Goal: Check status: Check status

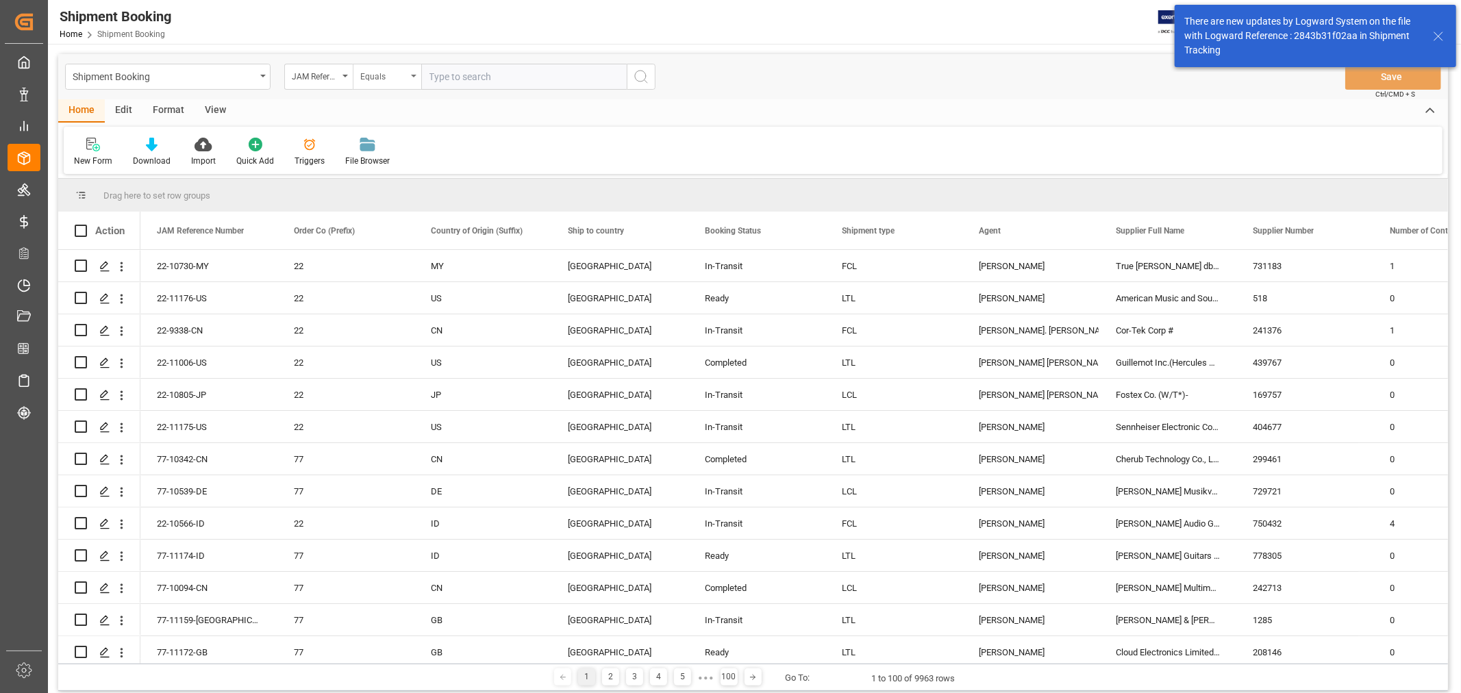
click at [419, 77] on div "Equals" at bounding box center [387, 77] width 68 height 26
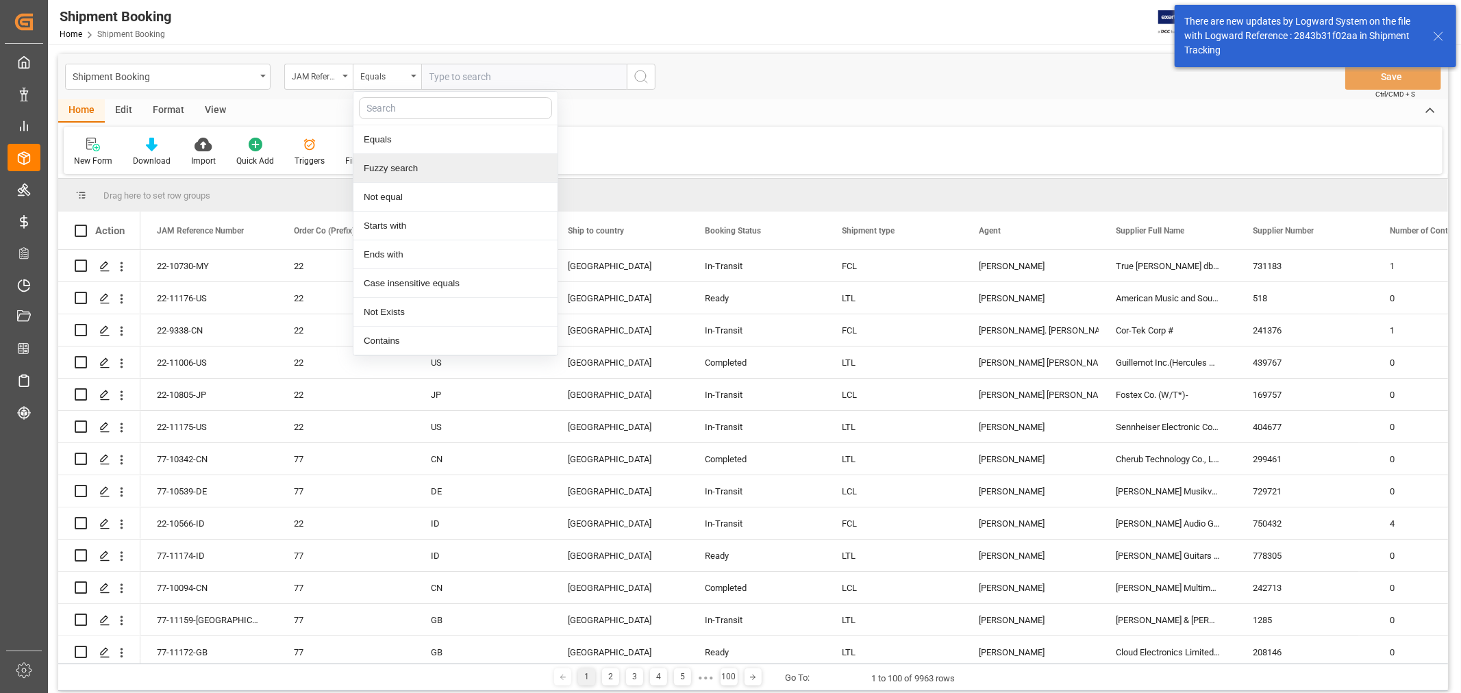
click at [421, 163] on div "Fuzzy search" at bounding box center [455, 168] width 204 height 29
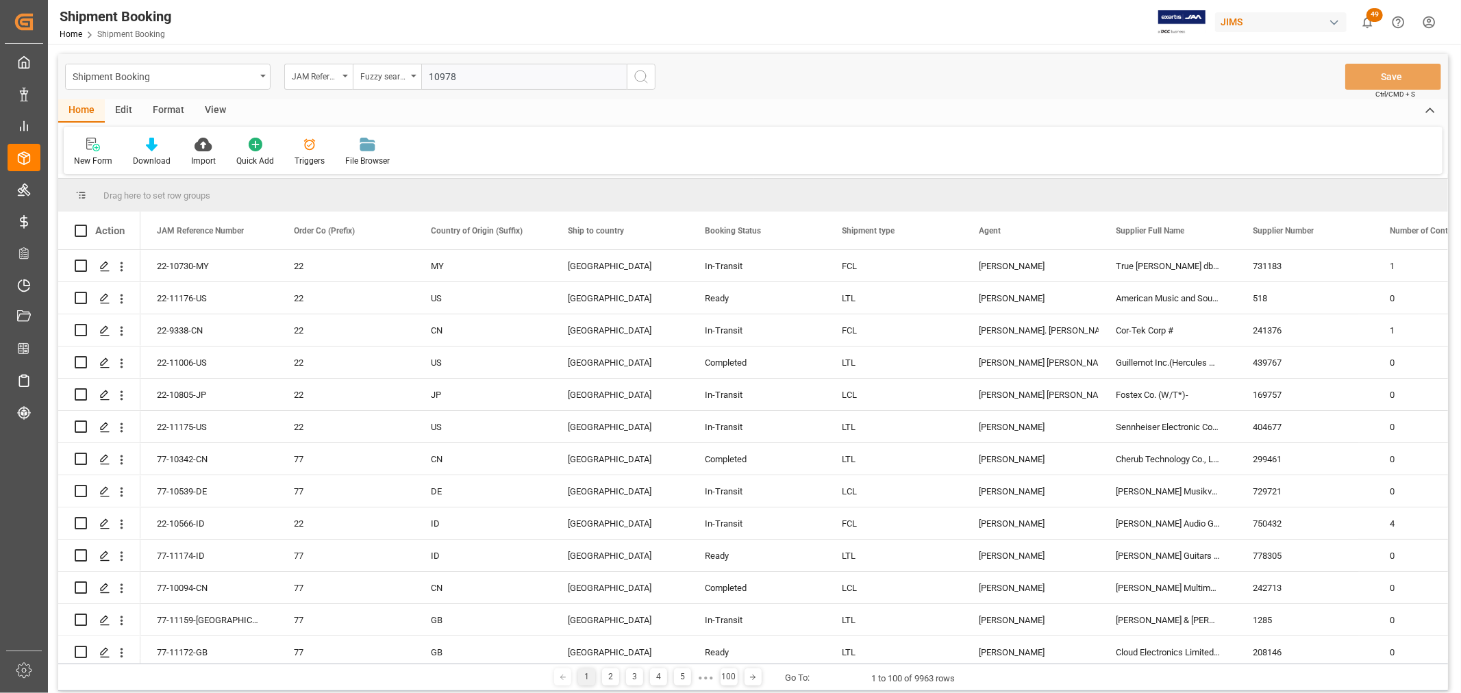
type input "10978"
click at [640, 79] on icon "search button" at bounding box center [641, 76] width 16 height 16
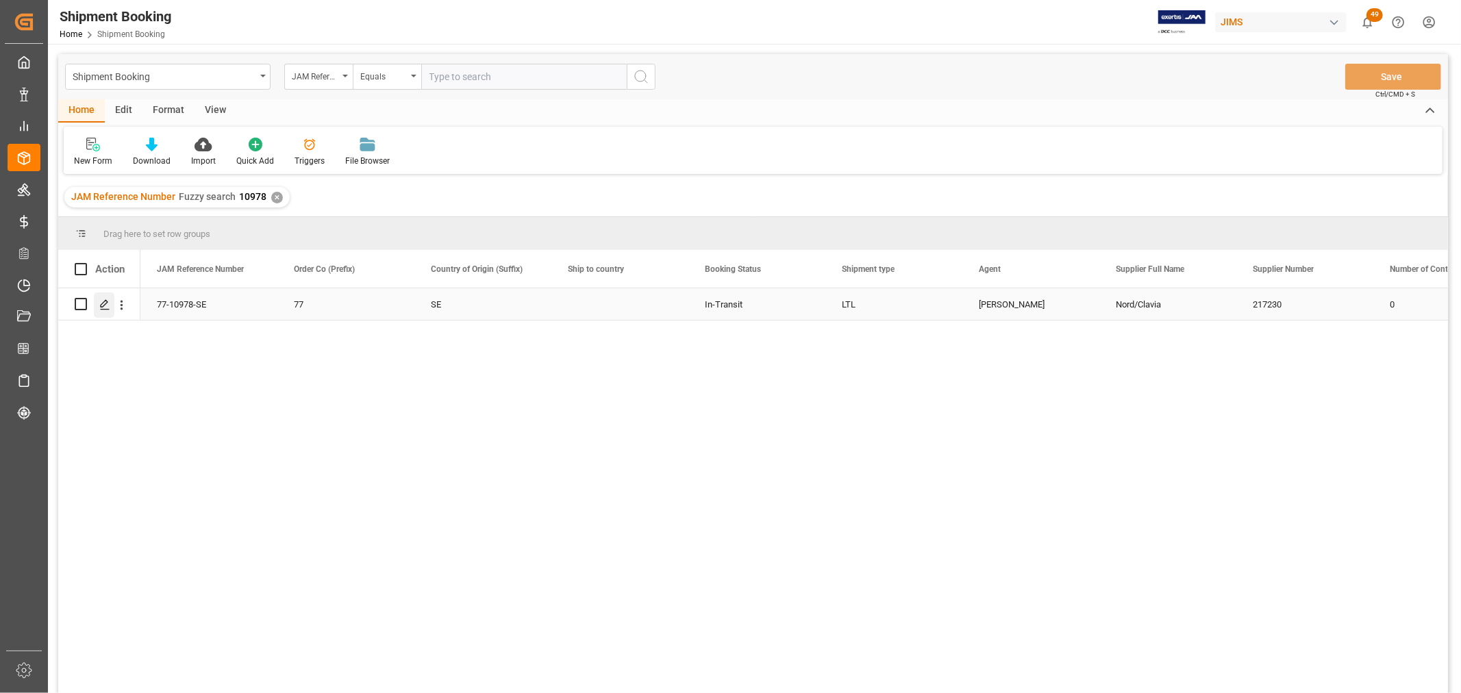
click at [107, 307] on icon "Press SPACE to select this row." at bounding box center [104, 304] width 11 height 11
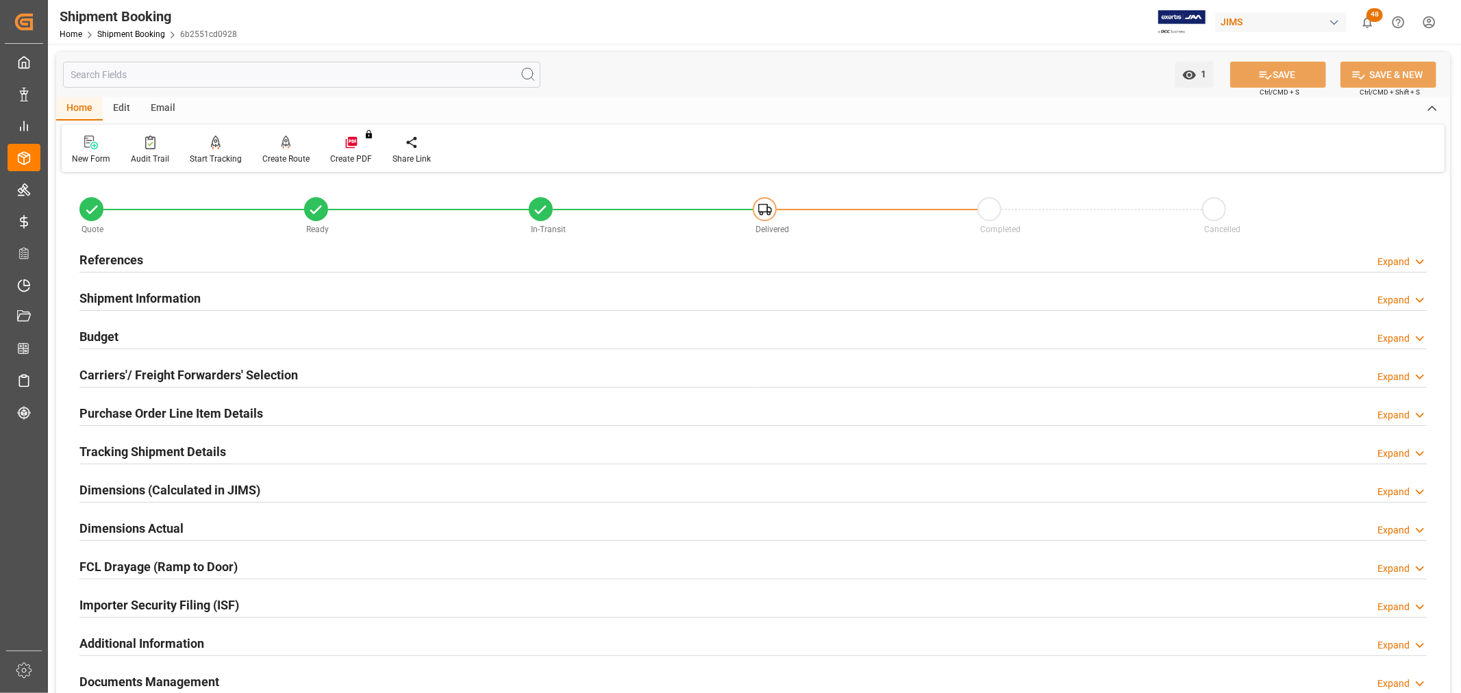
click at [135, 366] on h2 "Carriers'/ Freight Forwarders' Selection" at bounding box center [188, 375] width 218 height 18
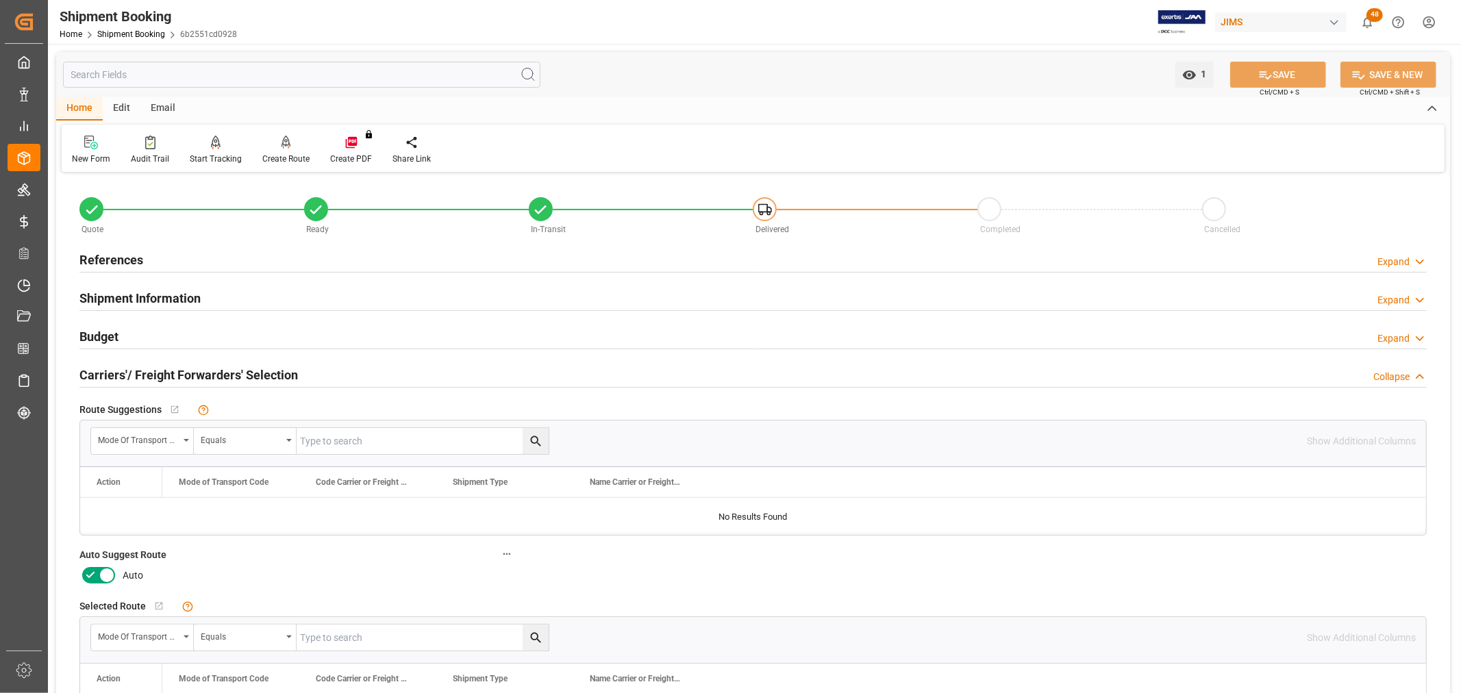
click at [101, 571] on icon at bounding box center [107, 575] width 16 height 16
click at [0, 0] on input "checkbox" at bounding box center [0, 0] width 0 height 0
click at [1278, 75] on button "SAVE" at bounding box center [1278, 75] width 96 height 26
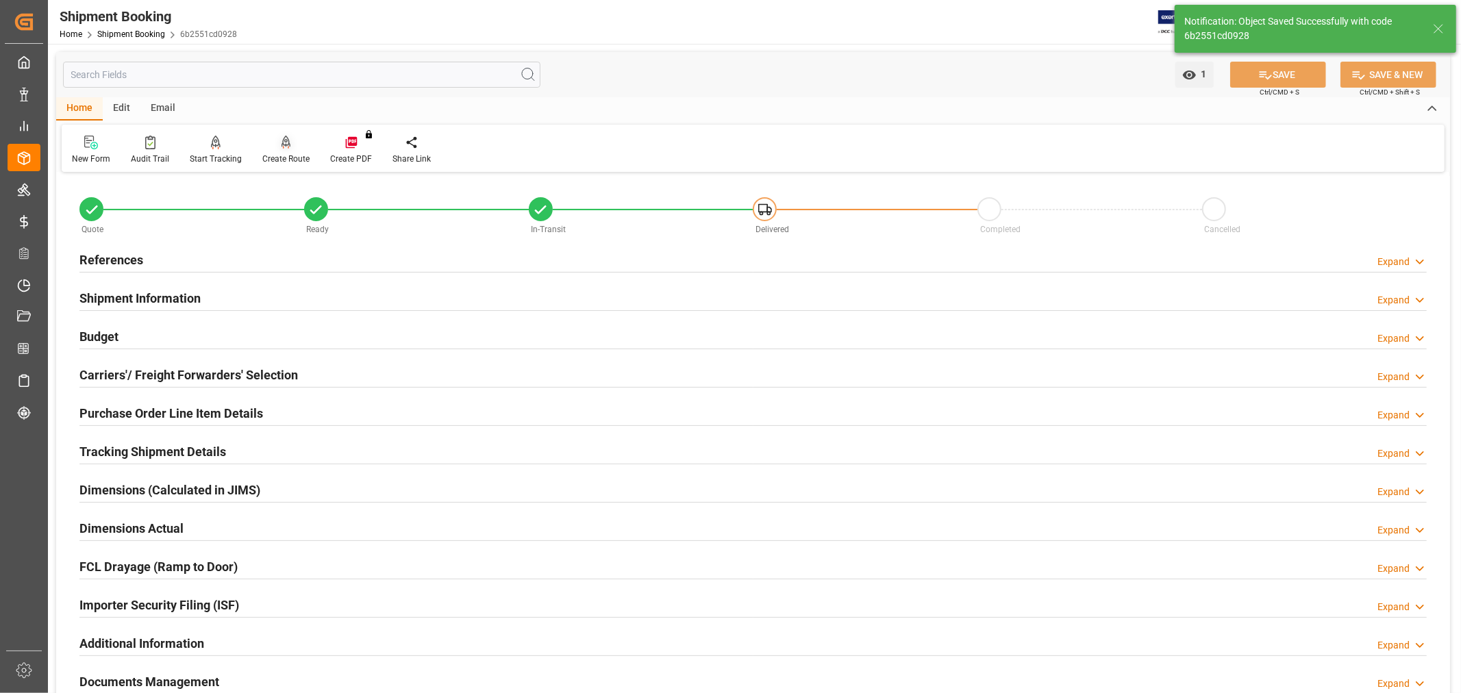
click at [293, 153] on div "Create Route" at bounding box center [285, 159] width 47 height 12
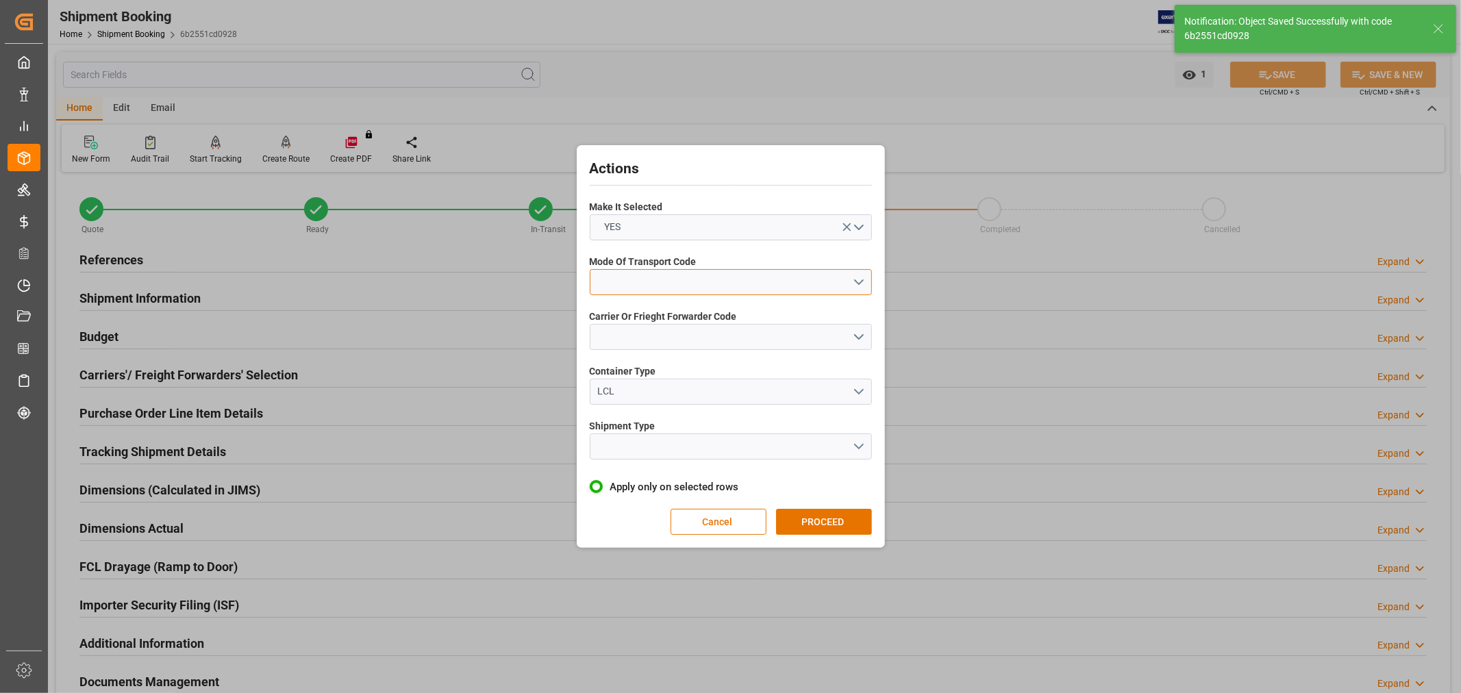
click at [627, 279] on button "open menu" at bounding box center [731, 282] width 282 height 26
click at [624, 314] on div "2- COURIER AIR" at bounding box center [730, 314] width 281 height 29
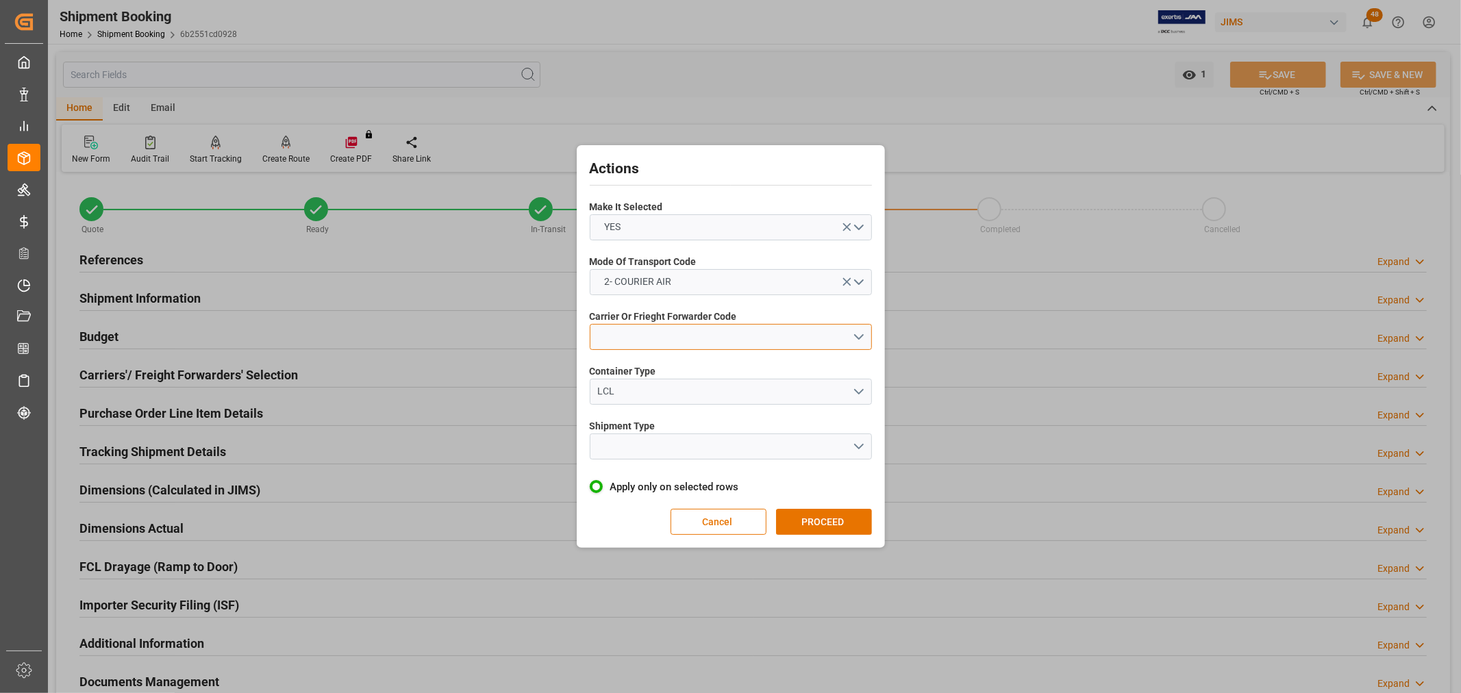
click at [623, 336] on button "open menu" at bounding box center [731, 337] width 282 height 26
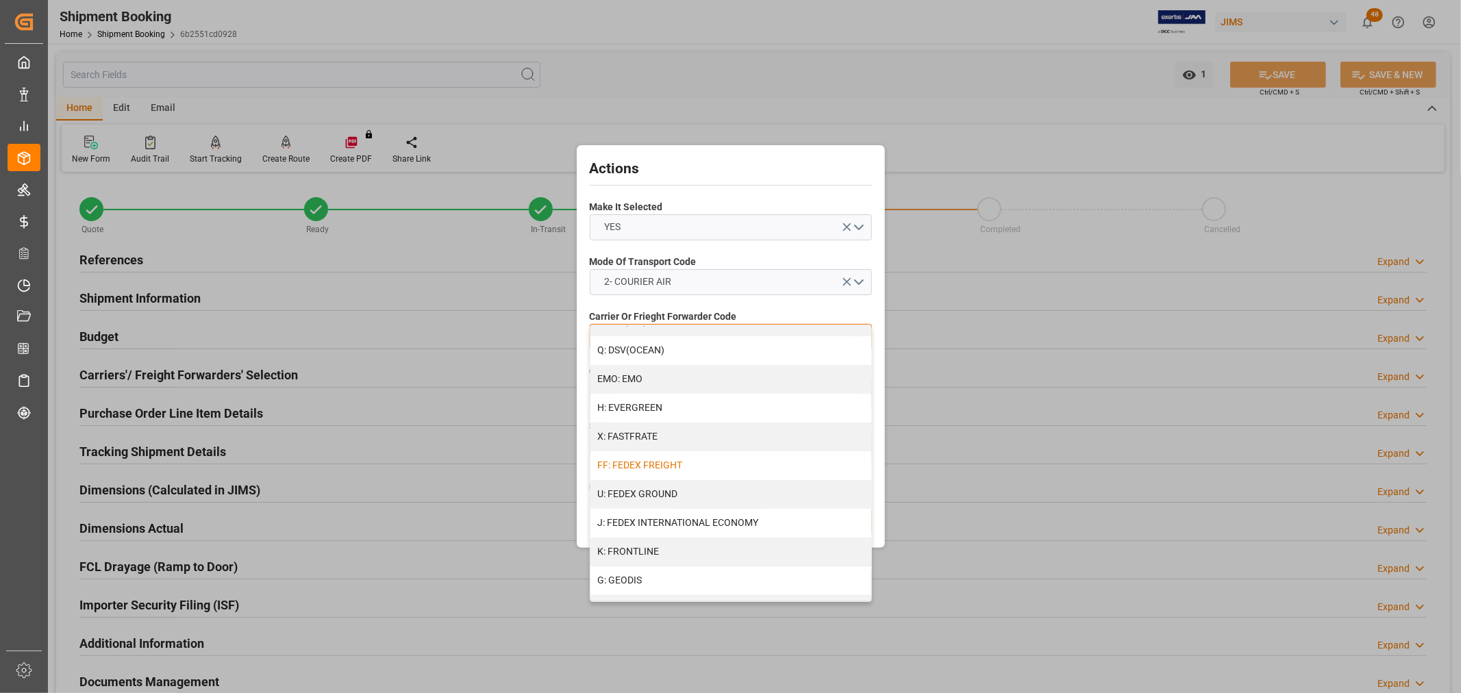
scroll to position [304, 0]
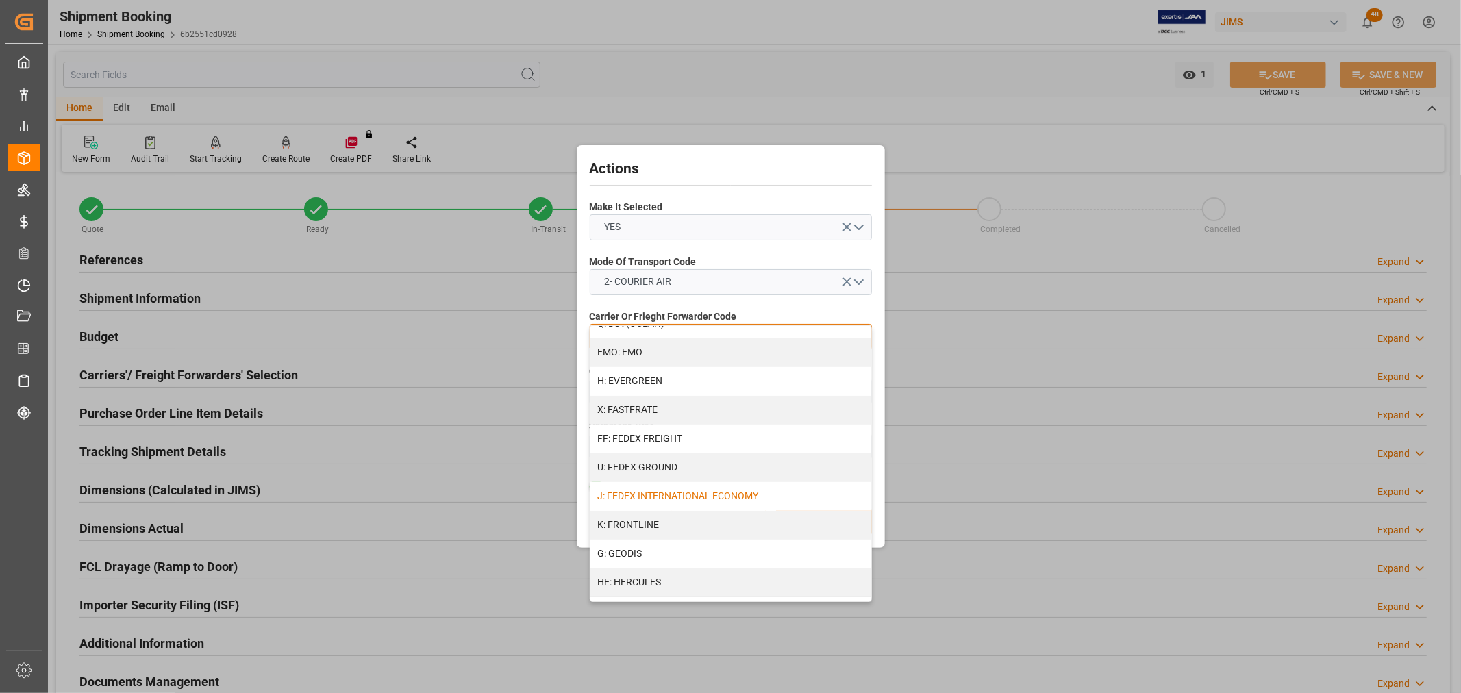
click at [642, 497] on div "J: FEDEX INTERNATIONAL ECONOMY" at bounding box center [730, 496] width 281 height 29
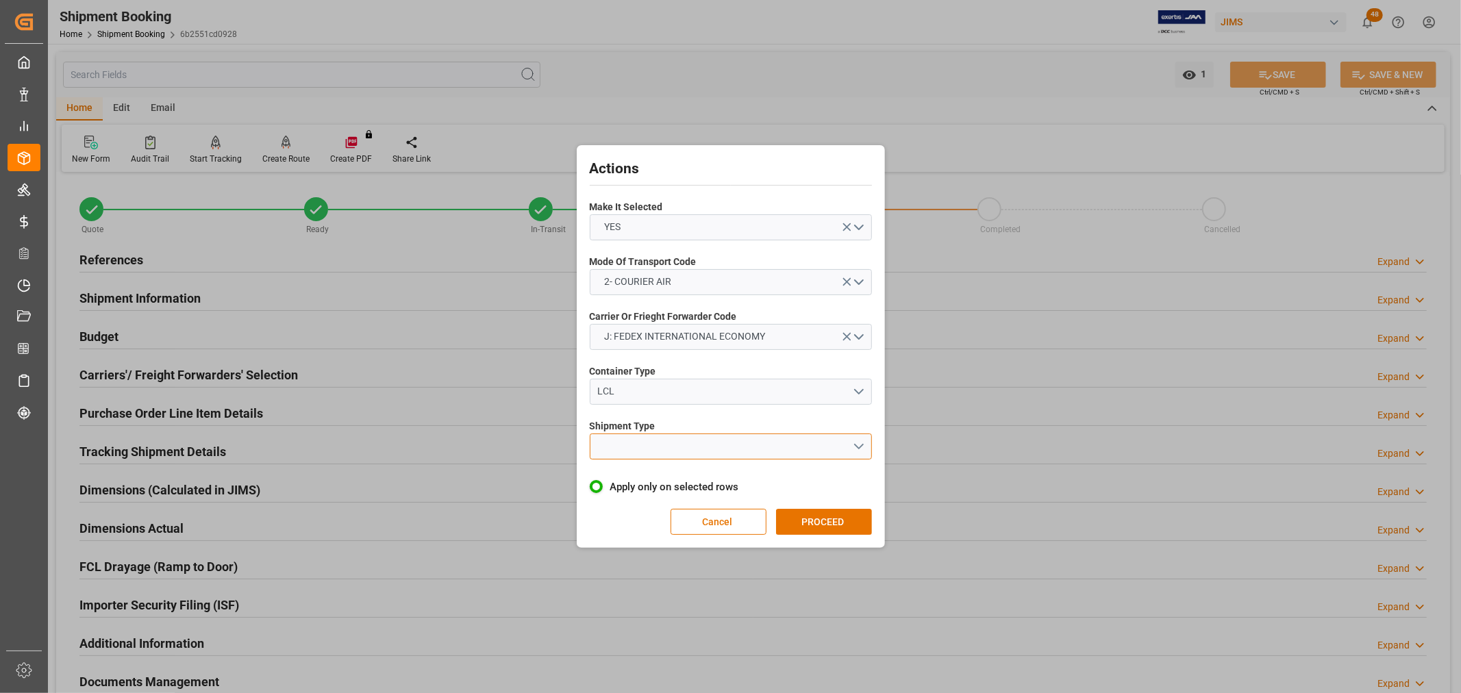
click at [645, 447] on button "open menu" at bounding box center [731, 446] width 282 height 26
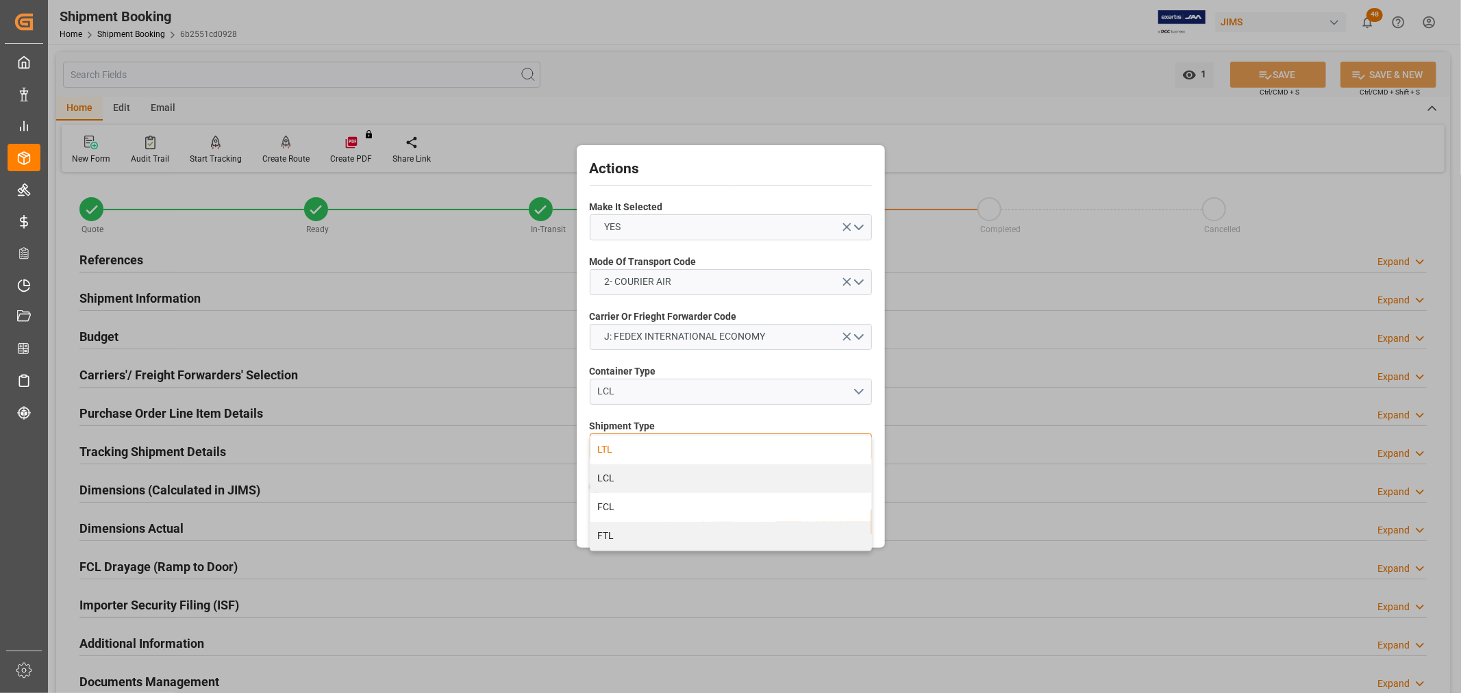
click at [614, 449] on div "LTL" at bounding box center [730, 450] width 281 height 29
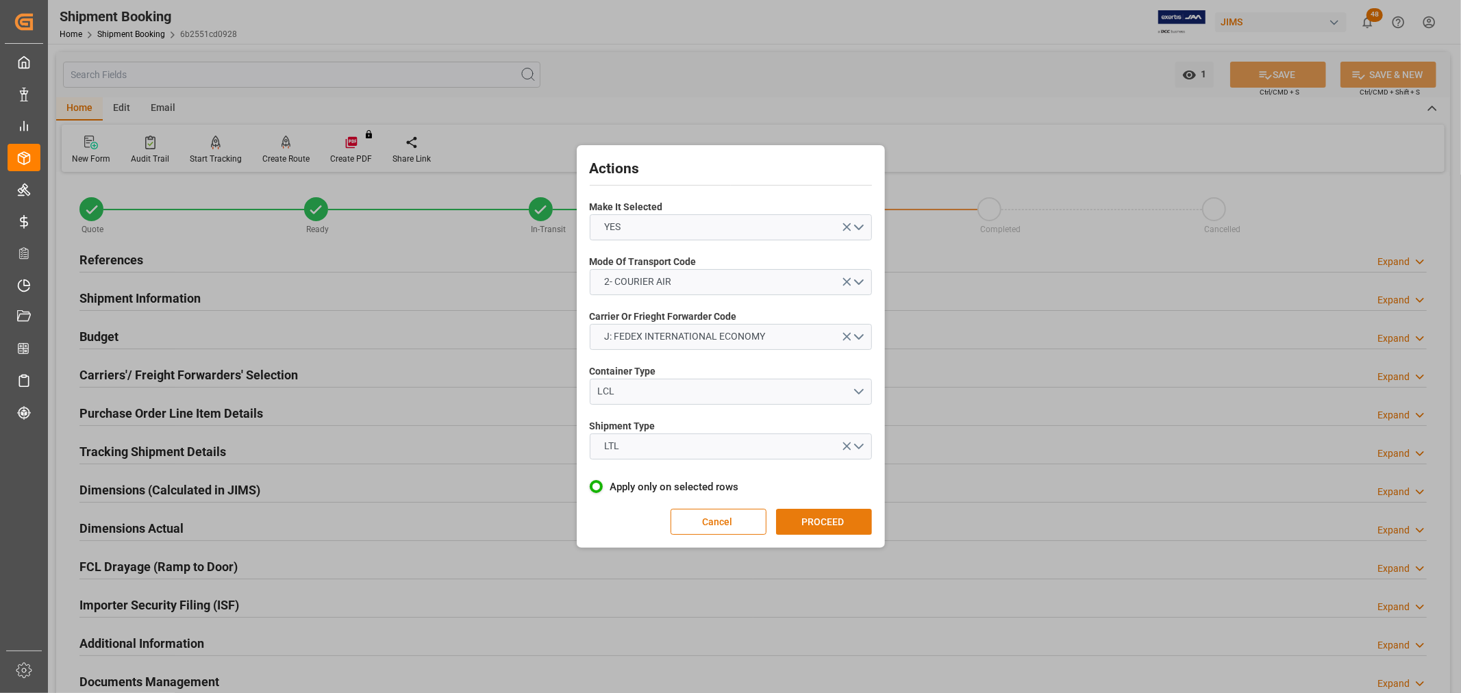
click at [825, 521] on button "PROCEED" at bounding box center [824, 522] width 96 height 26
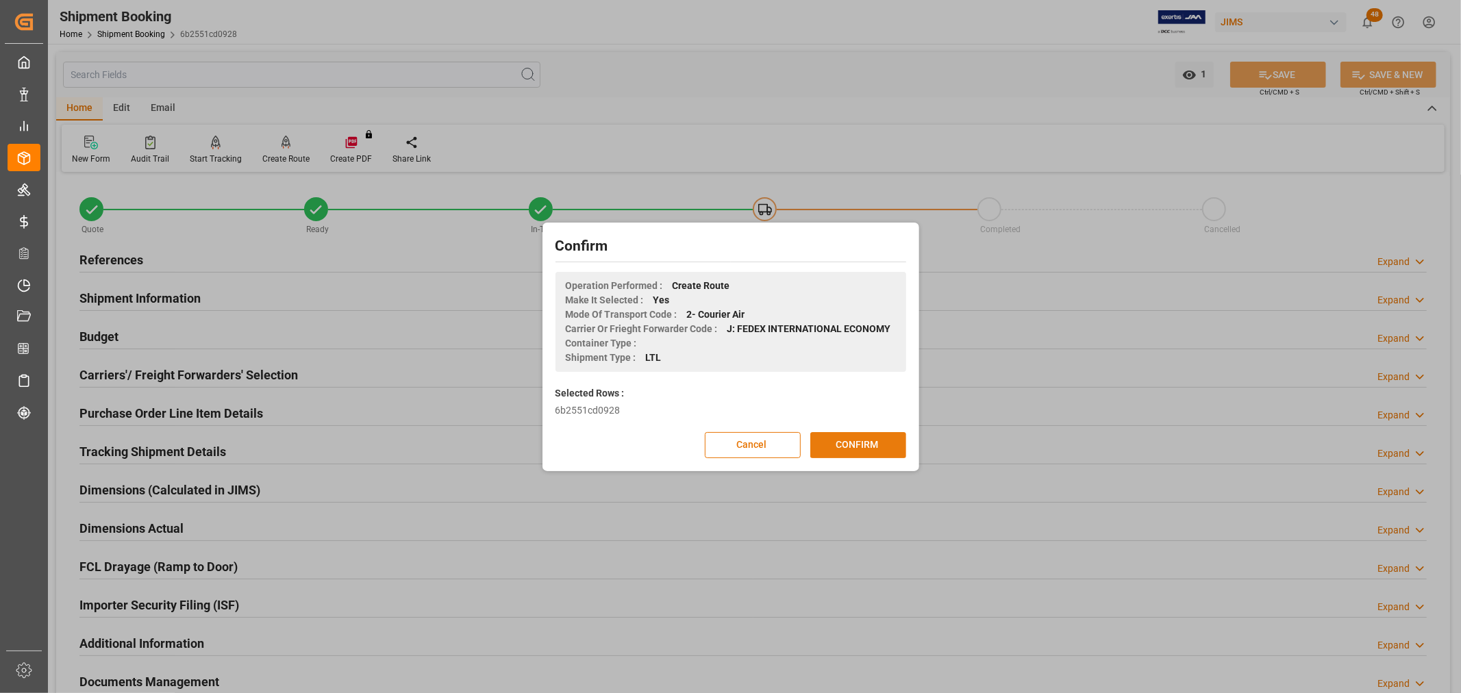
click at [848, 437] on button "CONFIRM" at bounding box center [858, 445] width 96 height 26
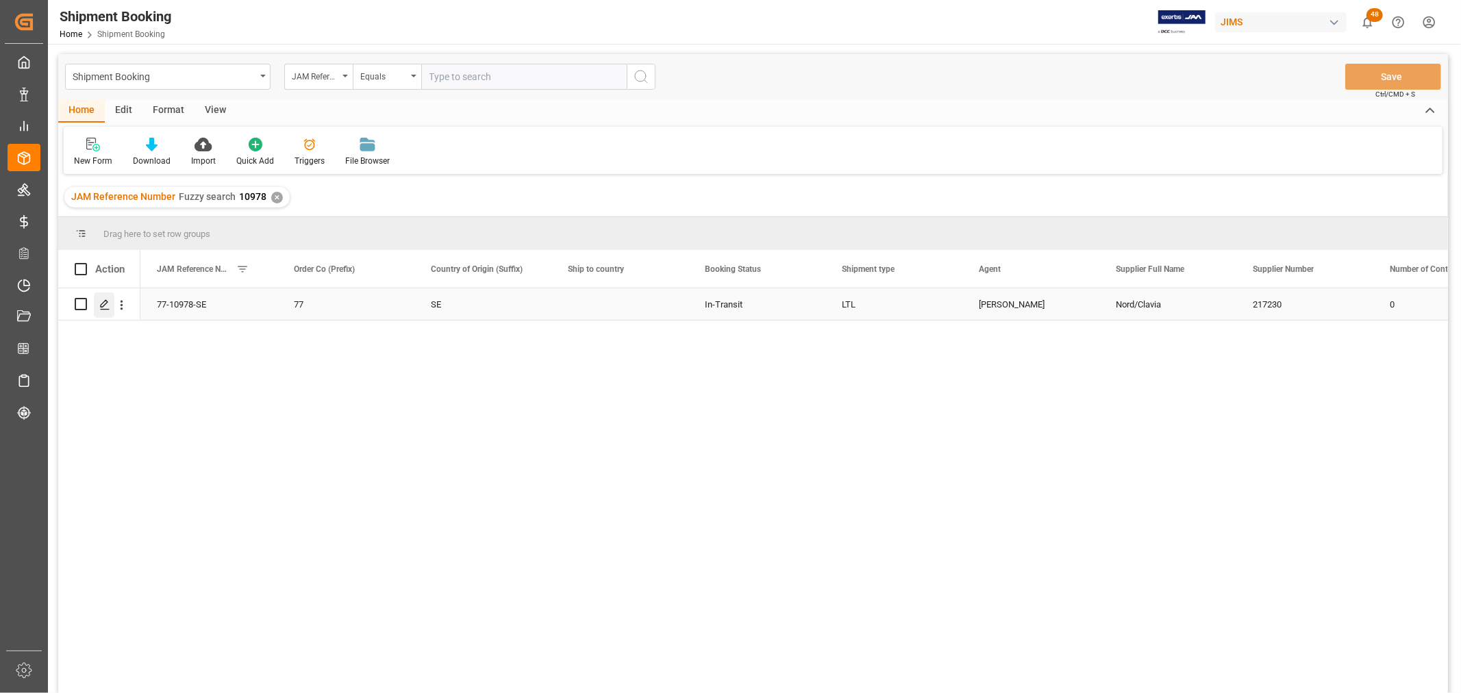
click at [105, 306] on icon "Press SPACE to select this row." at bounding box center [104, 304] width 11 height 11
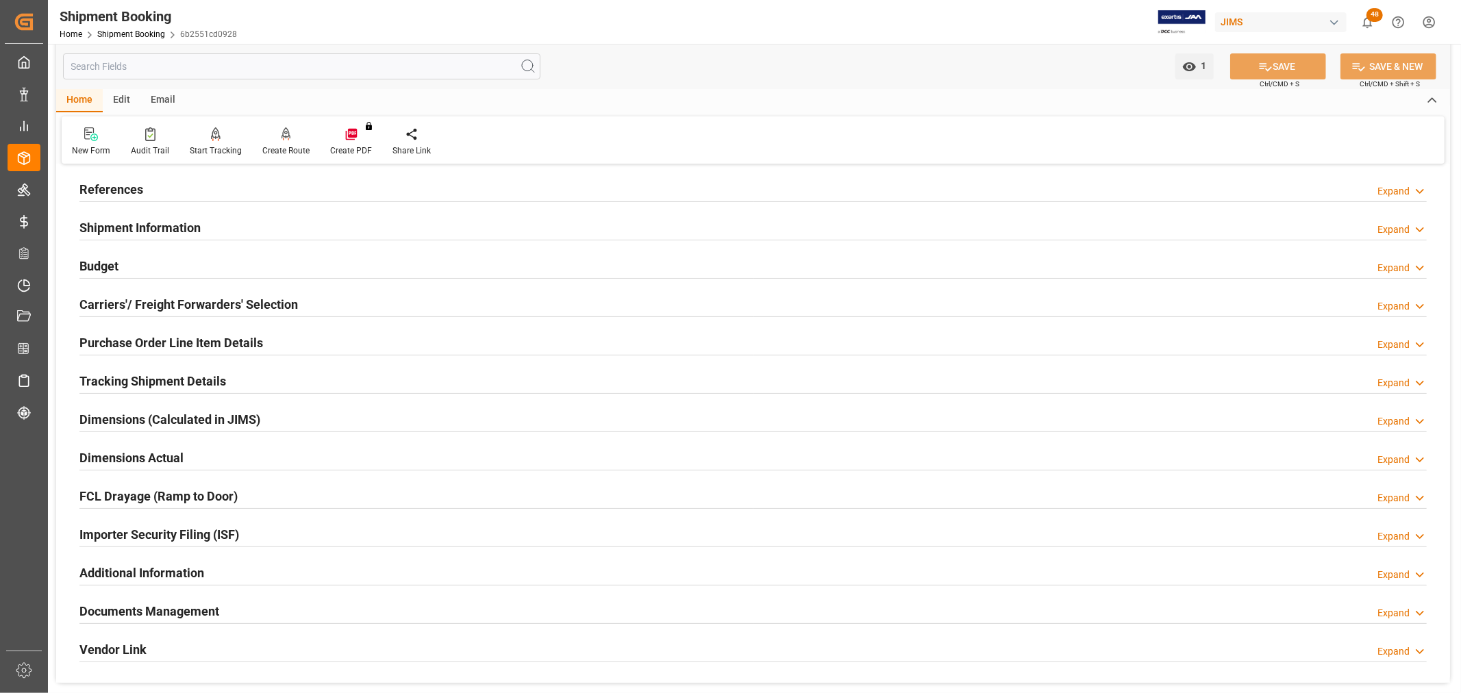
scroll to position [152, 0]
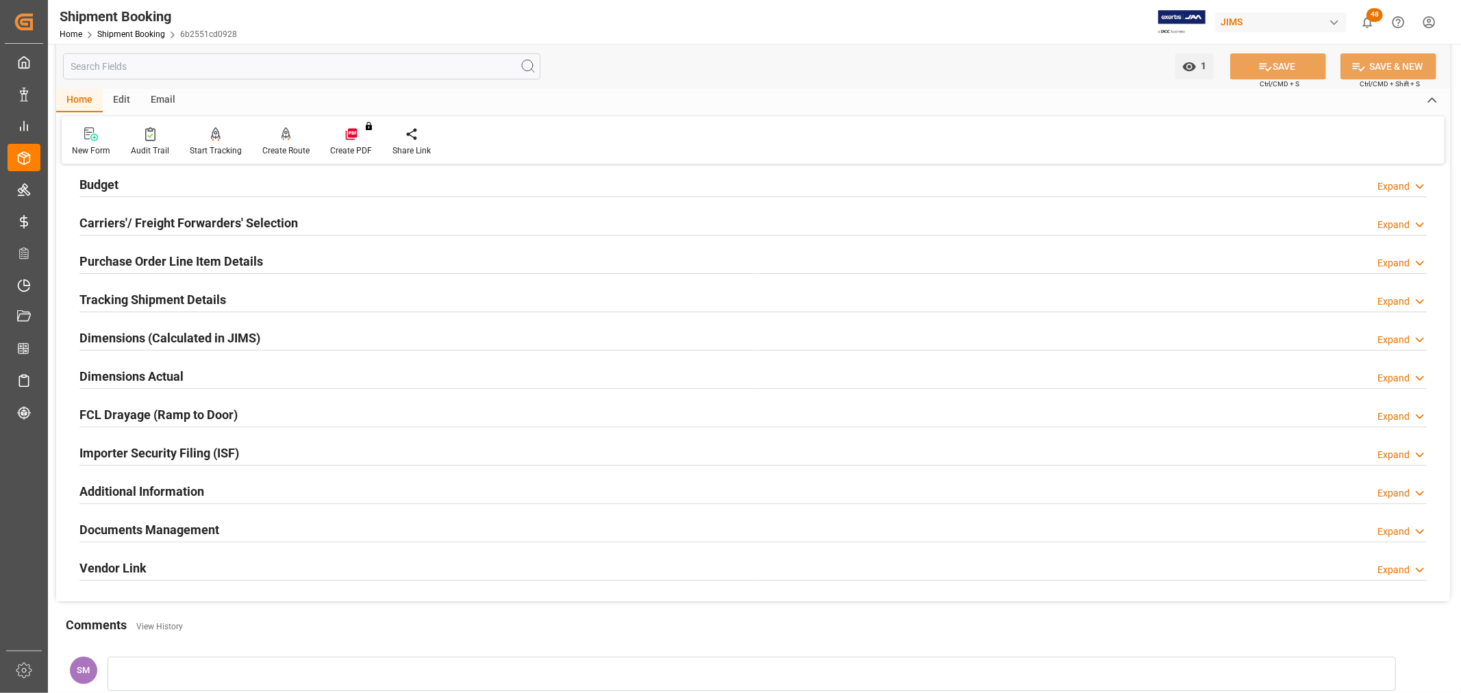
click at [121, 301] on h2 "Tracking Shipment Details" at bounding box center [152, 299] width 147 height 18
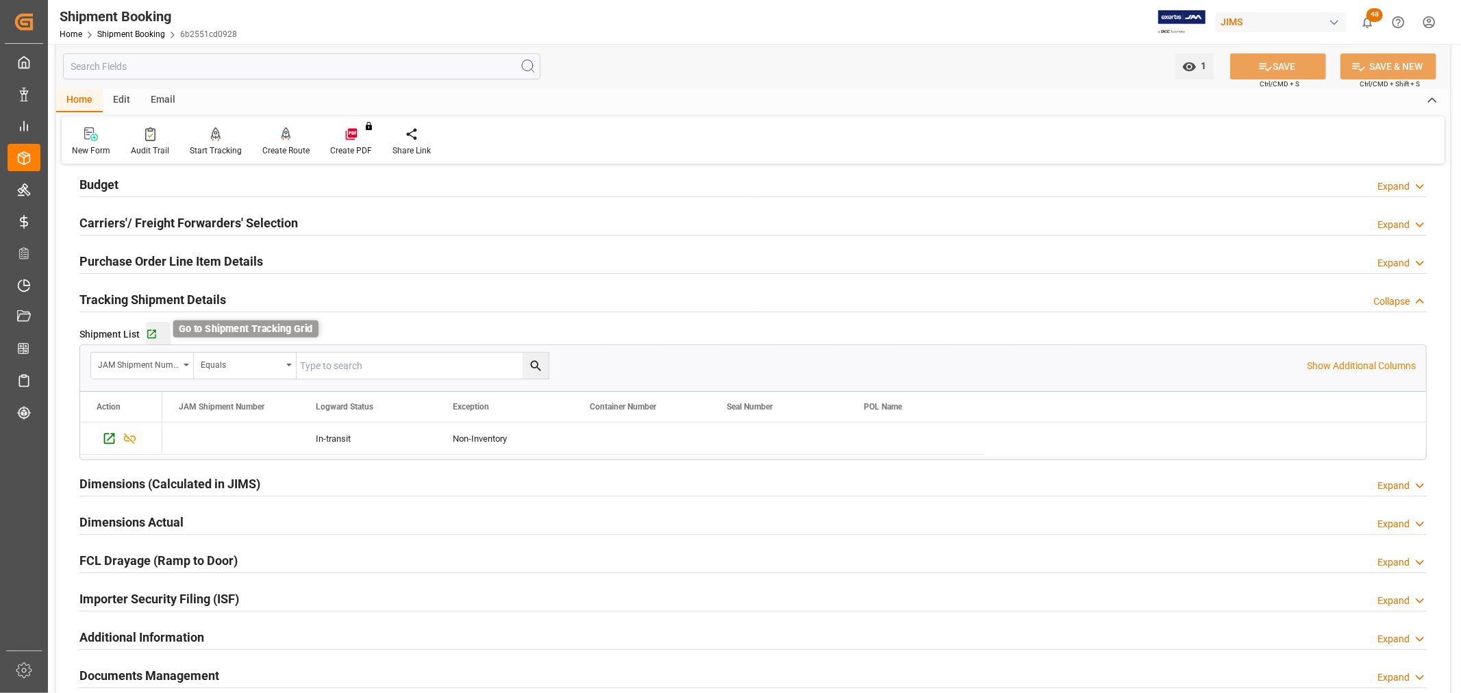
click at [147, 333] on icon "button" at bounding box center [151, 334] width 9 height 9
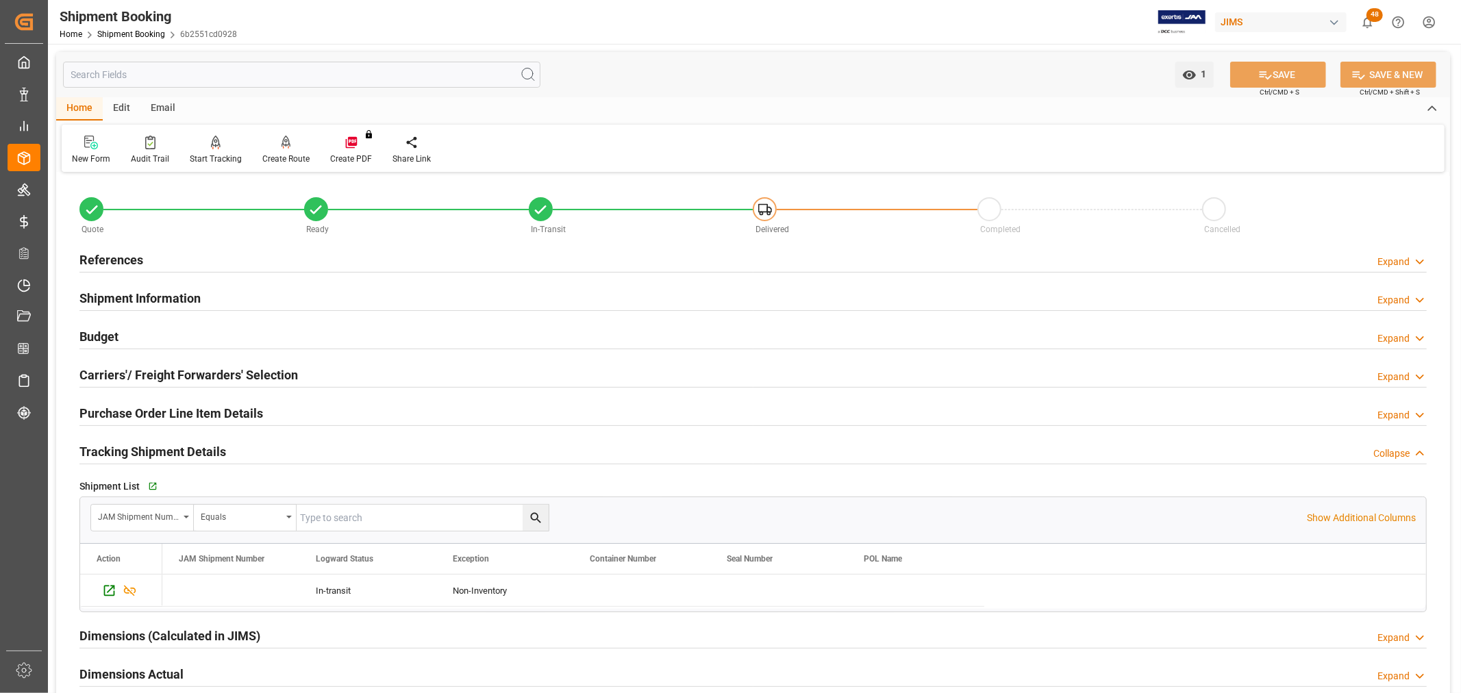
click at [116, 259] on h2 "References" at bounding box center [111, 260] width 64 height 18
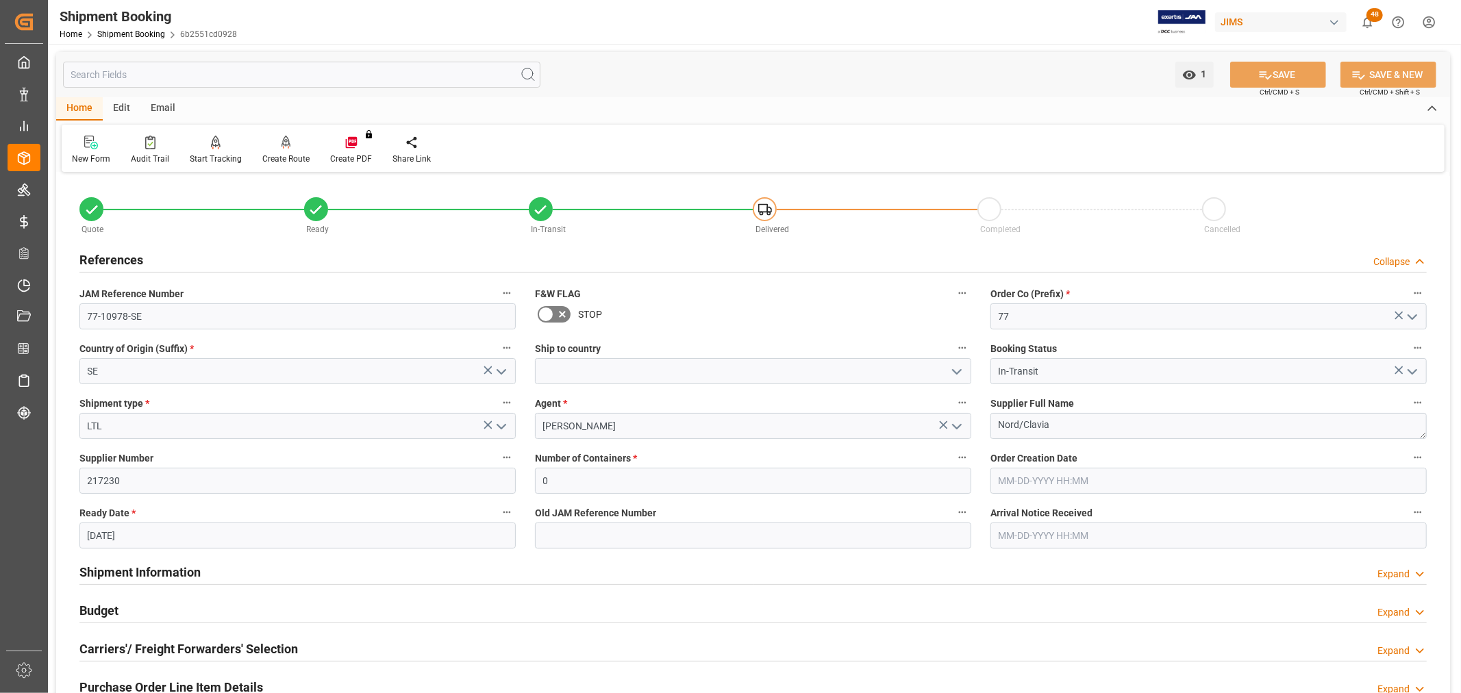
click at [116, 259] on h2 "References" at bounding box center [111, 260] width 64 height 18
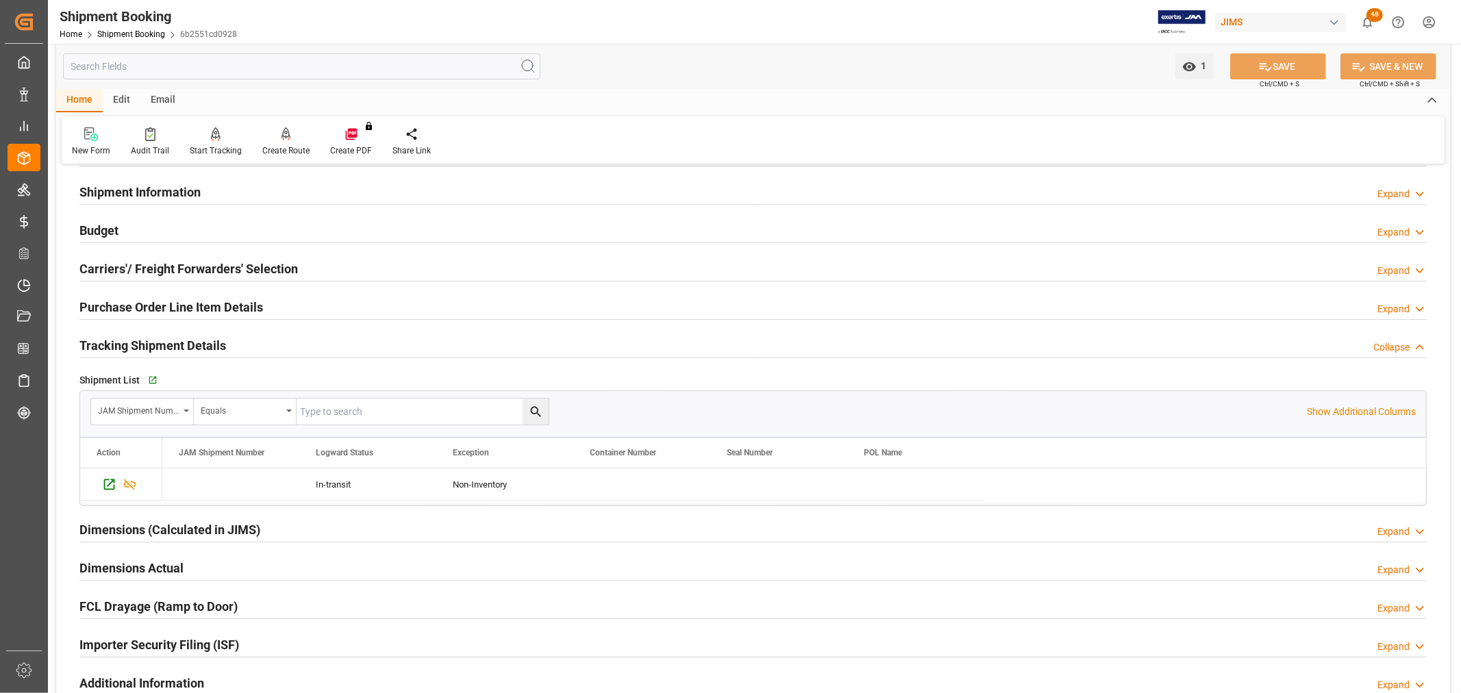
scroll to position [101, 0]
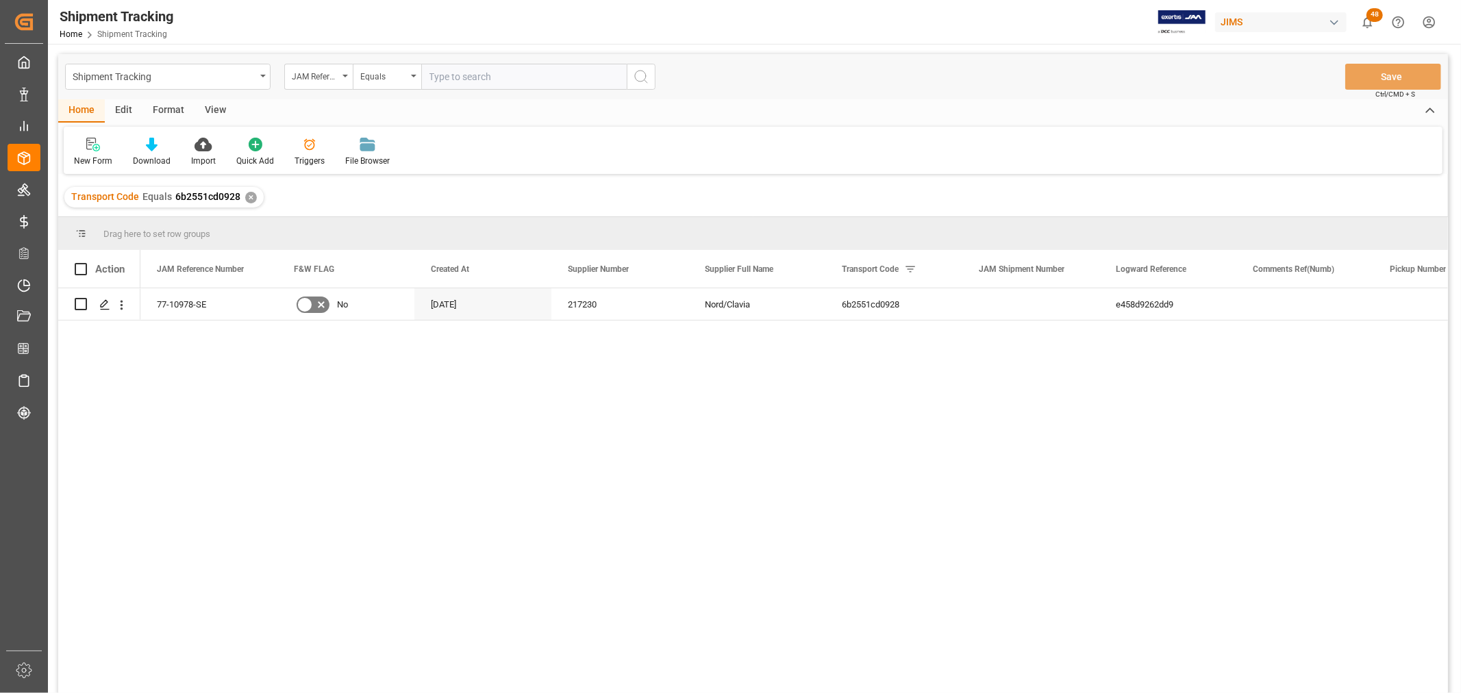
click at [219, 108] on div "View" at bounding box center [215, 110] width 42 height 23
click at [86, 155] on div "Default" at bounding box center [87, 161] width 27 height 12
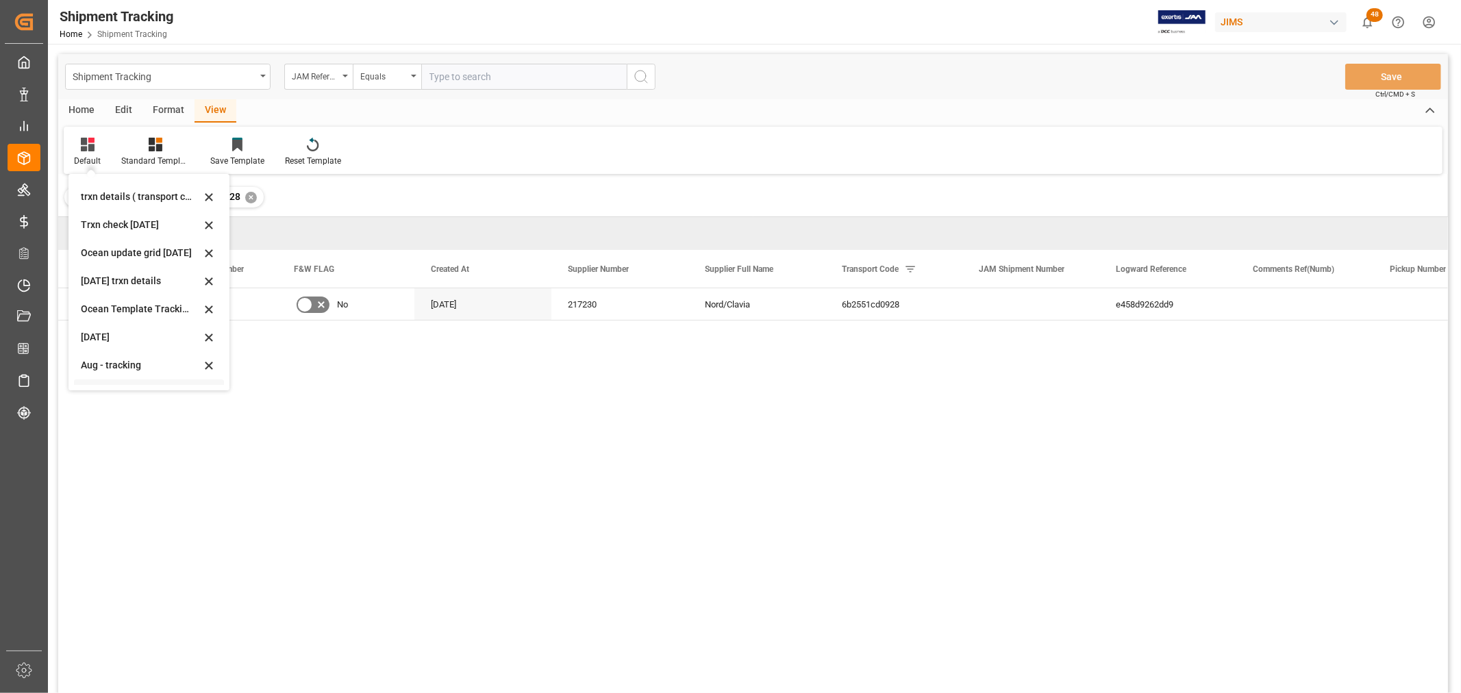
scroll to position [215, 0]
click at [122, 341] on div "Aug - tracking" at bounding box center [141, 343] width 120 height 14
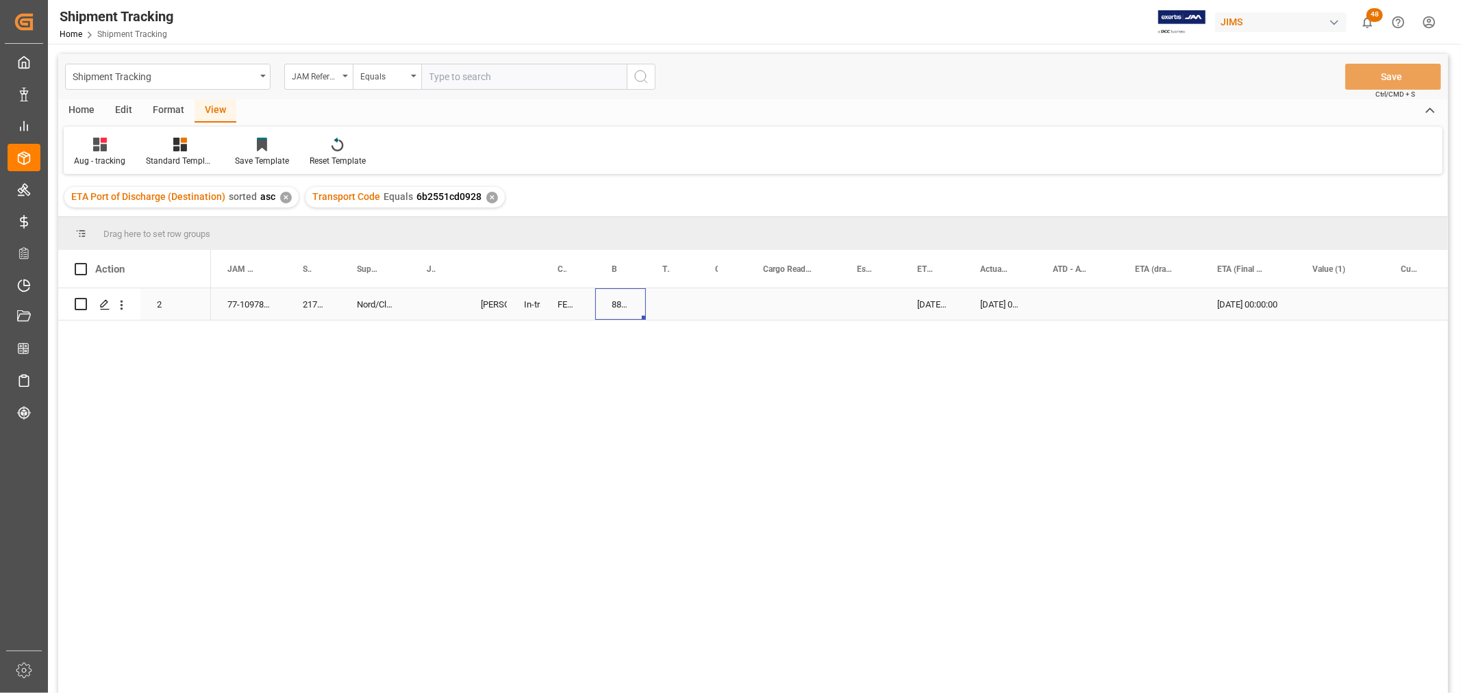
click at [607, 306] on div "884287796659" at bounding box center [620, 304] width 51 height 32
drag, startPoint x: 639, startPoint y: 318, endPoint x: 677, endPoint y: 318, distance: 37.7
click at [593, 298] on div "FEDEX INTERNATIONAL ECONOMY" at bounding box center [568, 304] width 54 height 32
click at [612, 304] on div "884287796659" at bounding box center [620, 304] width 51 height 32
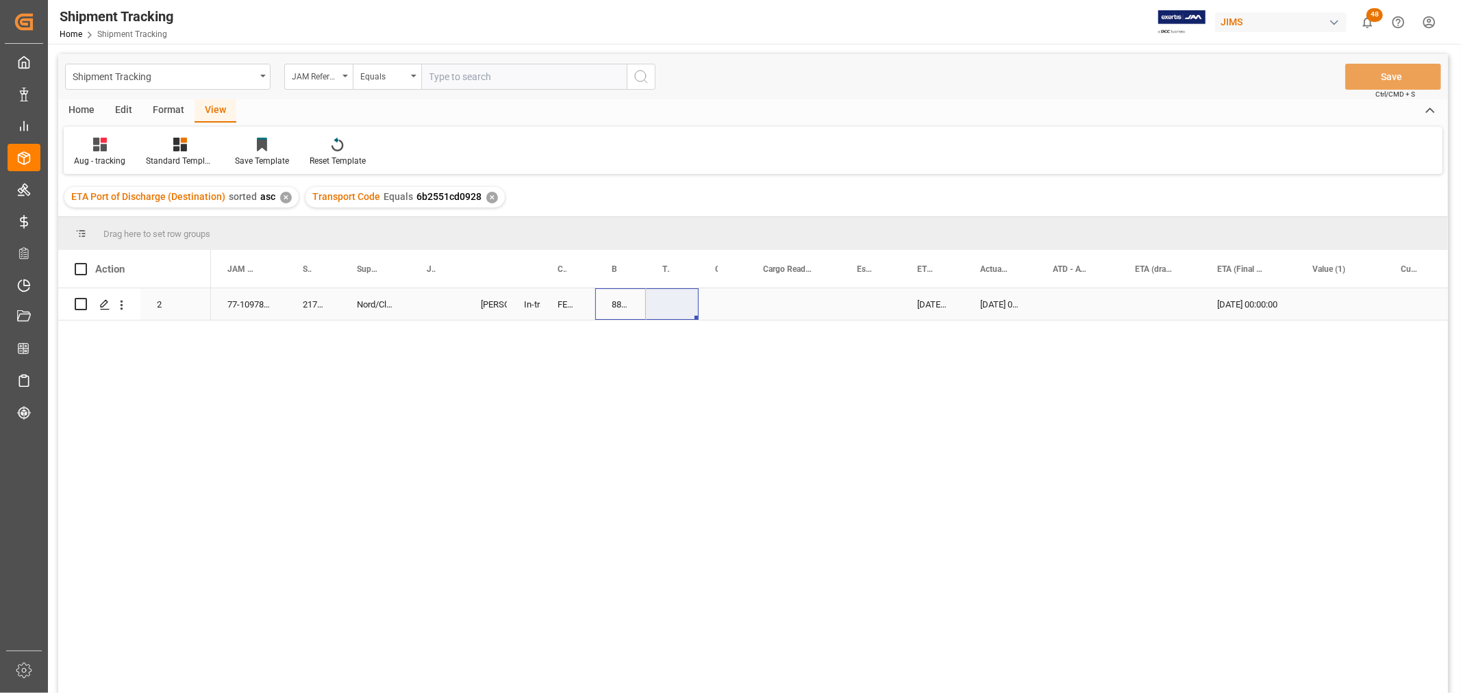
drag, startPoint x: 640, startPoint y: 314, endPoint x: 678, endPoint y: 314, distance: 37.7
click at [619, 301] on div "884287796659" at bounding box center [620, 304] width 51 height 32
drag, startPoint x: 642, startPoint y: 316, endPoint x: 662, endPoint y: 311, distance: 19.9
click at [727, 299] on div "Press SPACE to select this row." at bounding box center [722, 304] width 48 height 32
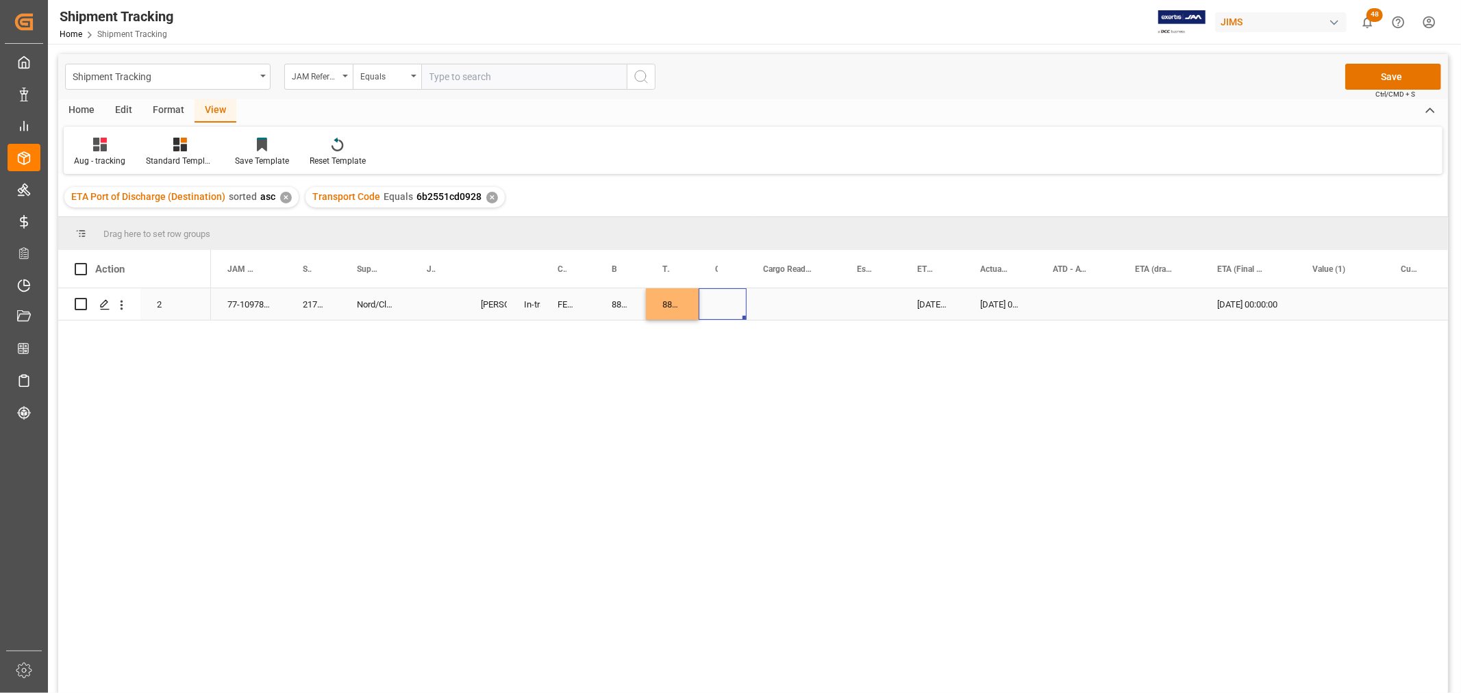
click at [727, 299] on div "Press SPACE to select this row." at bounding box center [722, 304] width 48 height 32
click at [727, 299] on button "Select" at bounding box center [724, 312] width 30 height 26
click at [720, 589] on div "LTL" at bounding box center [729, 592] width 22 height 14
click at [815, 297] on div "Press SPACE to select this row." at bounding box center [793, 304] width 94 height 32
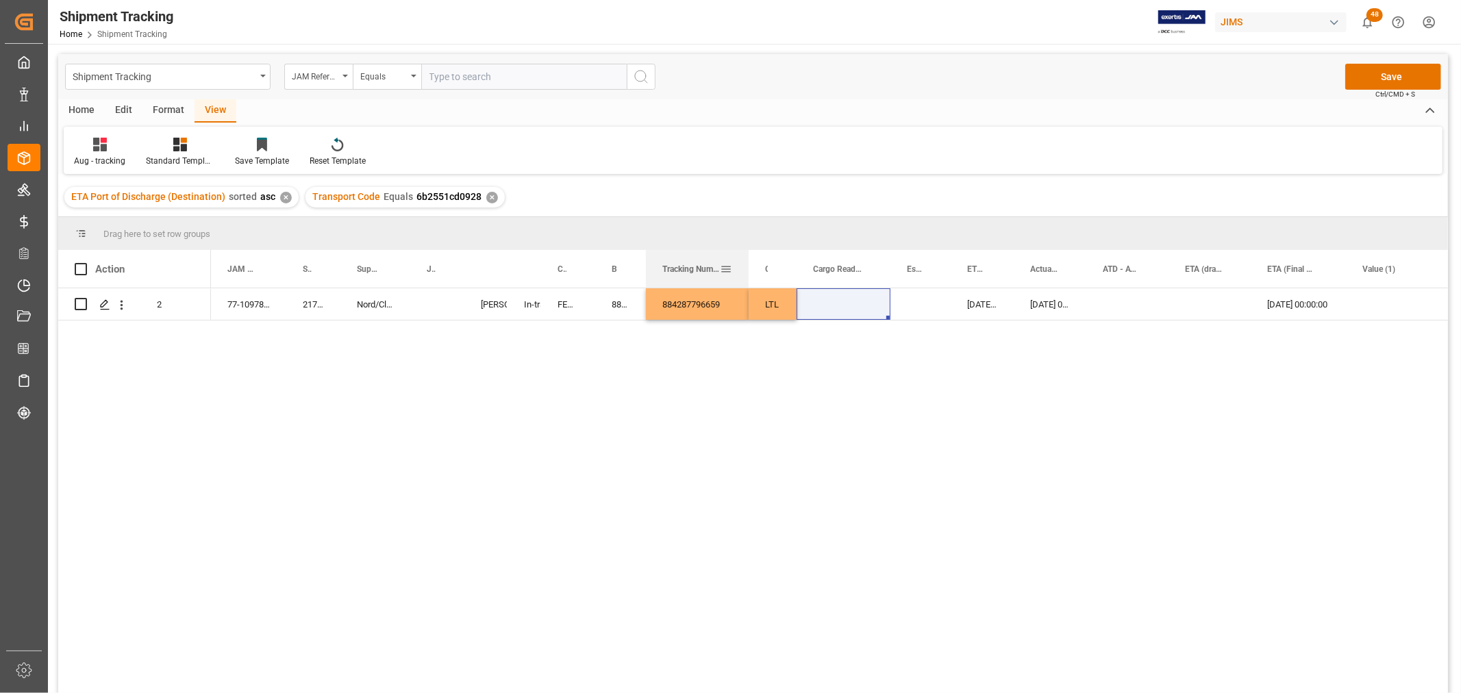
drag, startPoint x: 695, startPoint y: 258, endPoint x: 745, endPoint y: 258, distance: 50.0
click at [746, 258] on div at bounding box center [748, 269] width 5 height 38
click at [673, 303] on div "884287796659" at bounding box center [697, 304] width 103 height 32
click at [840, 301] on div "Press SPACE to select this row." at bounding box center [843, 304] width 94 height 32
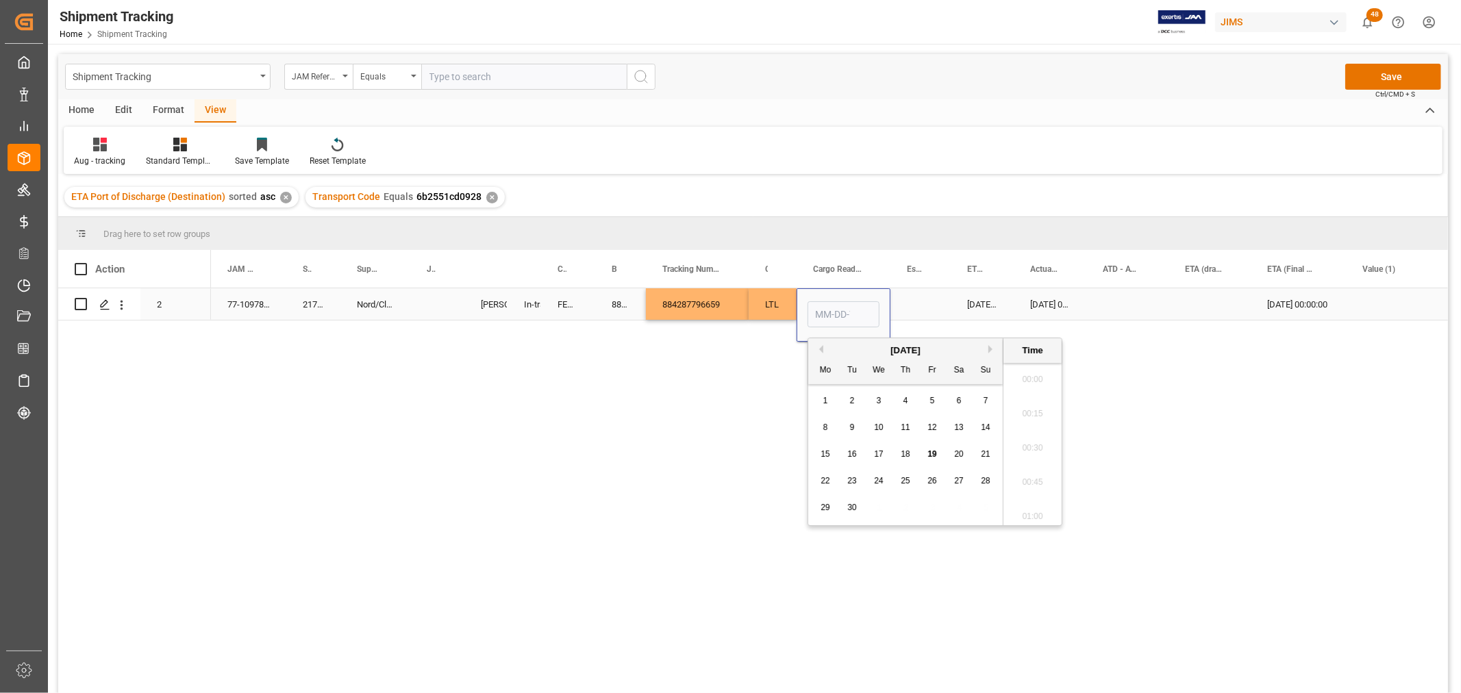
scroll to position [2264, 0]
click at [907, 427] on span "11" at bounding box center [904, 428] width 9 height 10
type input "09-11-2025 00:00"
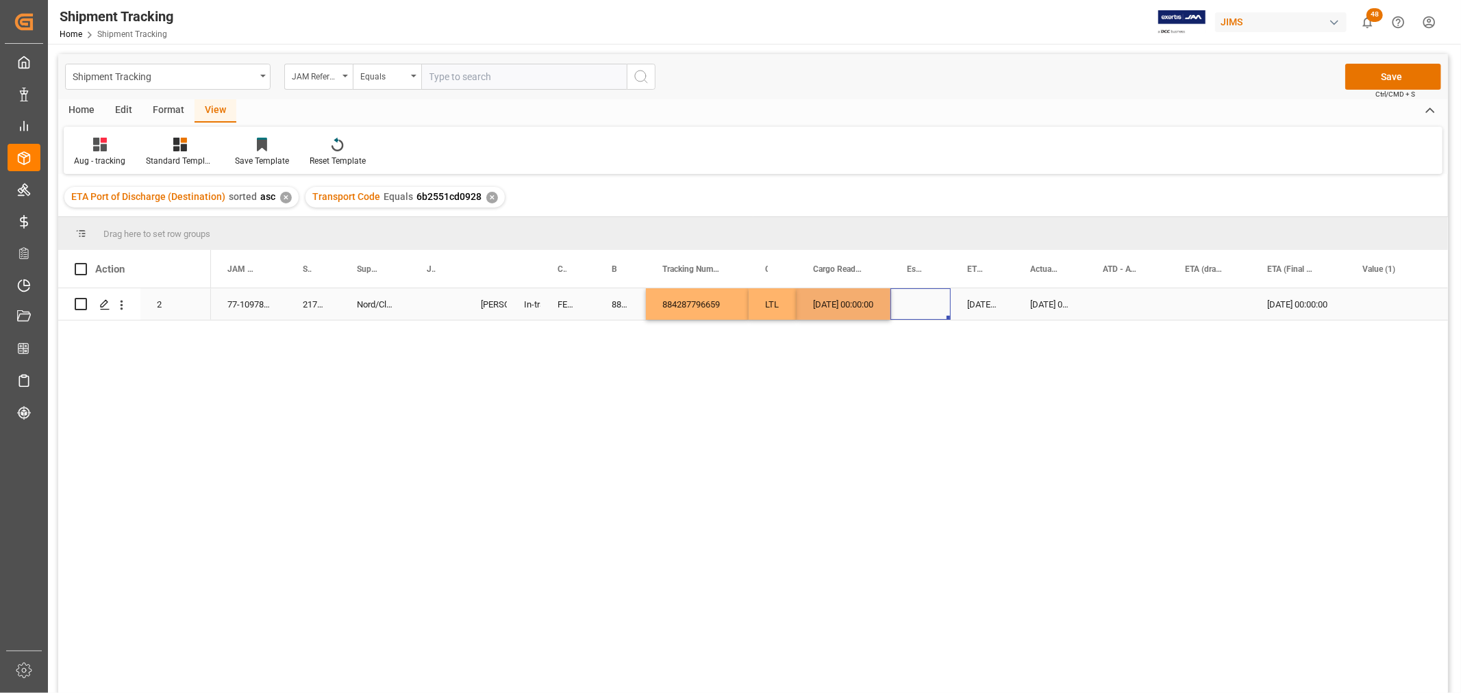
click at [944, 301] on div "Press SPACE to select this row." at bounding box center [920, 304] width 60 height 32
click at [1144, 308] on div "Press SPACE to select this row." at bounding box center [1127, 304] width 82 height 32
click at [1114, 295] on div "Press SPACE to select this row." at bounding box center [1127, 304] width 82 height 32
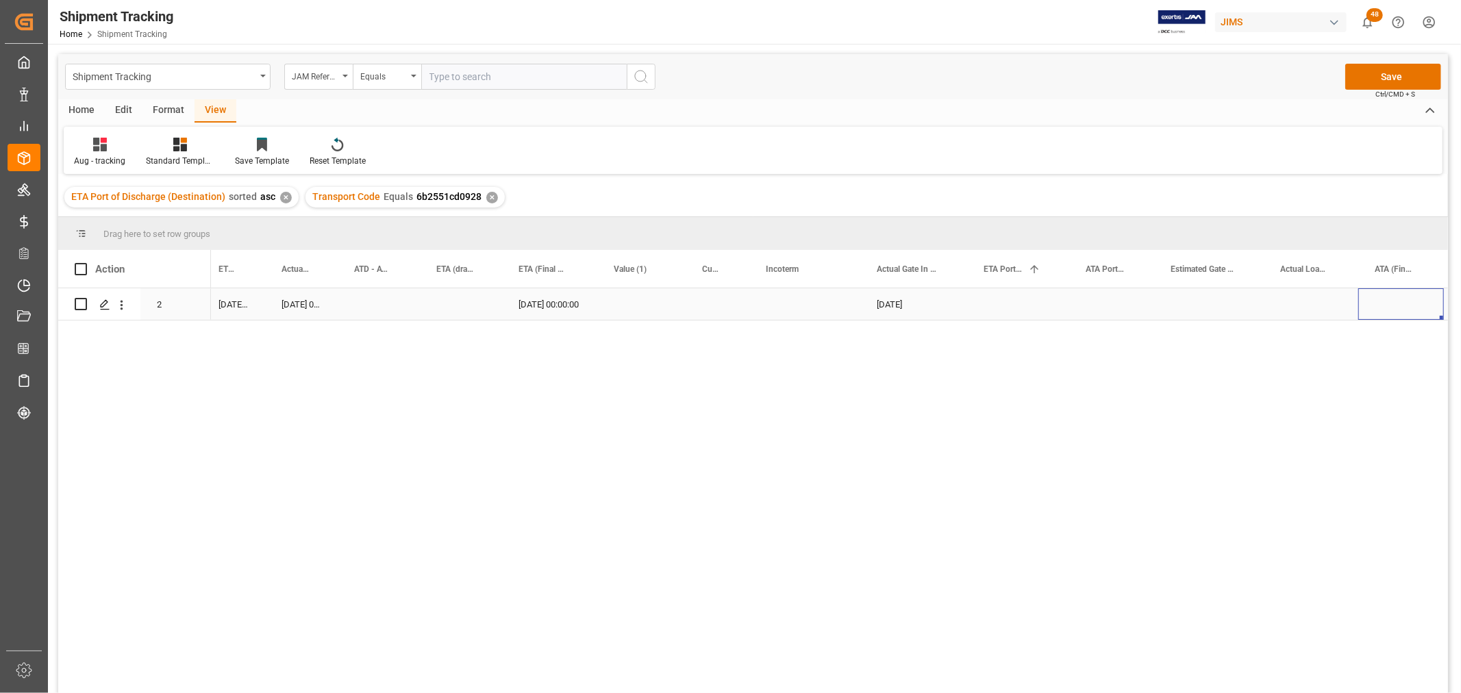
scroll to position [0, 806]
click at [1318, 289] on div "Press SPACE to select this row." at bounding box center [1343, 304] width 86 height 32
click at [1320, 298] on div "Press SPACE to select this row." at bounding box center [1343, 304] width 86 height 32
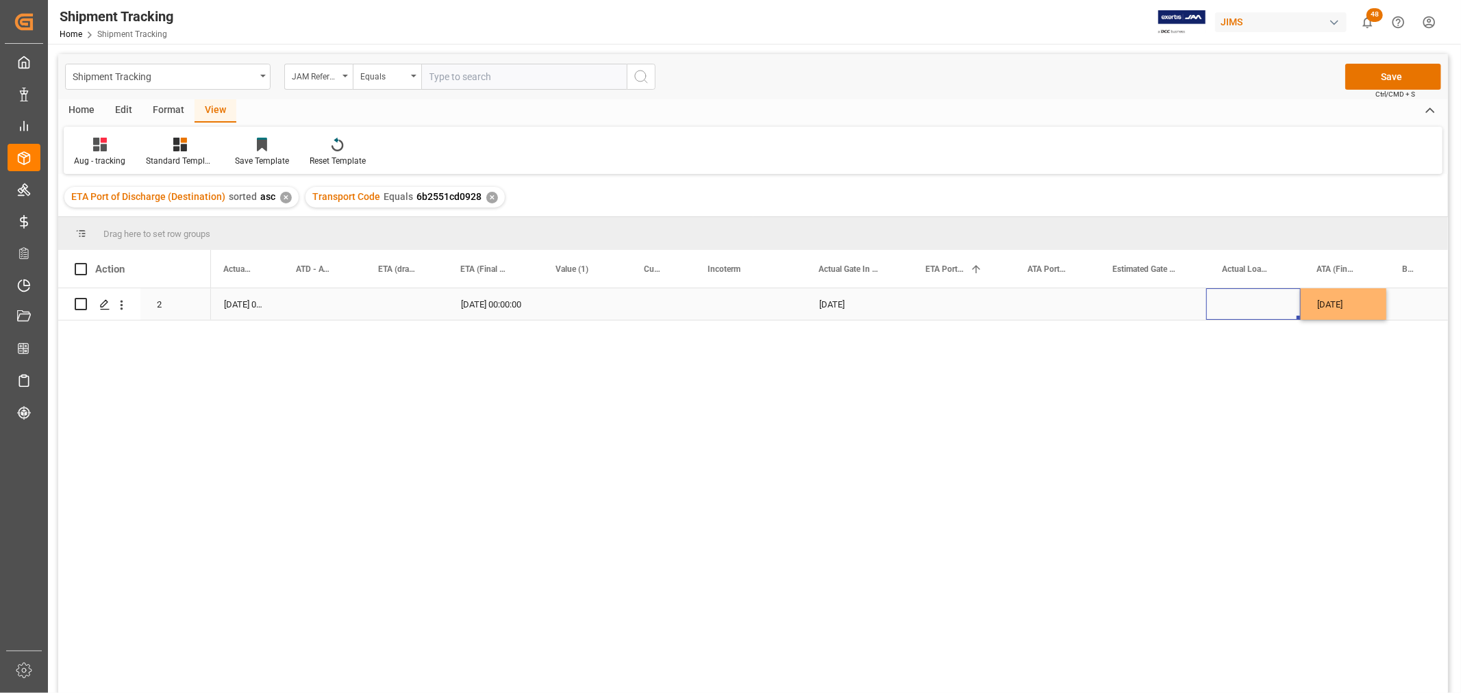
click at [1233, 305] on div "Press SPACE to select this row." at bounding box center [1253, 304] width 95 height 32
click at [1415, 79] on button "Save" at bounding box center [1393, 77] width 96 height 26
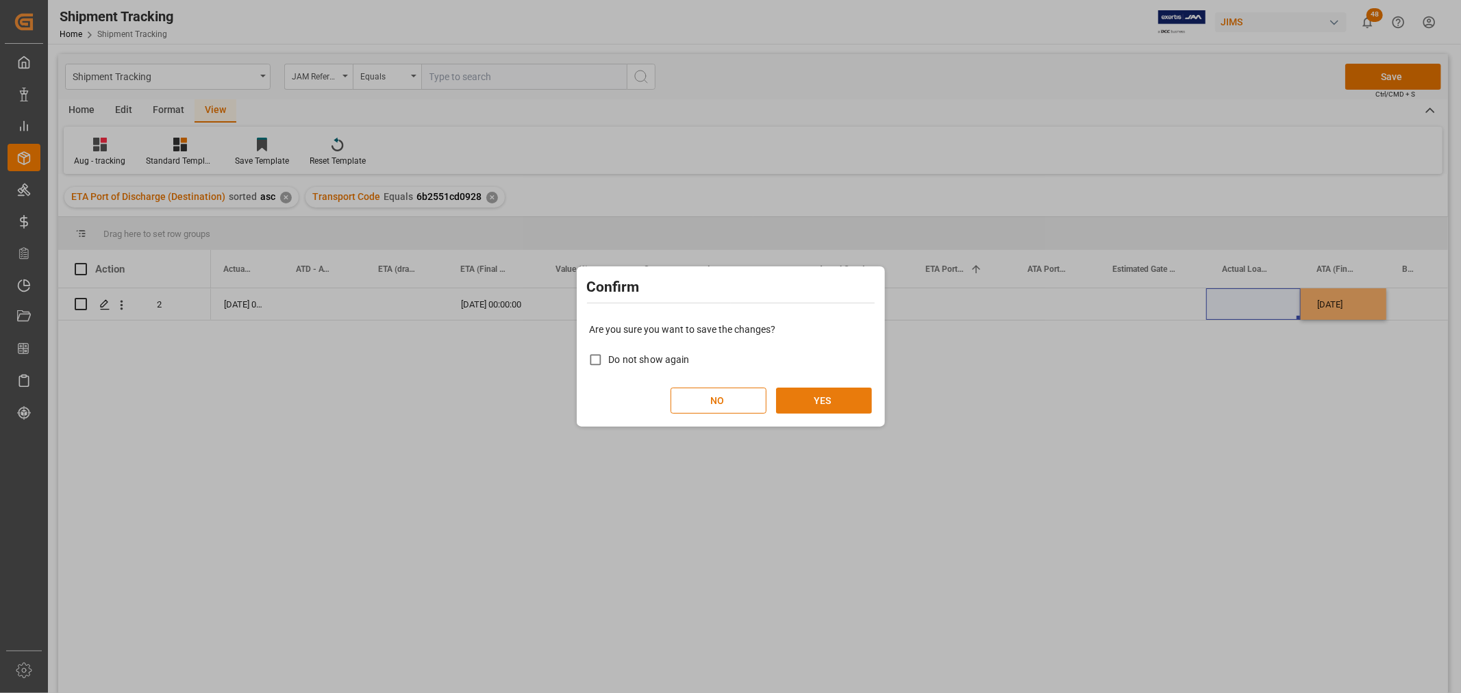
click at [823, 400] on button "YES" at bounding box center [824, 401] width 96 height 26
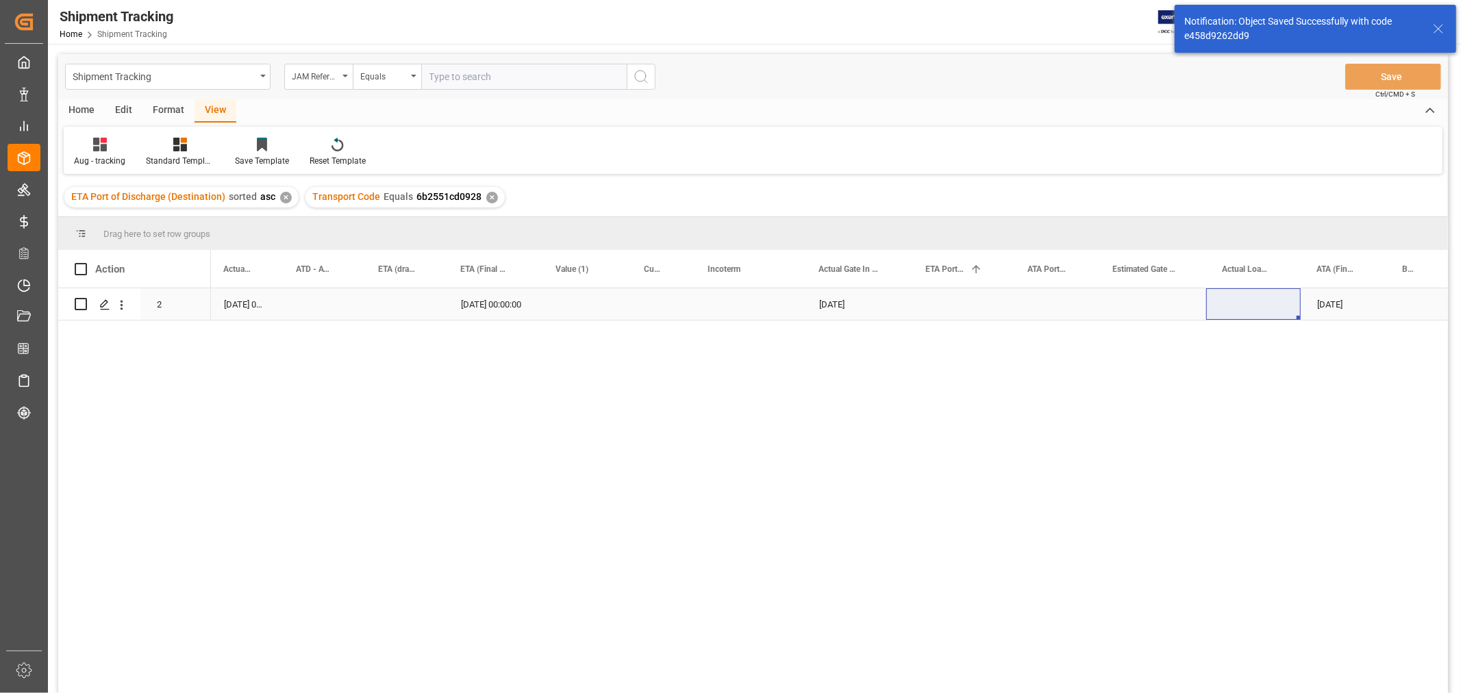
click at [701, 310] on div "Press SPACE to select this row." at bounding box center [747, 304] width 111 height 32
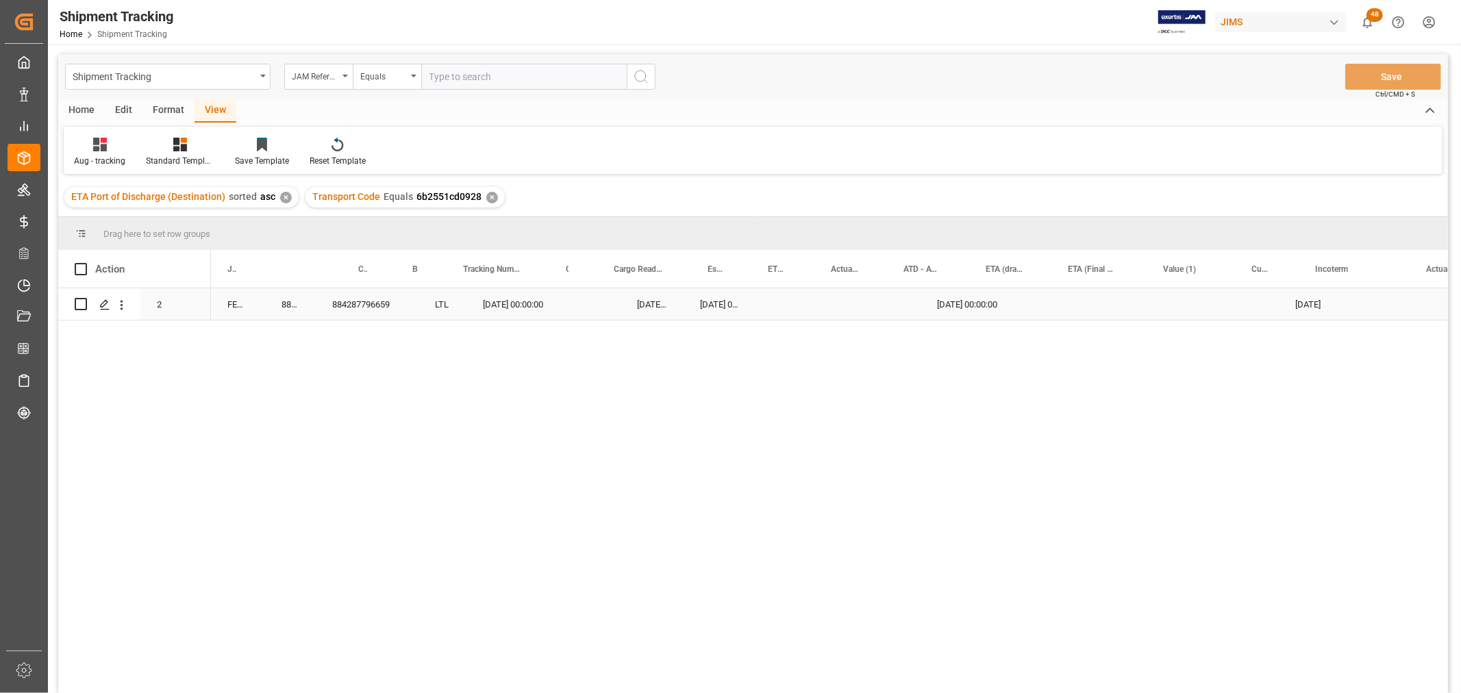
scroll to position [0, 0]
click at [442, 307] on div "Press SPACE to select this row." at bounding box center [437, 304] width 54 height 32
click at [439, 305] on div "Press SPACE to select this row." at bounding box center [437, 304] width 54 height 32
click at [432, 314] on input "Press SPACE to select this row." at bounding box center [437, 312] width 32 height 26
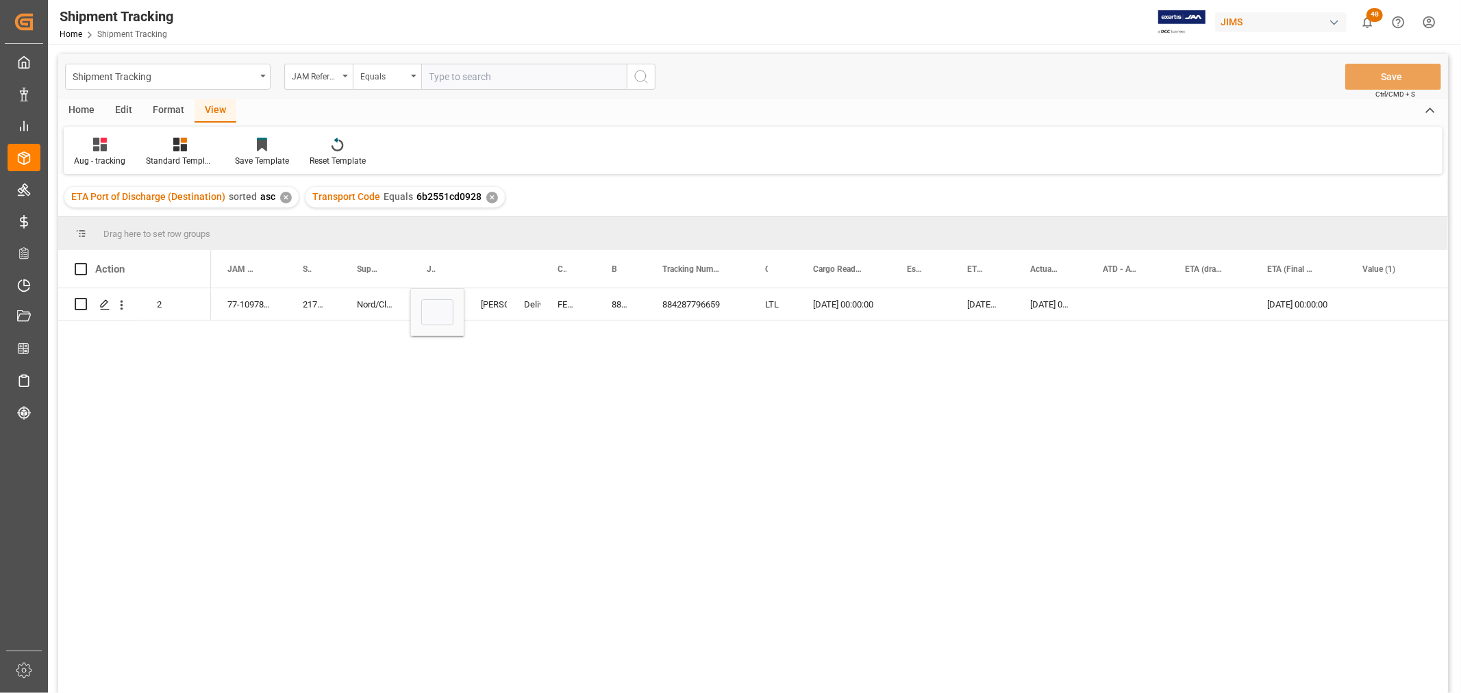
click at [583, 349] on div "09-11-2025 00:00:00 09-11-2025 00:00:00 09-11-2025 00:00:00 09-17-2025 00:00:00…" at bounding box center [829, 495] width 1237 height 414
click at [433, 313] on input "Press SPACE to select this row." at bounding box center [437, 312] width 32 height 26
click at [434, 314] on input "Press SPACE to select this row." at bounding box center [437, 312] width 32 height 26
paste input "UPPLANDS VASBY 0 SE"
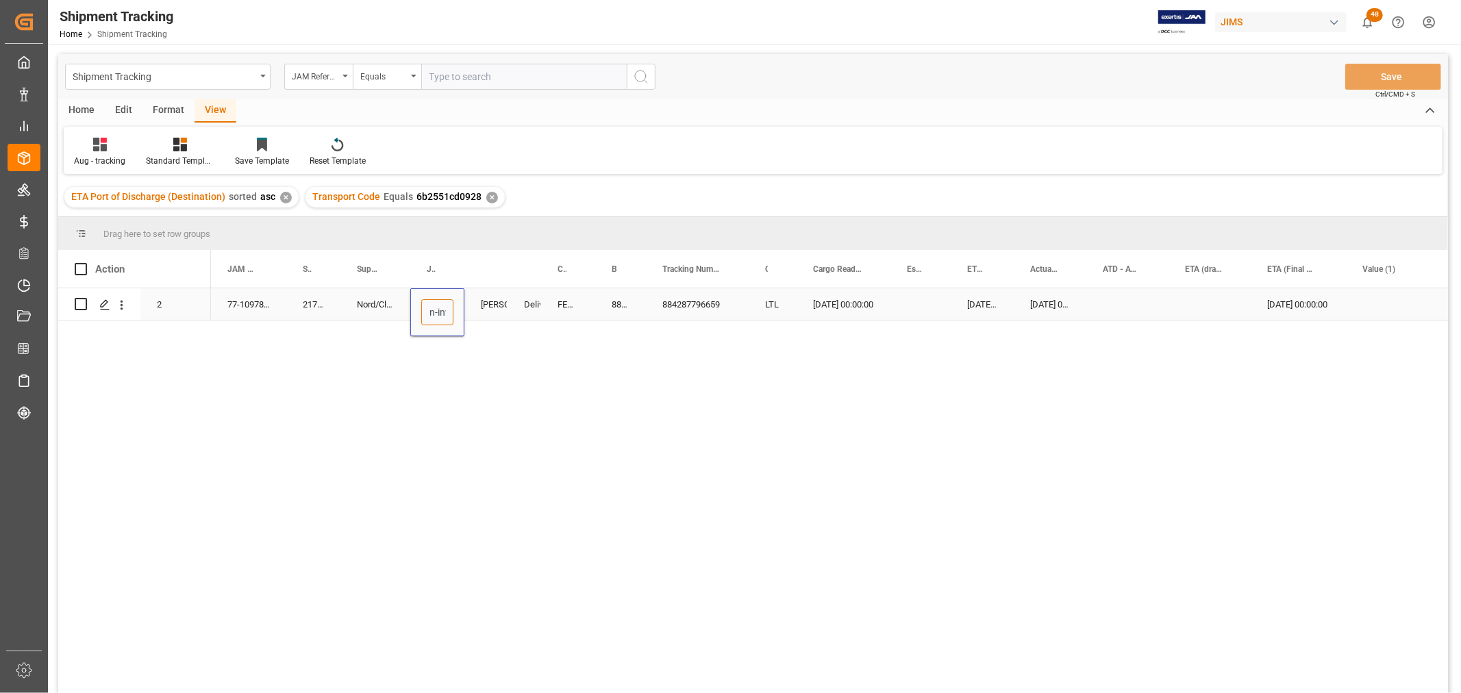
scroll to position [0, 16]
type input "Non-inv EXW: UPPLANDS VASBY 0 SE"
click at [491, 299] on div "[PERSON_NAME]" at bounding box center [486, 305] width 10 height 32
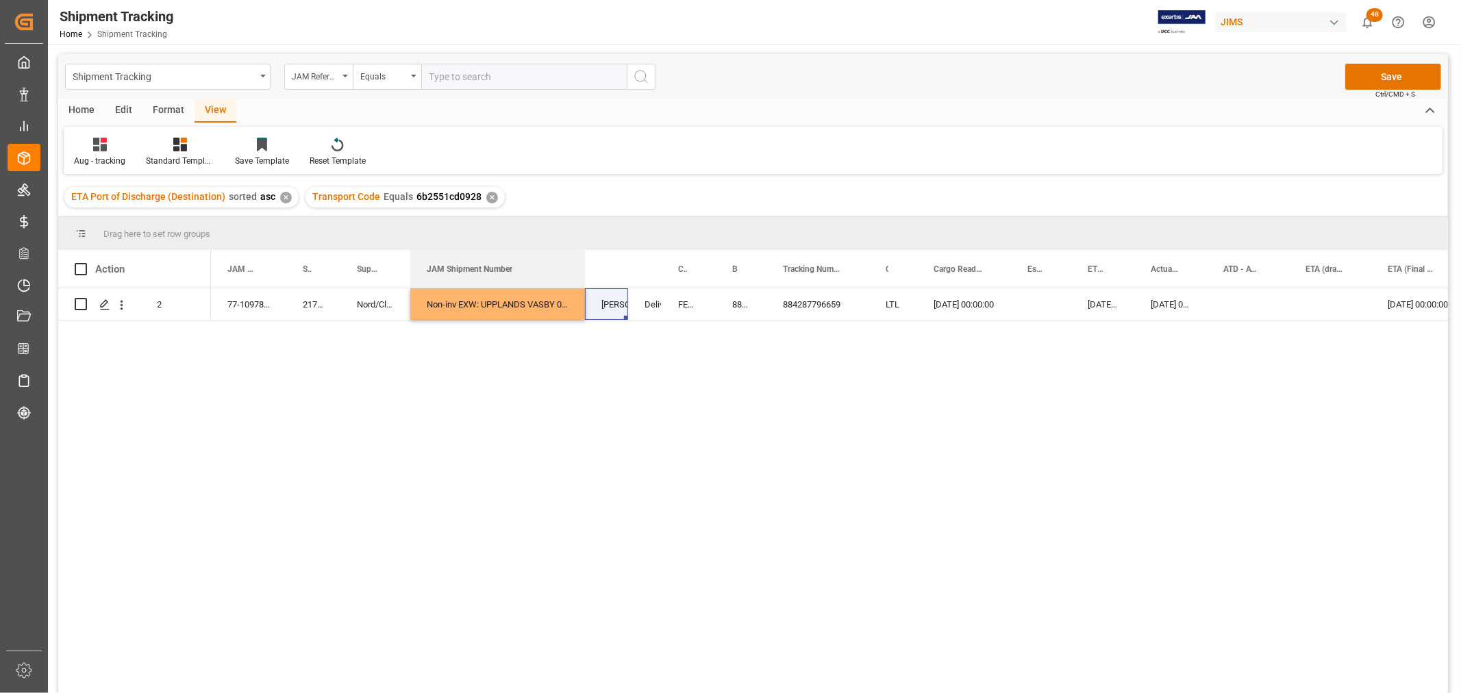
drag, startPoint x: 464, startPoint y: 257, endPoint x: 584, endPoint y: 244, distance: 121.2
click at [584, 244] on div "Drag here to set row groups Drag here to set column labels Action Mode of Trans…" at bounding box center [752, 459] width 1389 height 485
click at [519, 306] on div "Non-inv EXW: UPPLANDS VASBY 0 SE" at bounding box center [497, 304] width 175 height 32
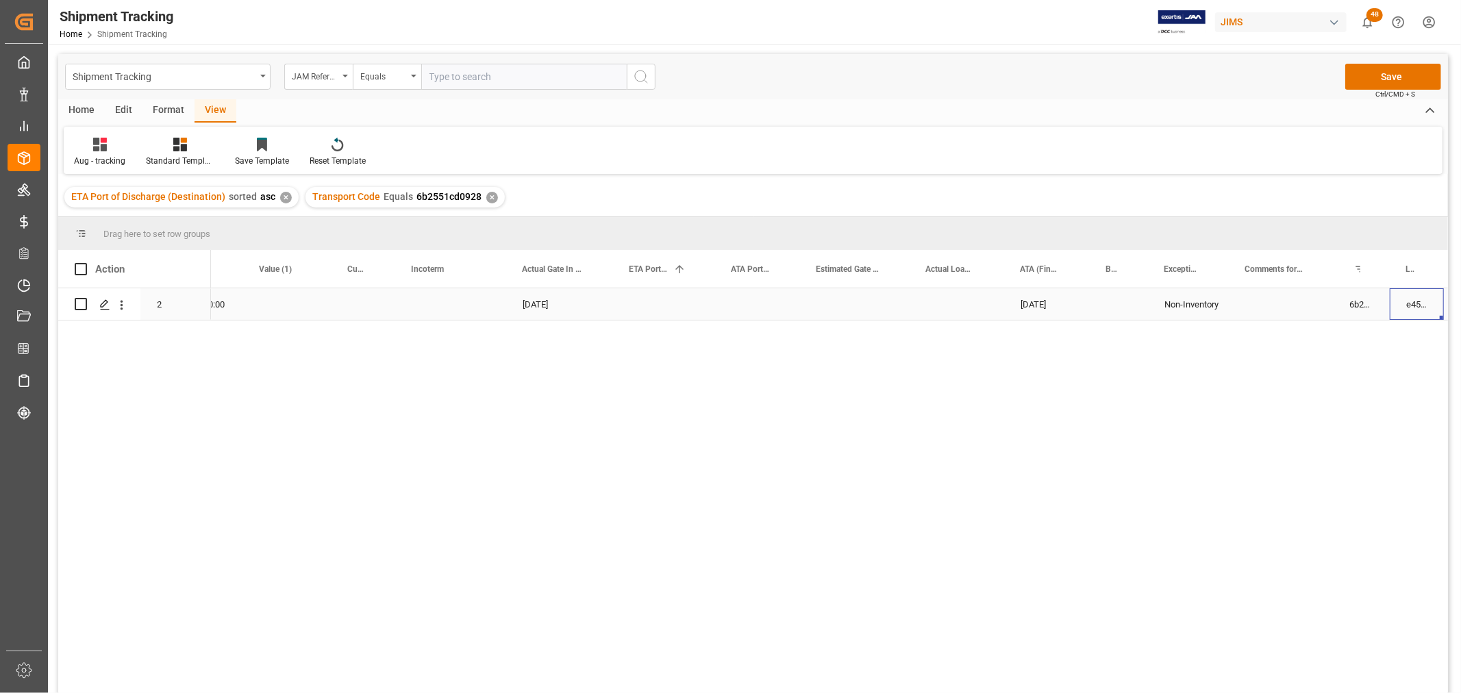
scroll to position [0, 1360]
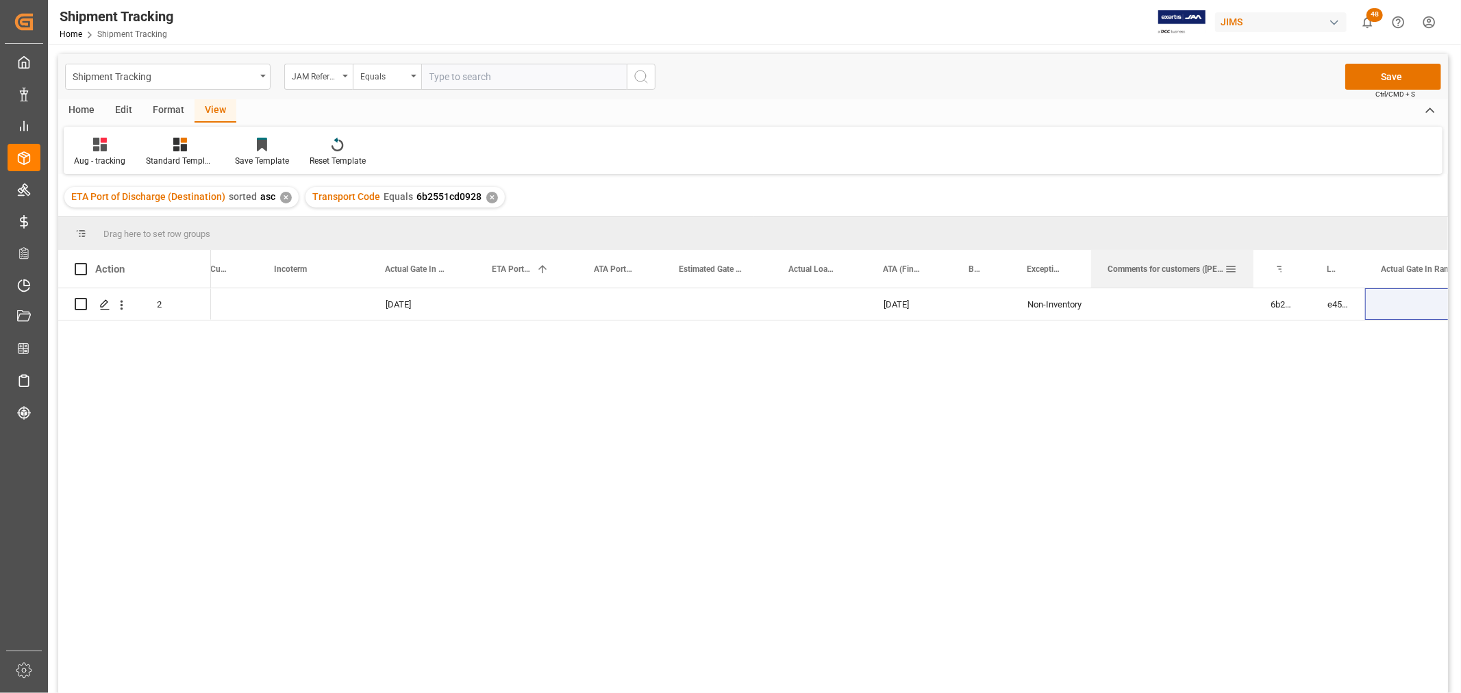
drag, startPoint x: 1192, startPoint y: 264, endPoint x: 1250, endPoint y: 256, distance: 58.8
click at [1250, 256] on div at bounding box center [1252, 269] width 5 height 38
click at [1118, 296] on div "Press SPACE to select this row." at bounding box center [1173, 304] width 162 height 32
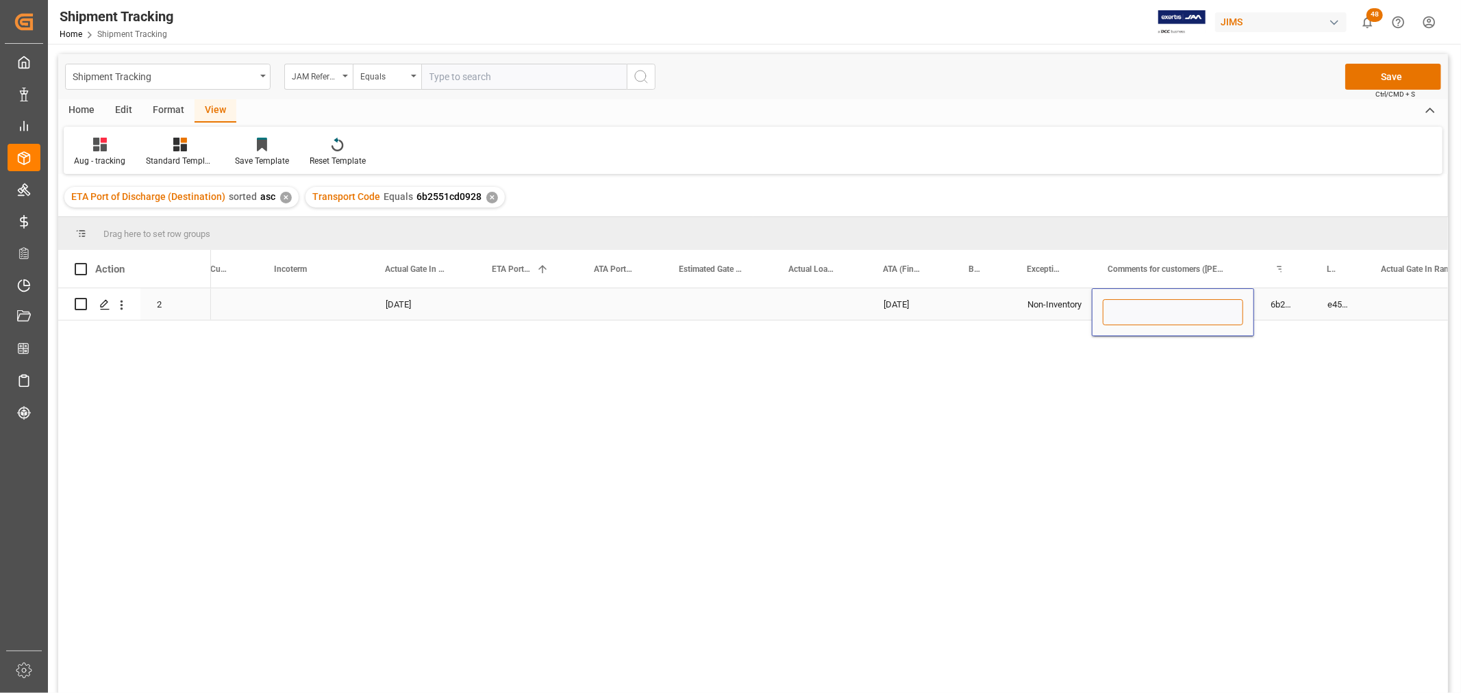
click at [1122, 299] on input "Press SPACE to select this row." at bounding box center [1173, 312] width 140 height 26
type input "Attn: Jennifer and Service department"
click at [1037, 312] on div "Non-Inventory" at bounding box center [1051, 305] width 48 height 32
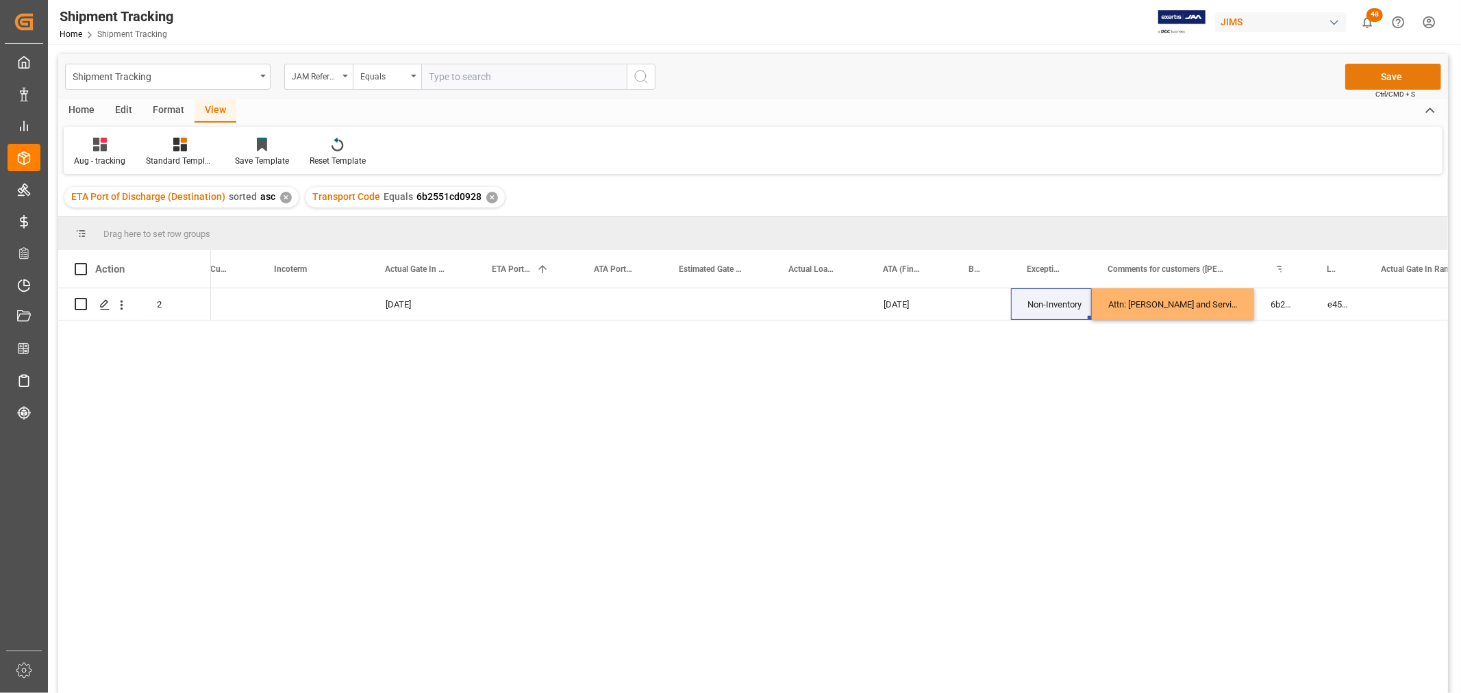
click at [1394, 72] on button "Save" at bounding box center [1393, 77] width 96 height 26
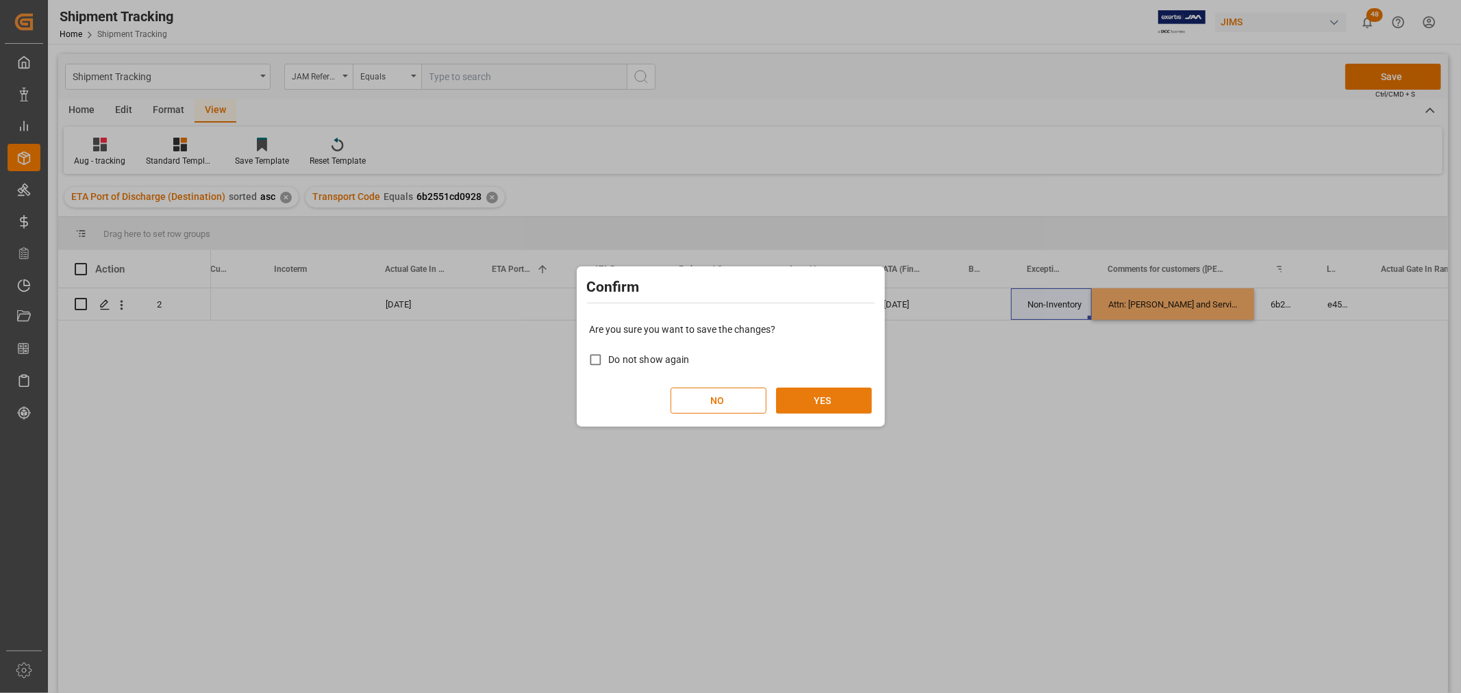
click at [833, 399] on button "YES" at bounding box center [824, 401] width 96 height 26
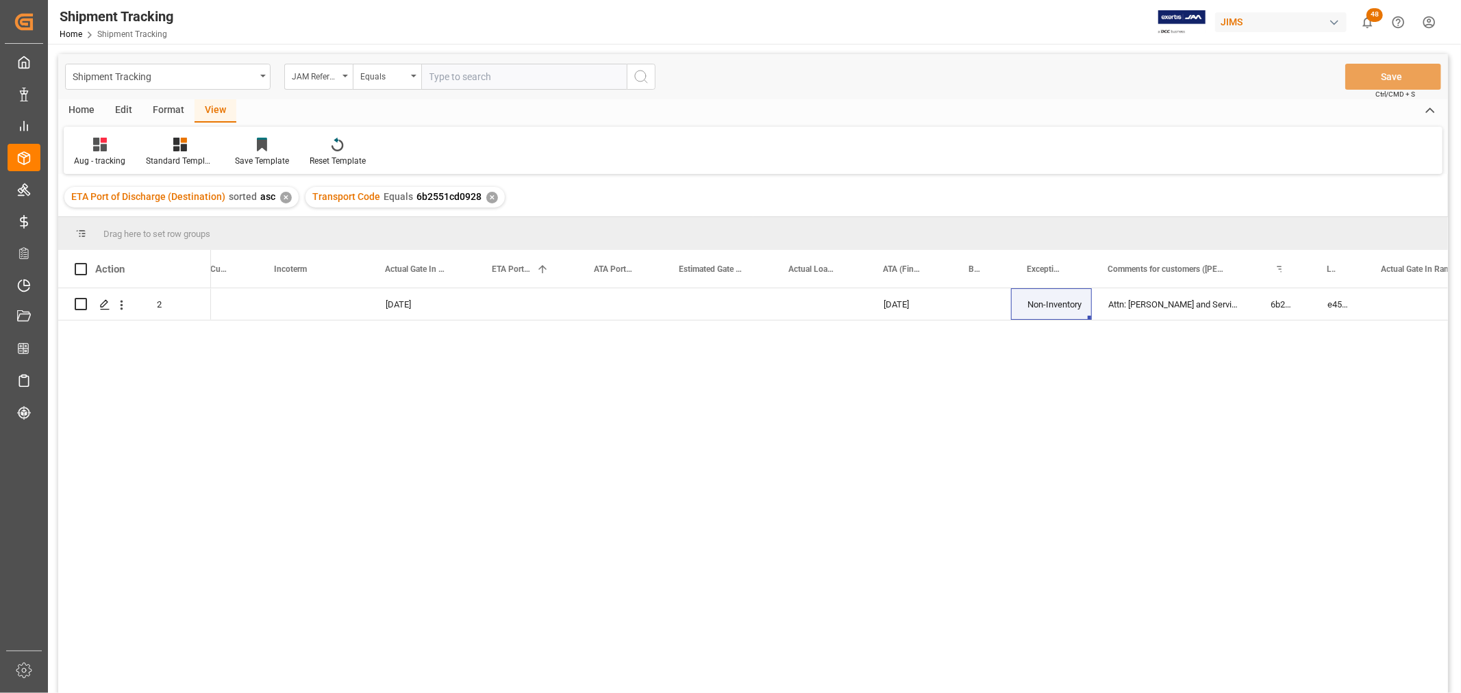
click at [490, 195] on div "✕" at bounding box center [492, 198] width 12 height 12
click at [412, 76] on icon "open menu" at bounding box center [413, 76] width 5 height 3
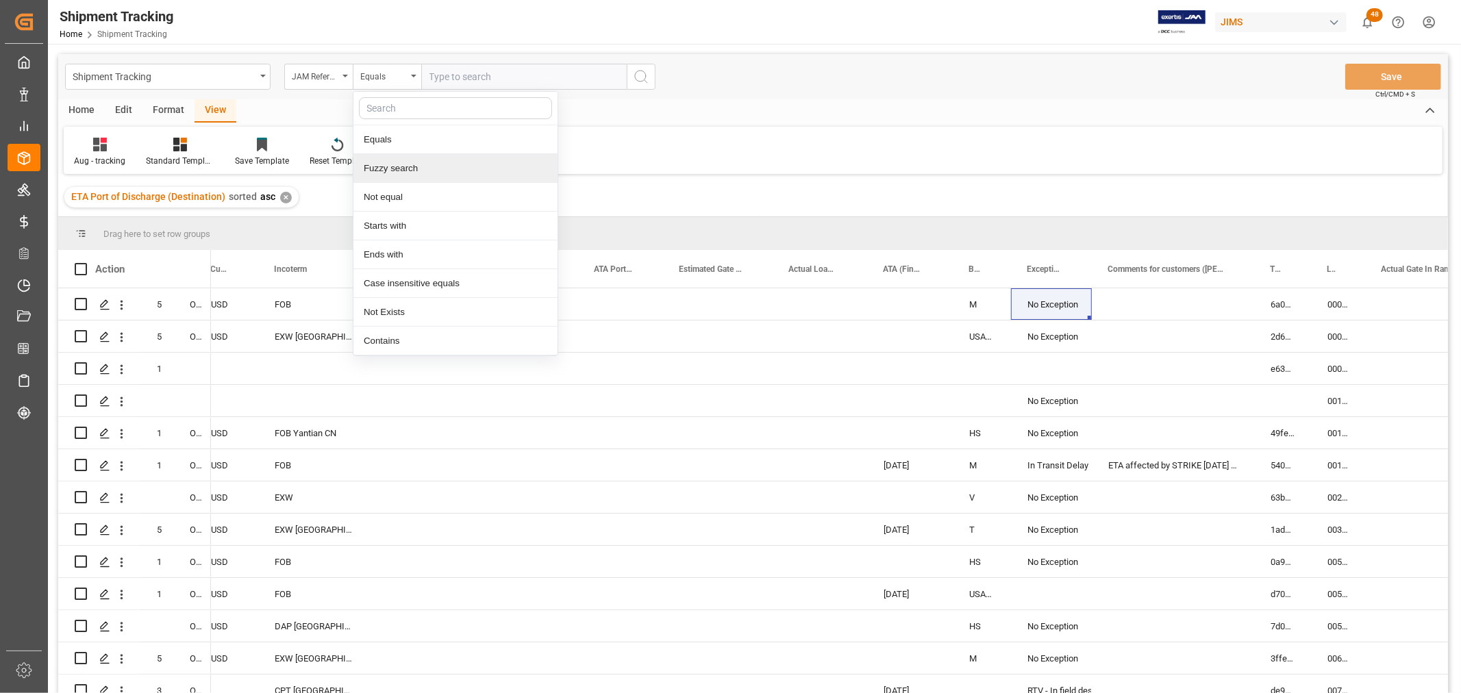
click at [400, 164] on div "Fuzzy search" at bounding box center [455, 168] width 204 height 29
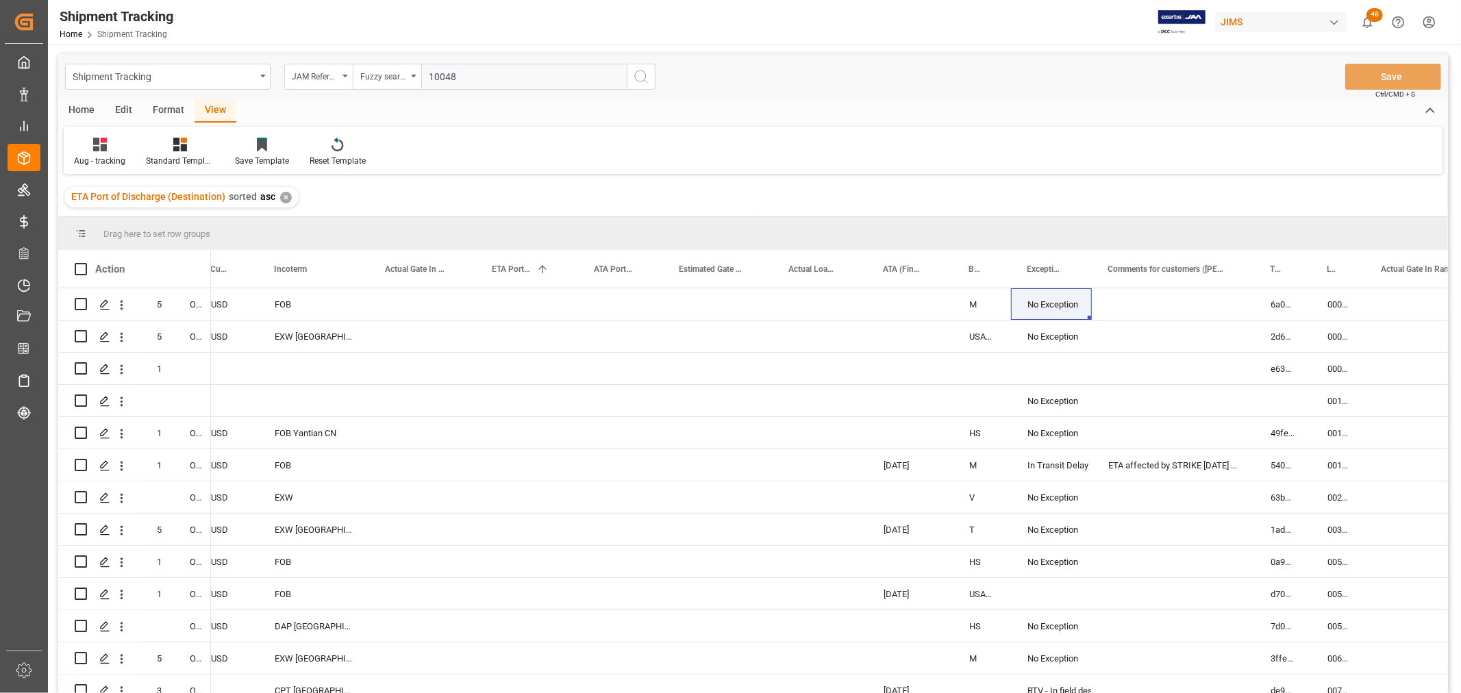
type input "10048"
click at [644, 79] on icon "search button" at bounding box center [641, 76] width 16 height 16
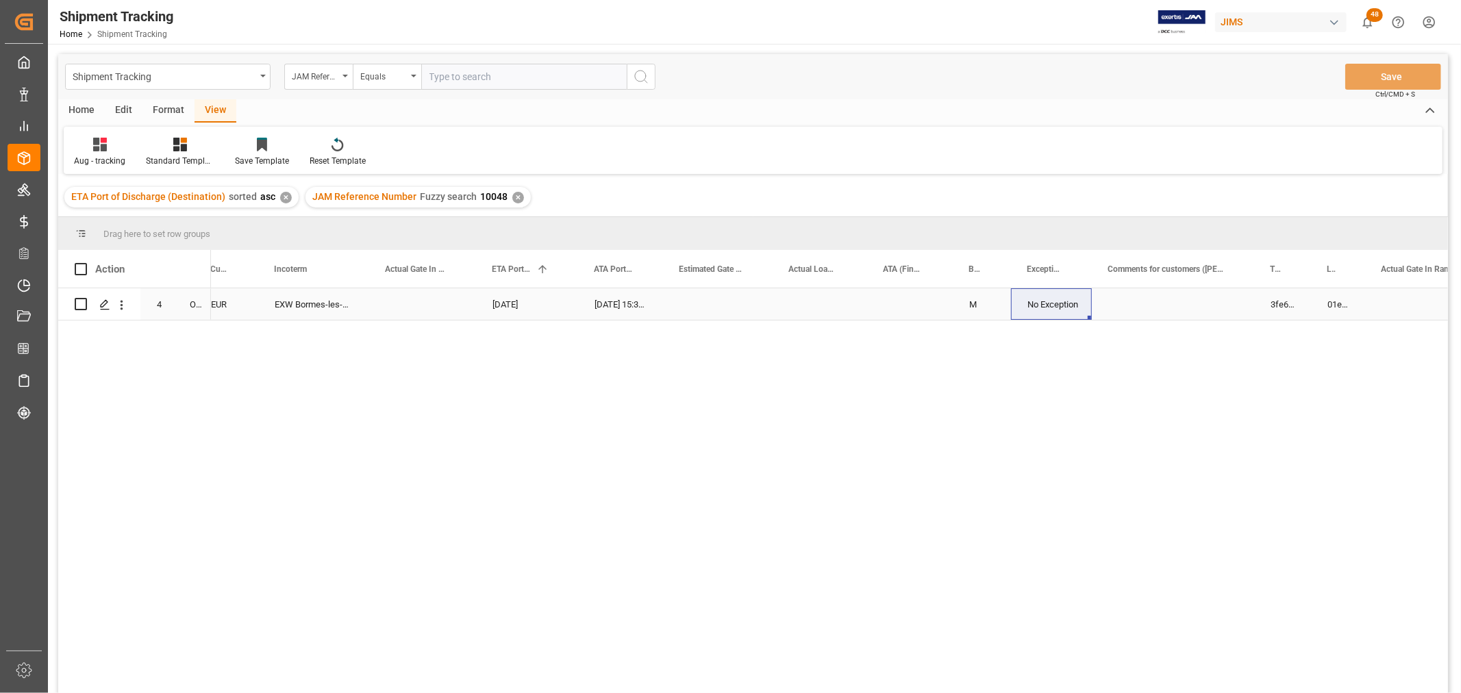
click at [407, 305] on div "Press SPACE to select this row." at bounding box center [422, 304] width 107 height 32
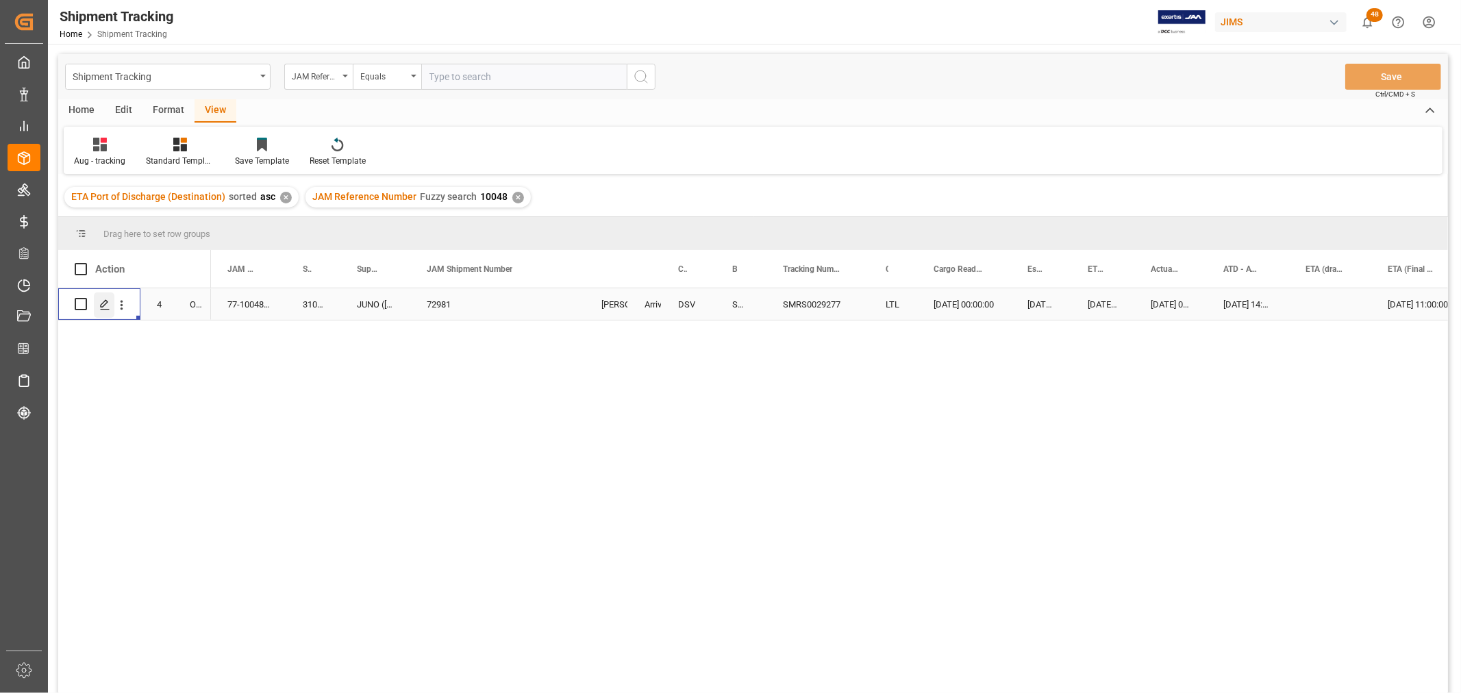
click at [99, 305] on icon "Press SPACE to select this row." at bounding box center [104, 304] width 11 height 11
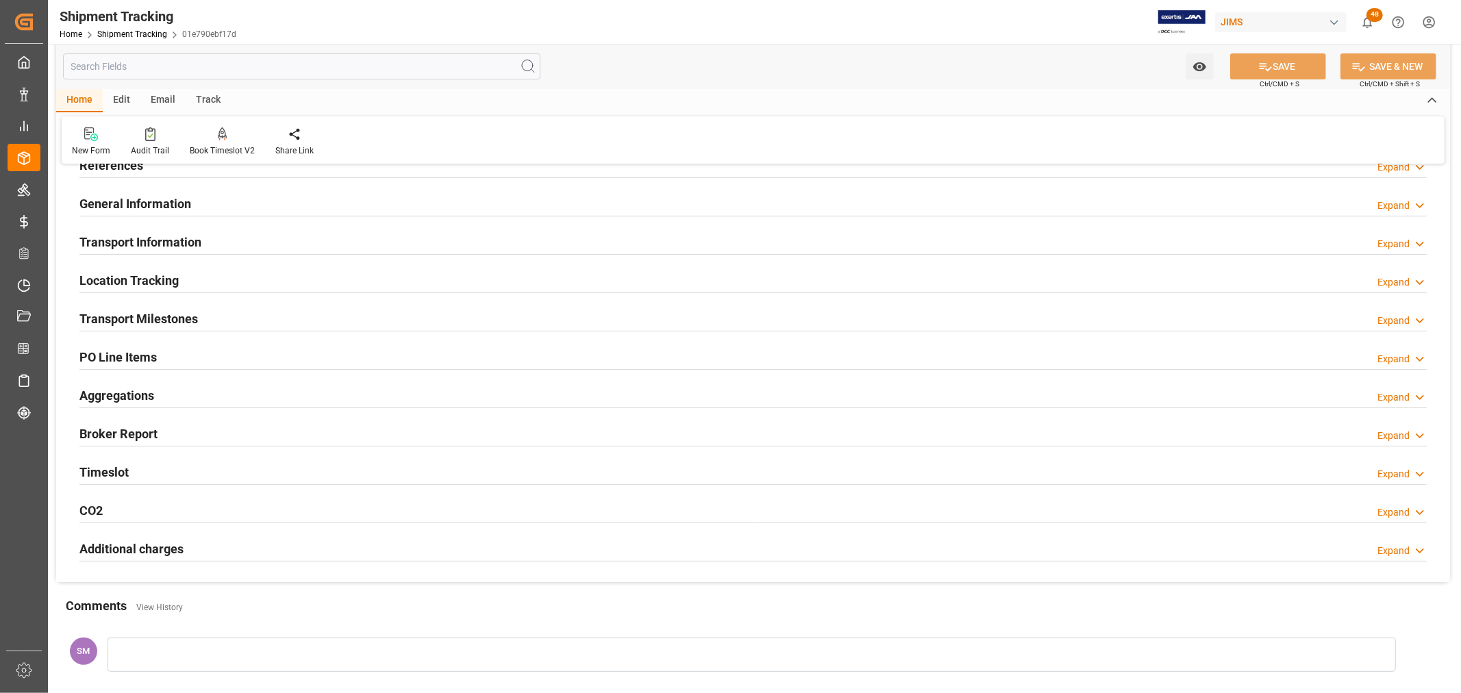
scroll to position [152, 0]
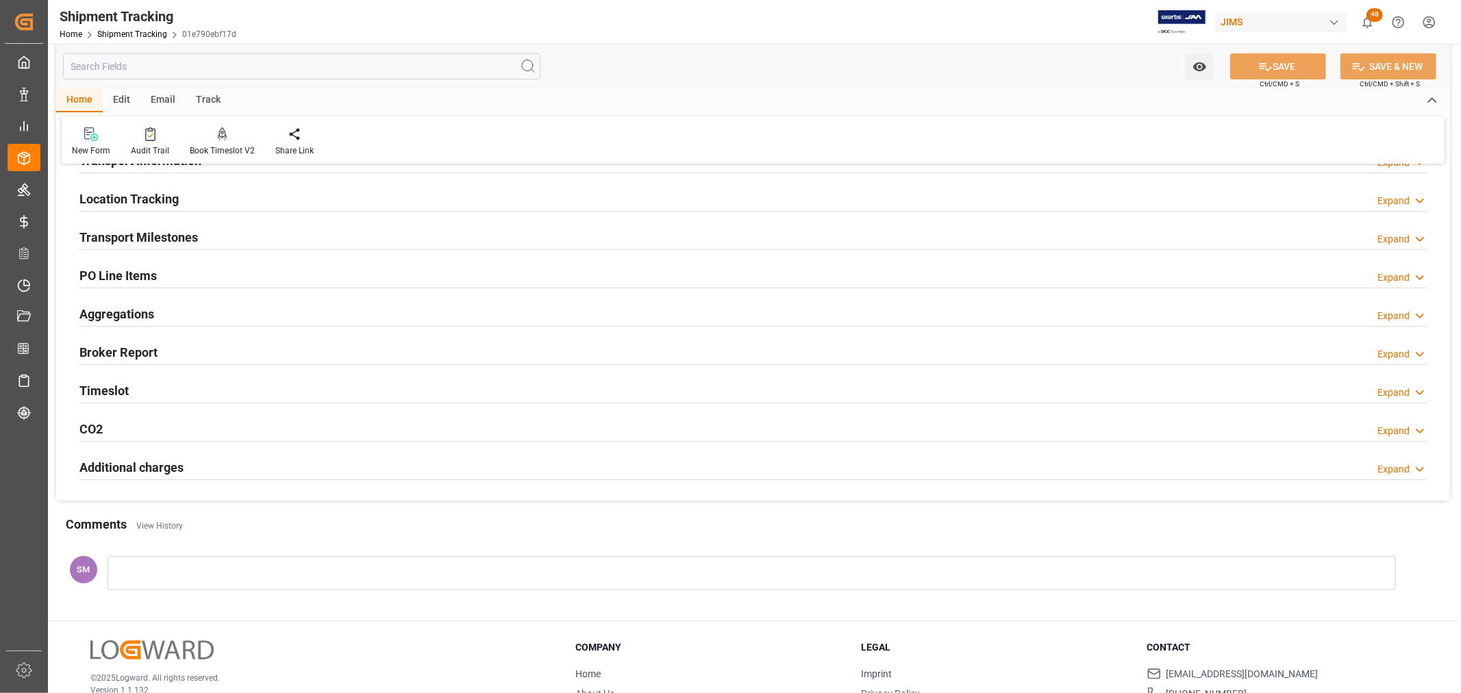
click at [105, 393] on h2 "Timeslot" at bounding box center [103, 390] width 49 height 18
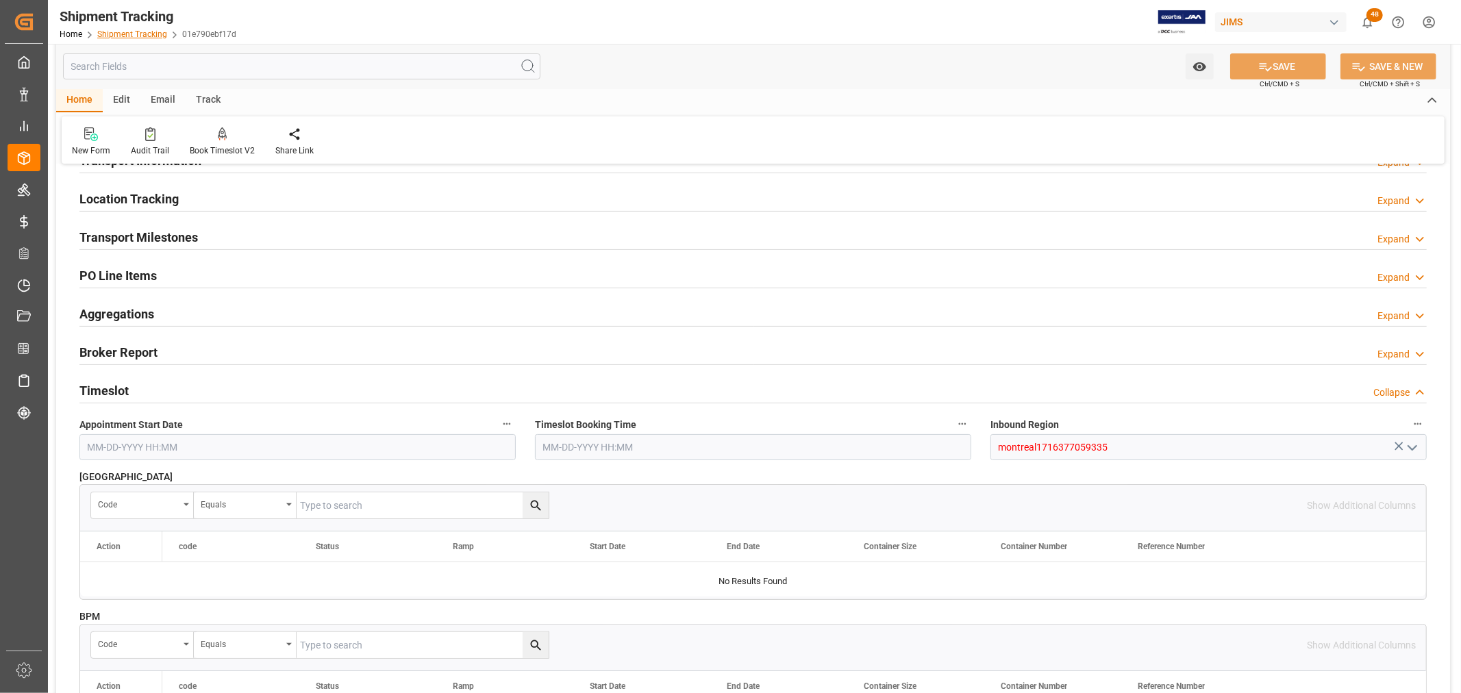
click at [147, 29] on link "Shipment Tracking" at bounding box center [132, 34] width 70 height 10
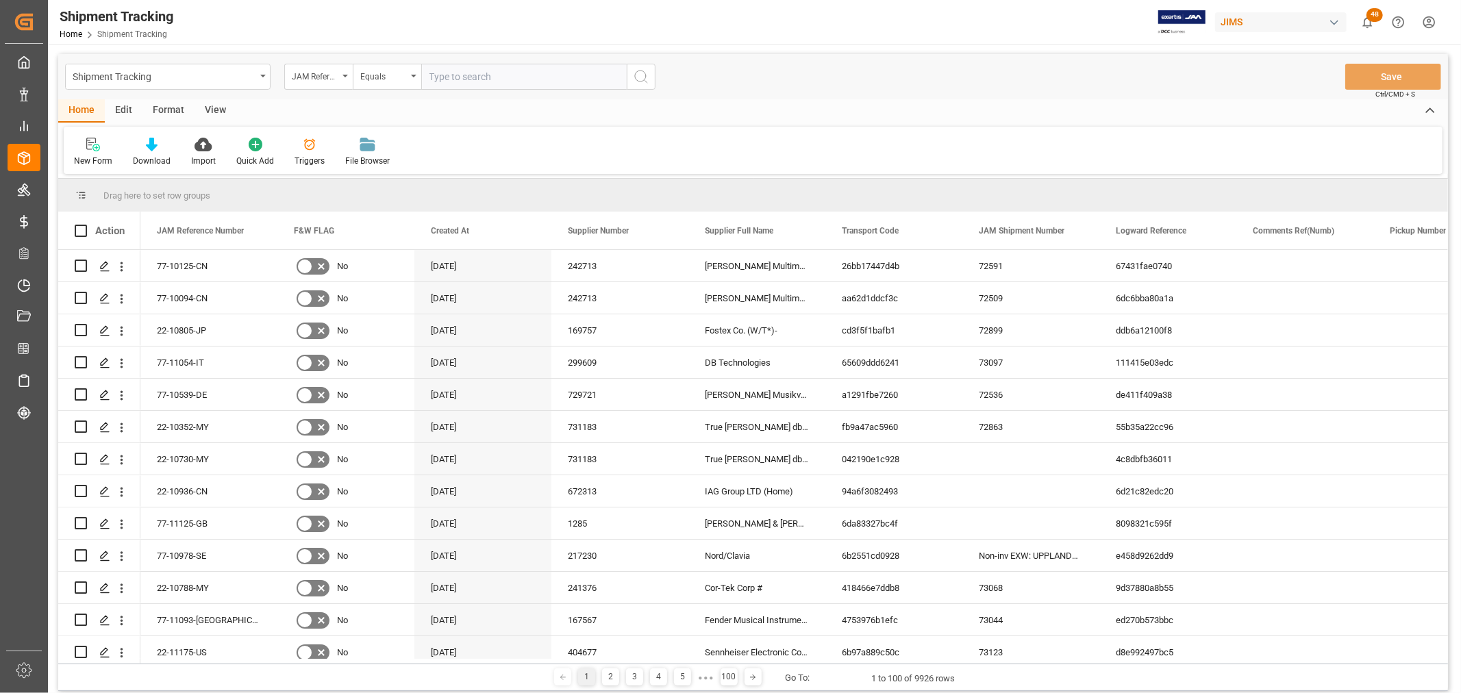
click at [445, 77] on input "text" at bounding box center [523, 77] width 205 height 26
type input "77-9620-ID"
click at [651, 77] on button "search button" at bounding box center [641, 77] width 29 height 26
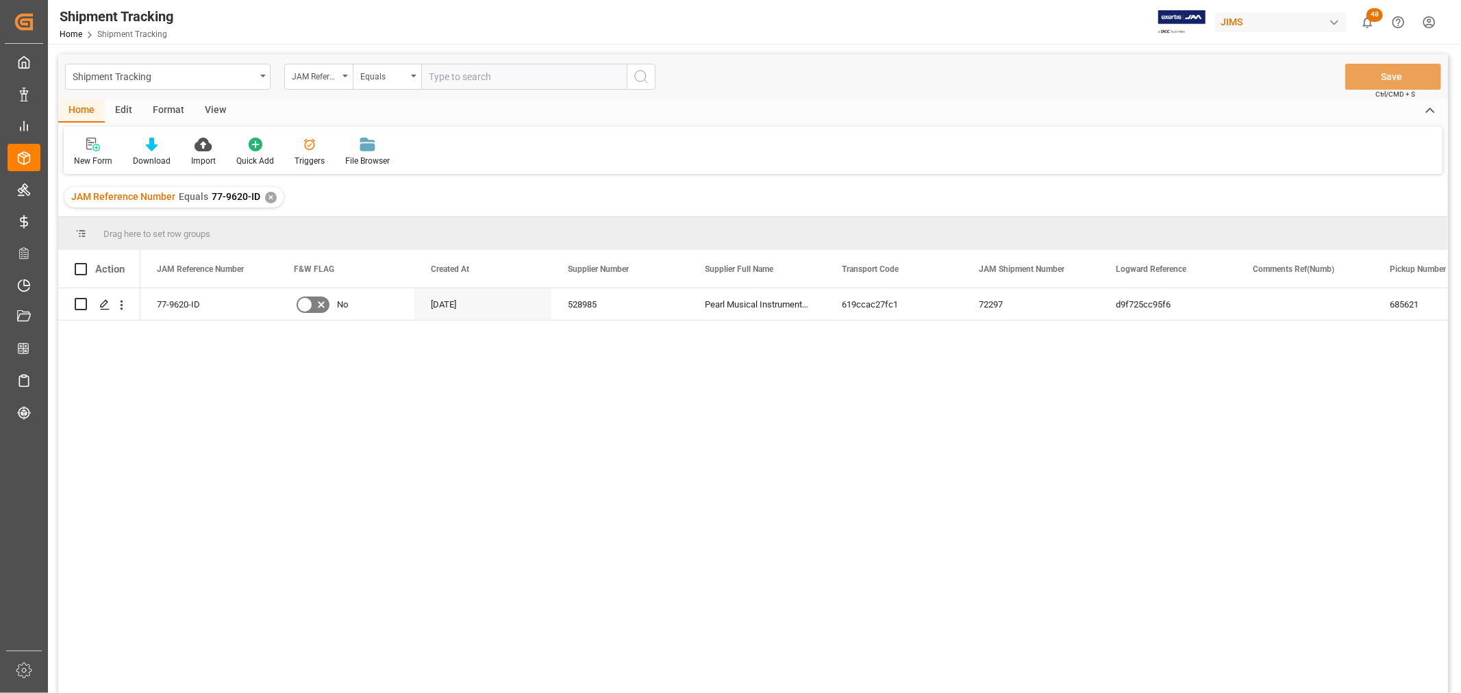
click at [216, 99] on div "View" at bounding box center [215, 110] width 42 height 23
click at [70, 149] on div "Default" at bounding box center [87, 152] width 47 height 30
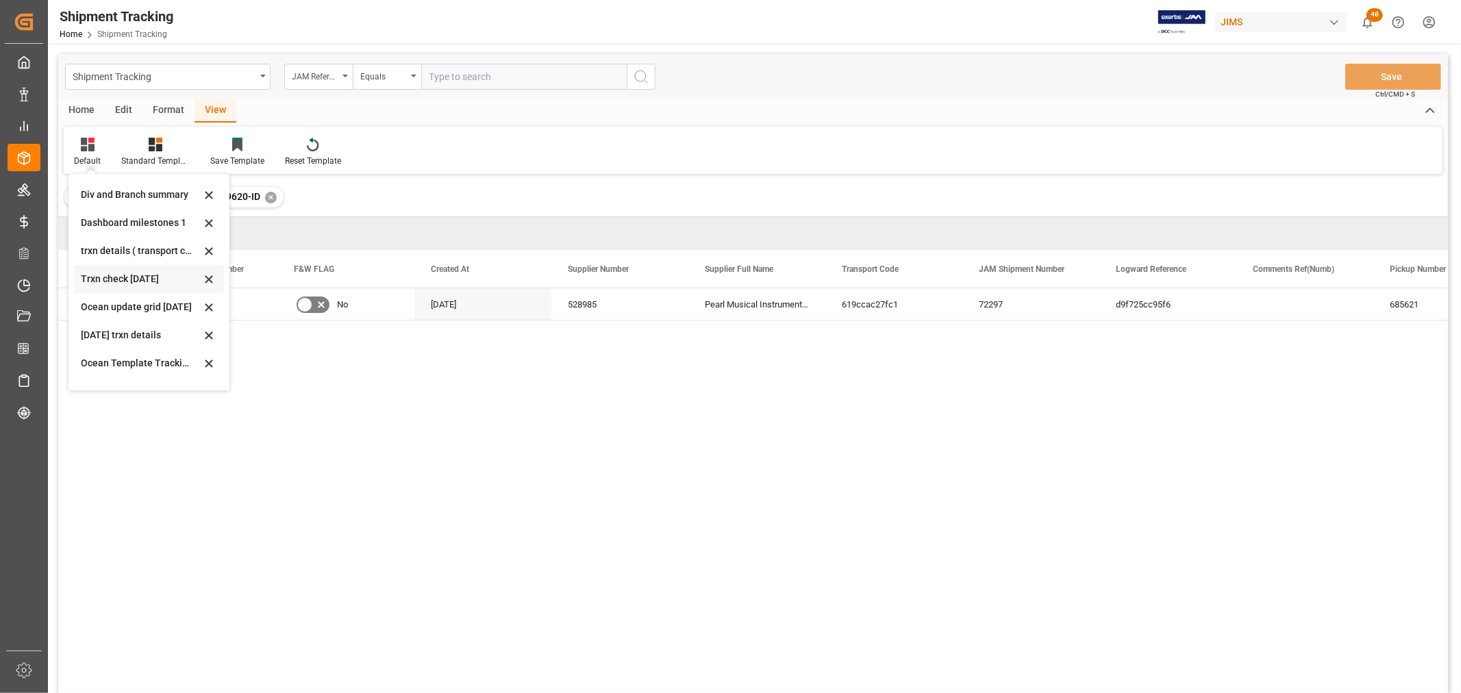
scroll to position [215, 0]
click at [105, 344] on div "Aug - tracking" at bounding box center [141, 343] width 120 height 14
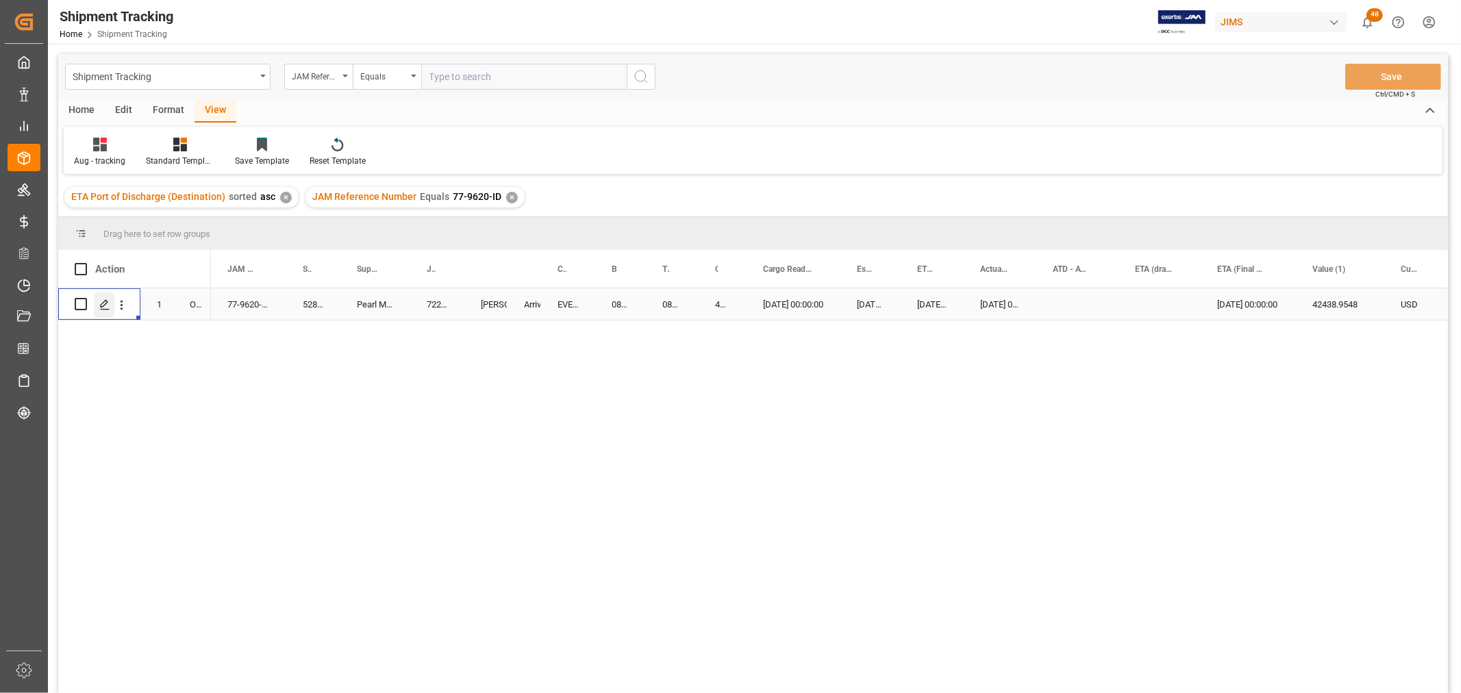
click at [96, 303] on div "Press SPACE to select this row." at bounding box center [104, 304] width 21 height 25
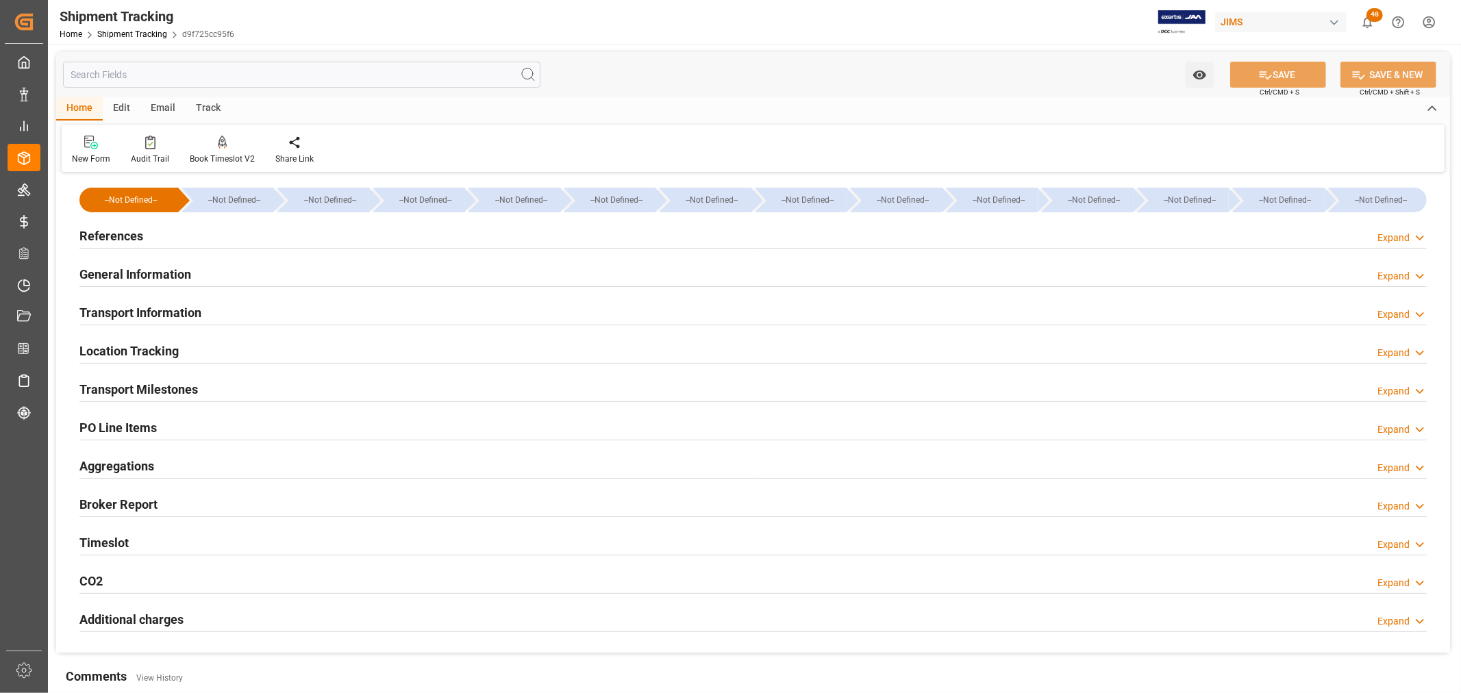
scroll to position [152, 0]
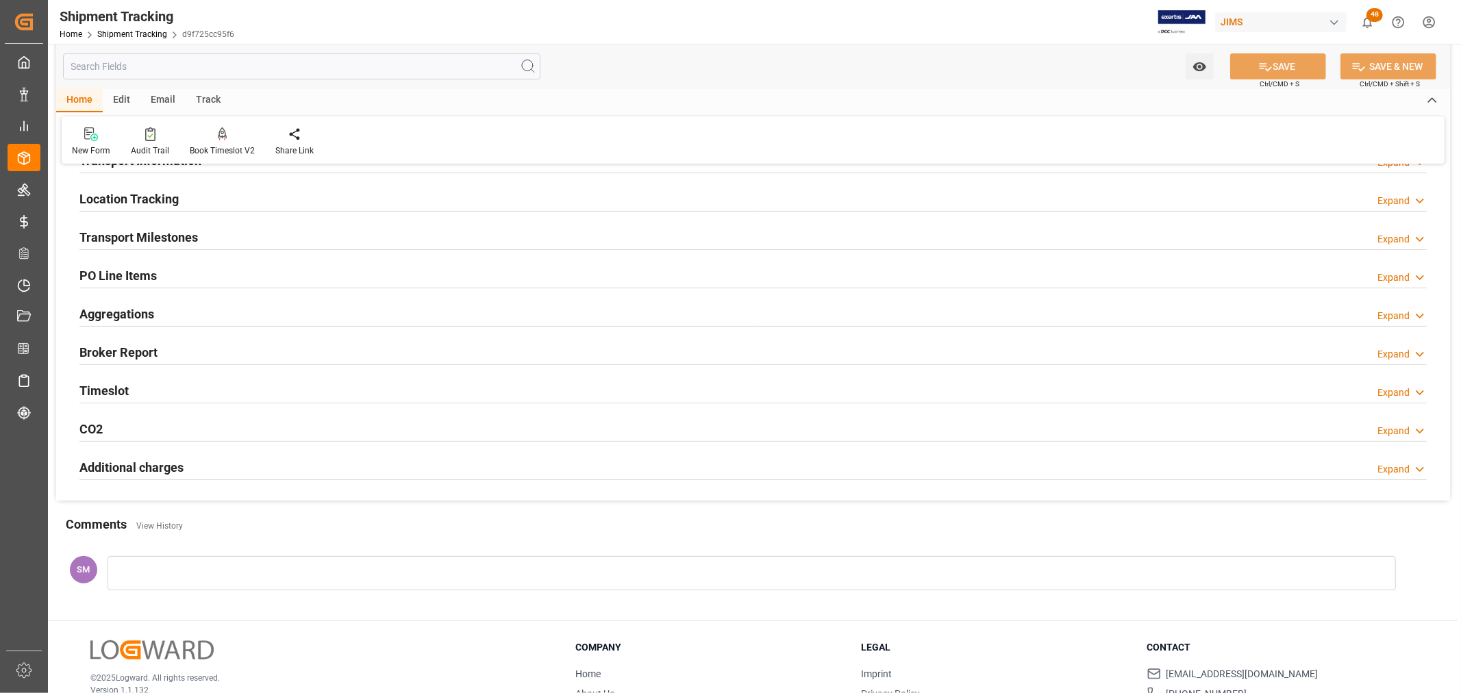
click at [134, 391] on div "Timeslot Expand" at bounding box center [752, 390] width 1347 height 26
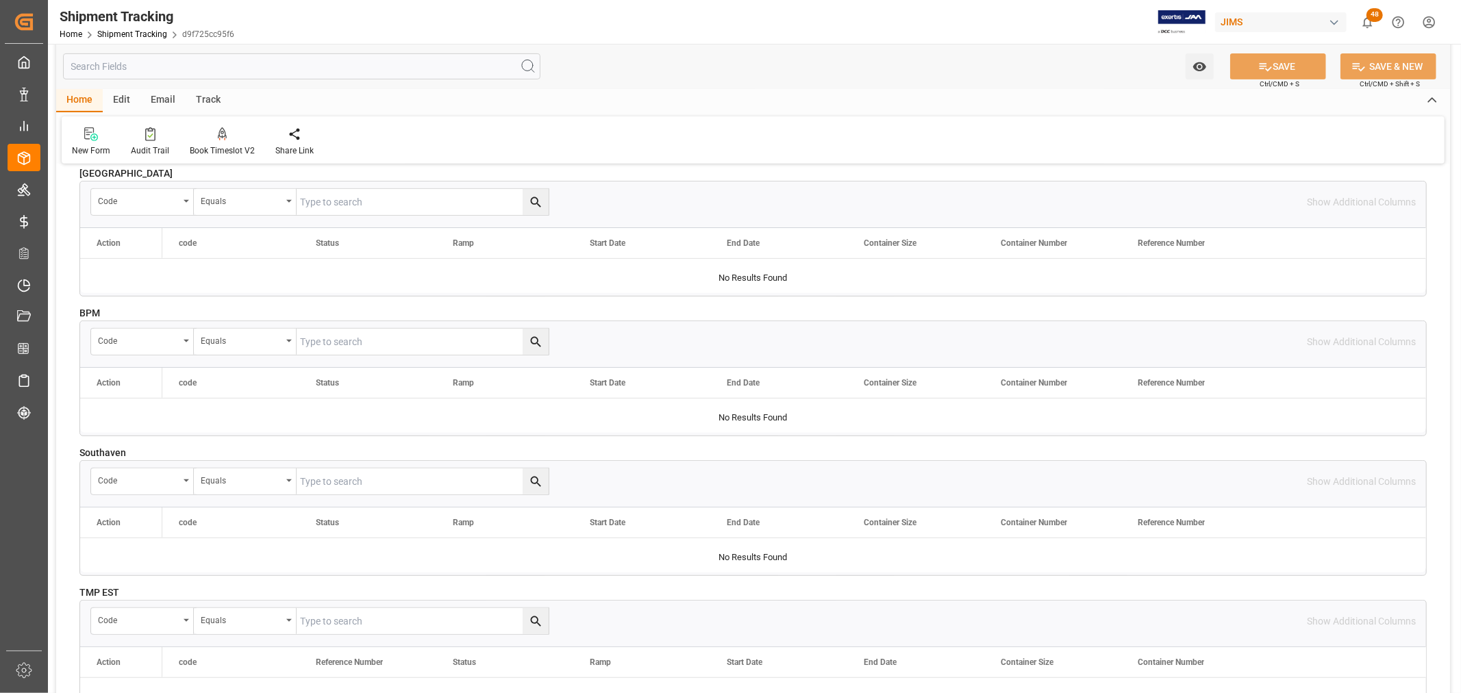
scroll to position [456, 0]
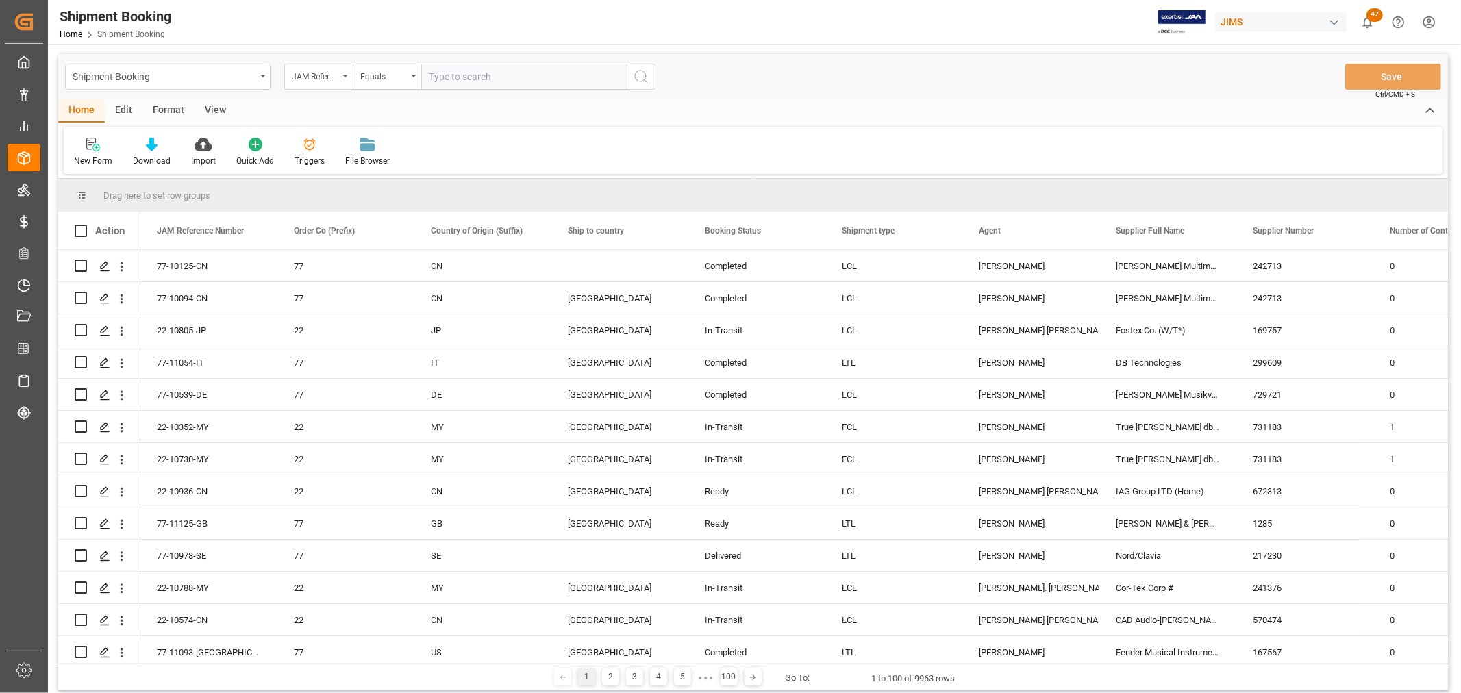
click at [201, 106] on div "View" at bounding box center [215, 110] width 42 height 23
click at [74, 155] on div "Default" at bounding box center [87, 161] width 27 height 12
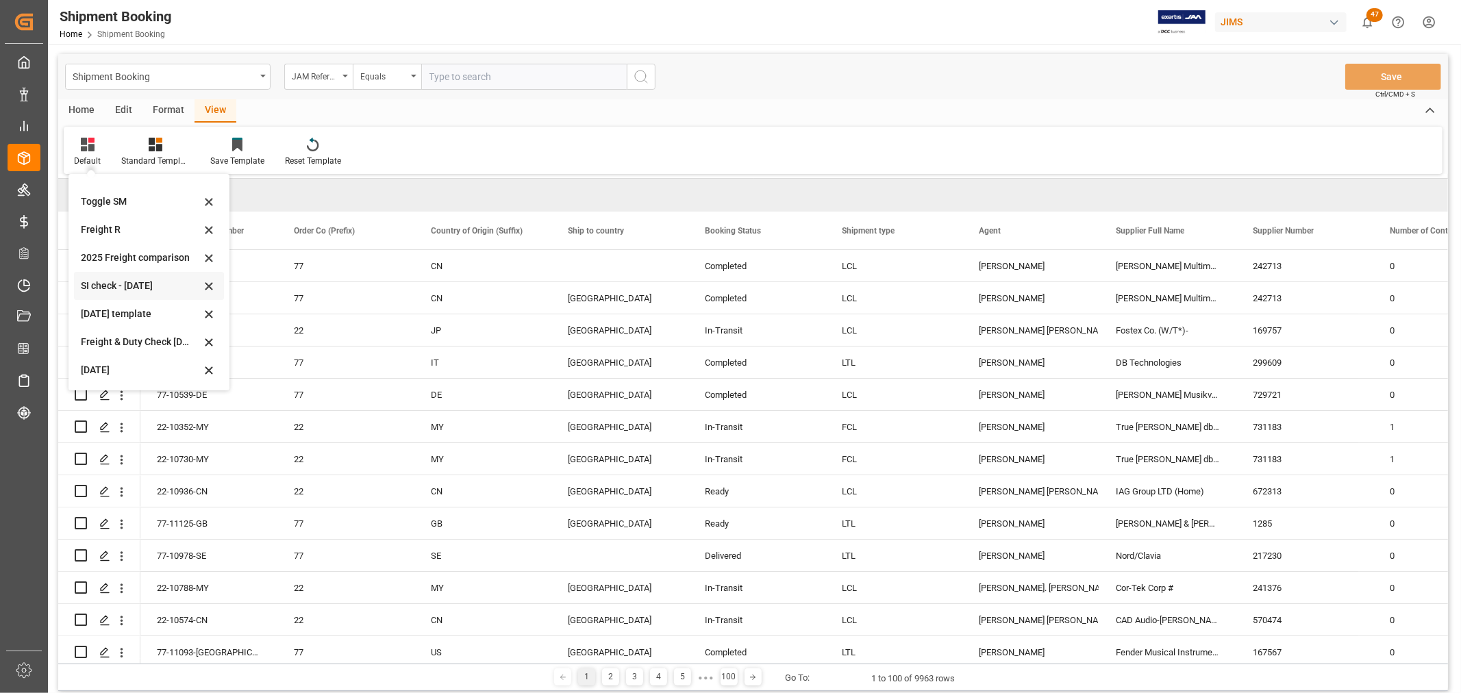
scroll to position [103, 0]
click at [99, 366] on div "Aug 2025 (2)" at bounding box center [141, 371] width 120 height 14
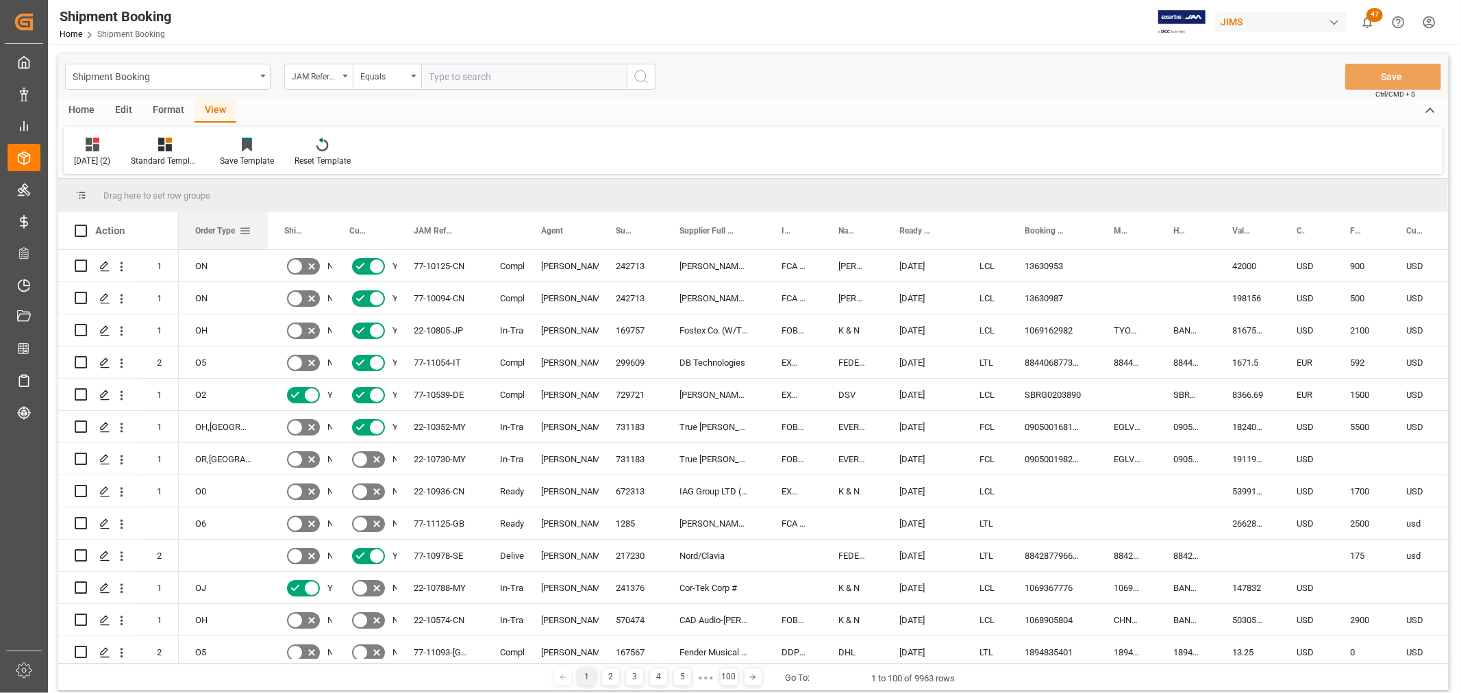
drag, startPoint x: 221, startPoint y: 228, endPoint x: 265, endPoint y: 244, distance: 46.8
click at [265, 244] on div at bounding box center [267, 231] width 5 height 38
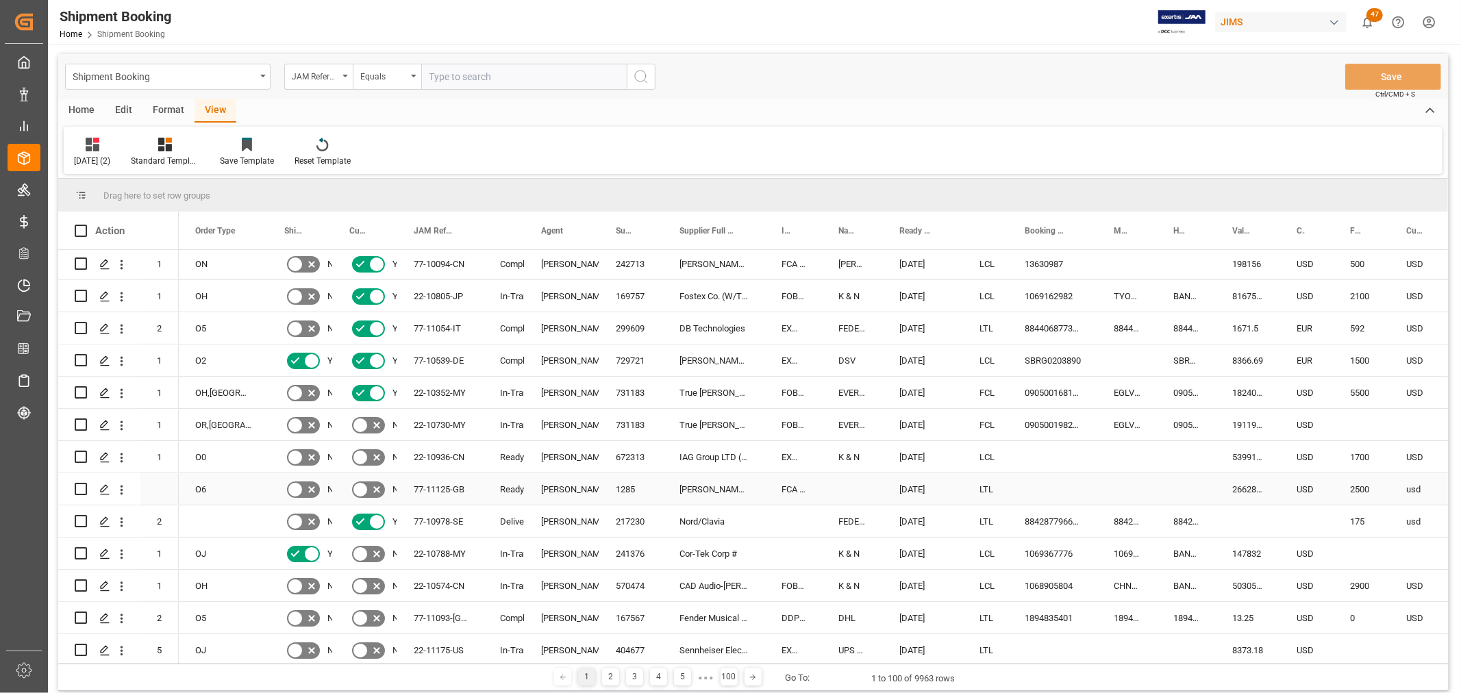
scroll to position [0, 0]
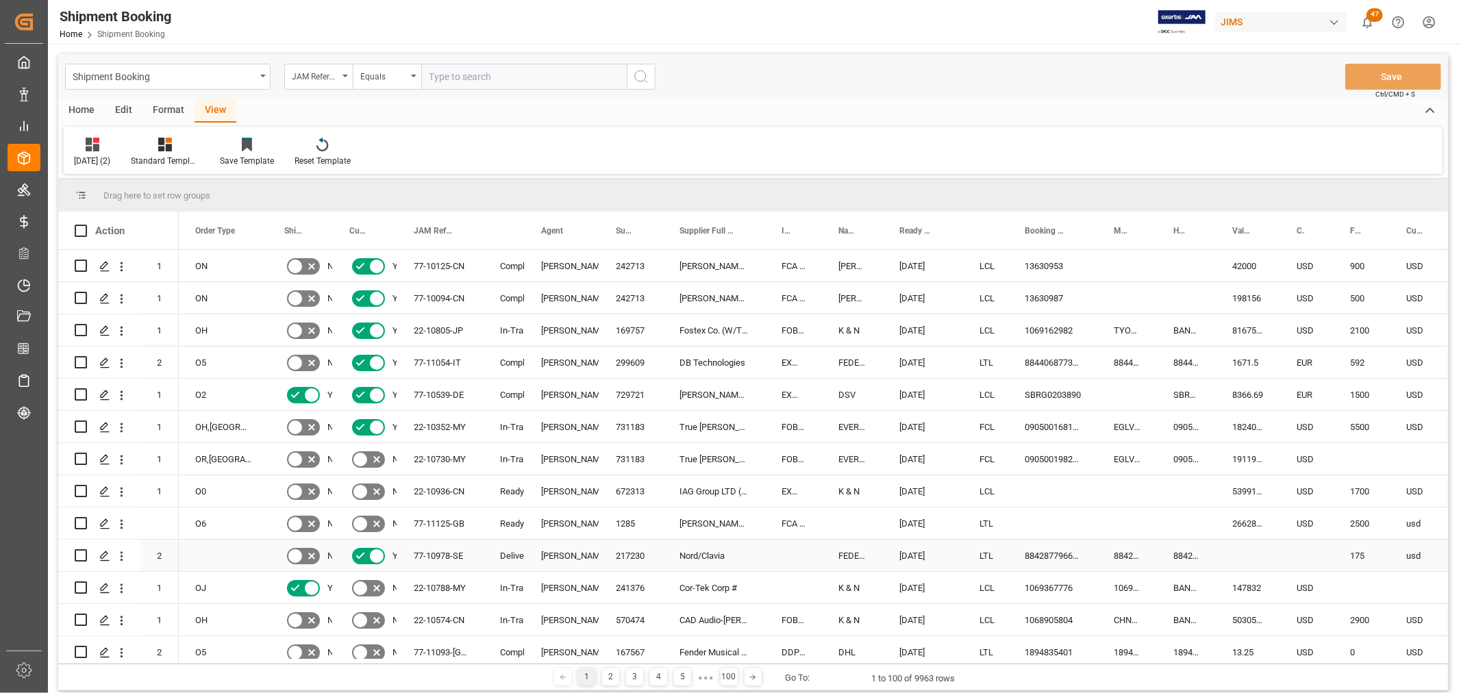
click at [559, 553] on div "[PERSON_NAME]" at bounding box center [562, 556] width 42 height 32
click at [577, 234] on span at bounding box center [576, 231] width 12 height 12
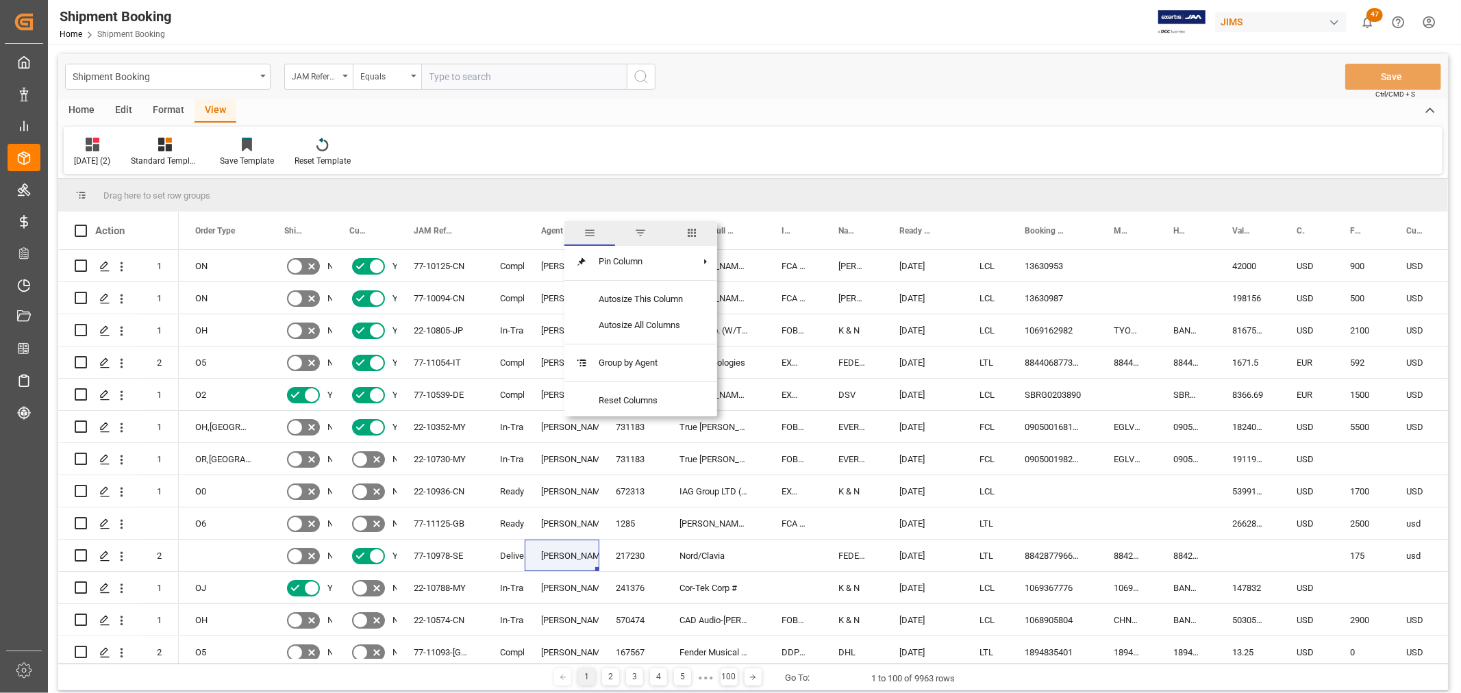
click at [642, 228] on span "filter" at bounding box center [640, 233] width 12 height 12
type input "[PERSON_NAME]"
click at [662, 346] on button "Apply" at bounding box center [656, 347] width 25 height 14
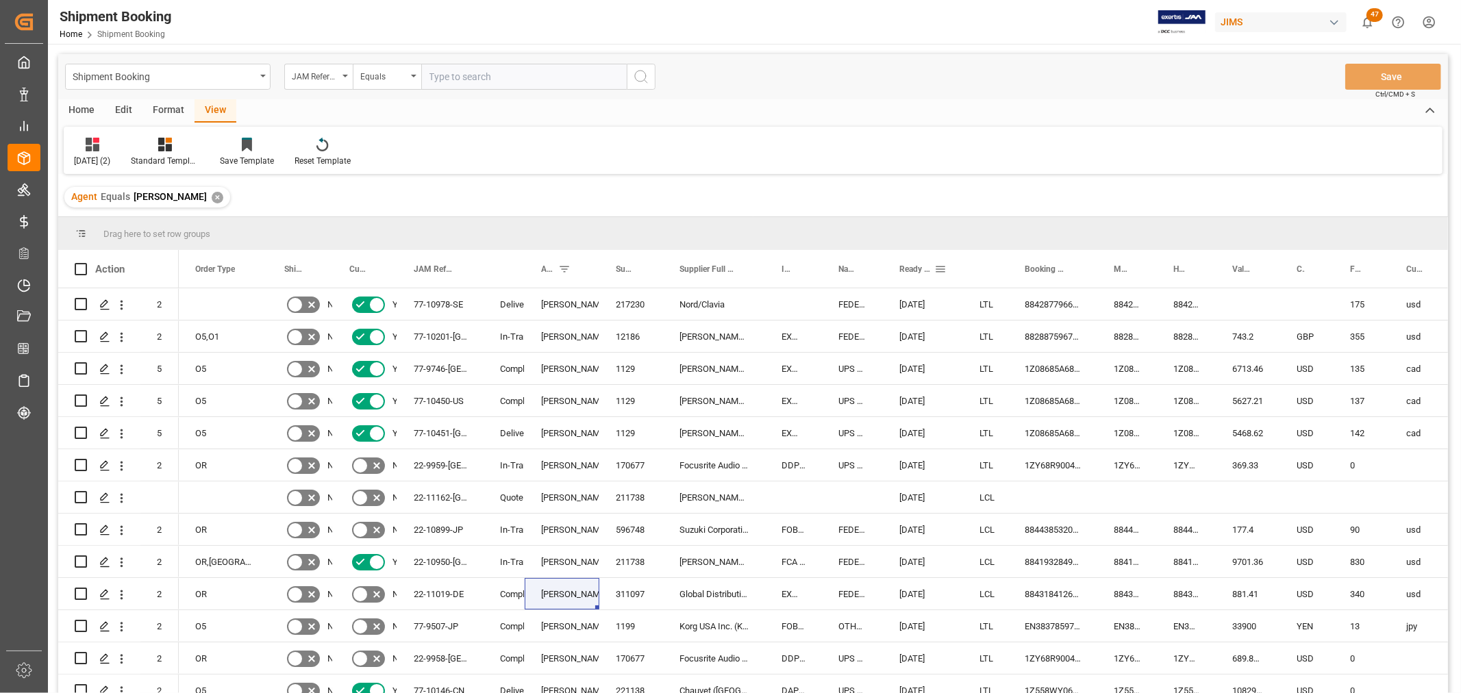
click at [940, 263] on span at bounding box center [940, 269] width 12 height 12
click at [1061, 310] on span "Filtering operator" at bounding box center [1063, 309] width 12 height 12
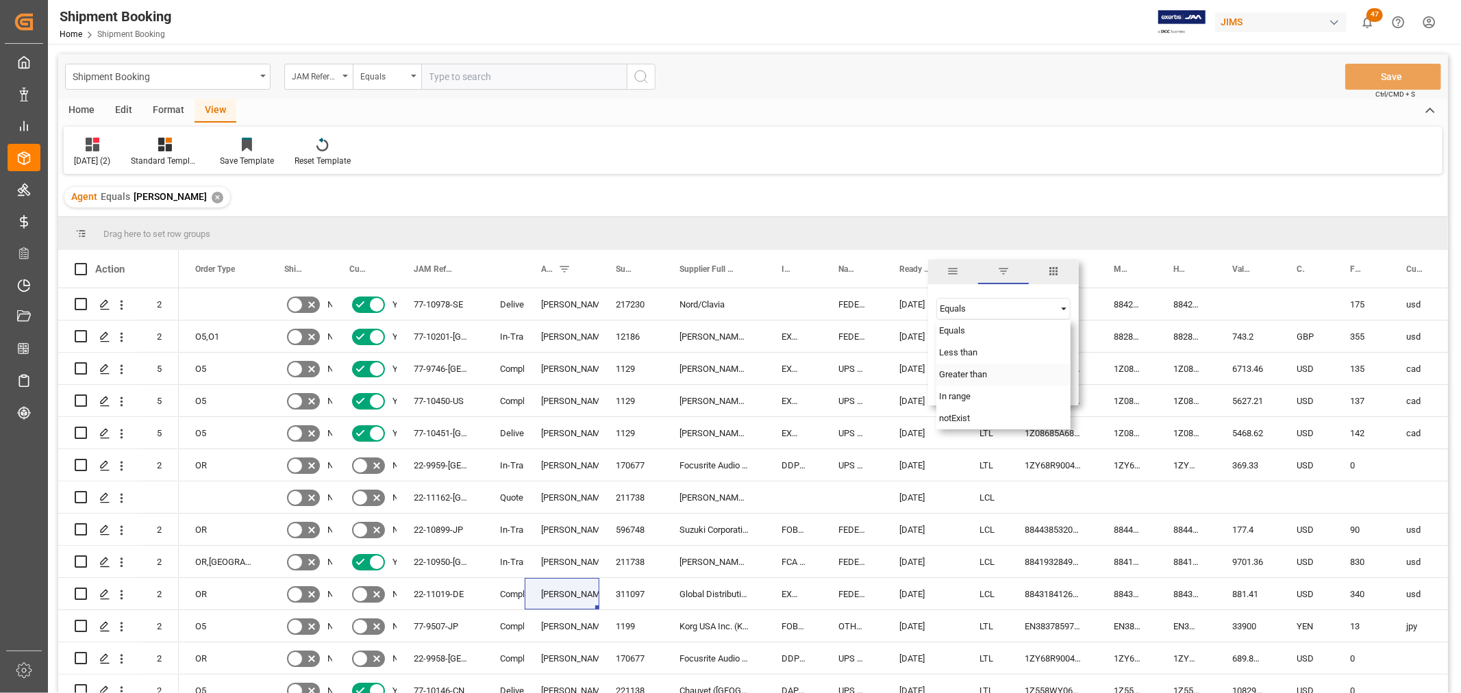
click at [973, 372] on span "Greater than" at bounding box center [963, 374] width 48 height 10
click at [982, 344] on input "date" at bounding box center [1003, 342] width 134 height 27
click at [933, 343] on div "Greater than AND OR Equals" at bounding box center [1003, 327] width 151 height 81
click at [1067, 339] on input "date" at bounding box center [1003, 342] width 134 height 27
type input "[DATE]"
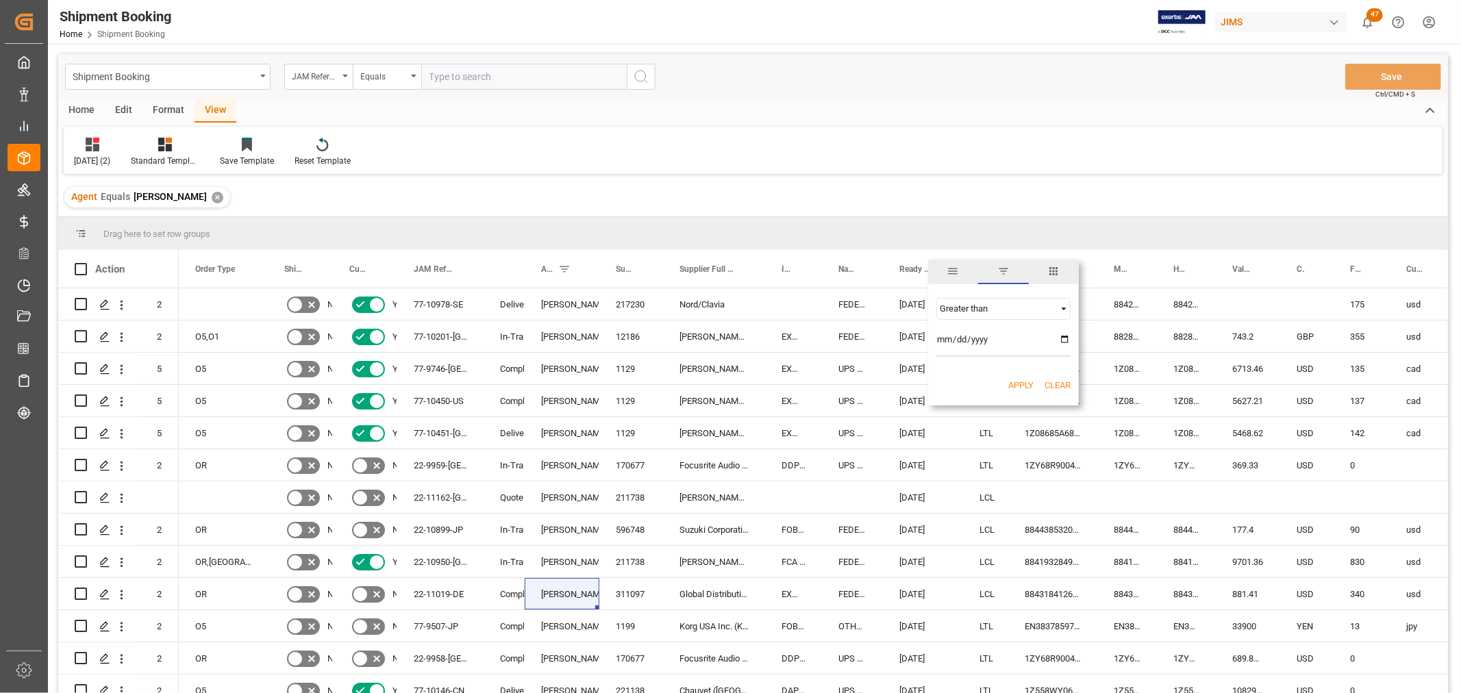
click at [1013, 381] on button "Apply" at bounding box center [1020, 386] width 25 height 14
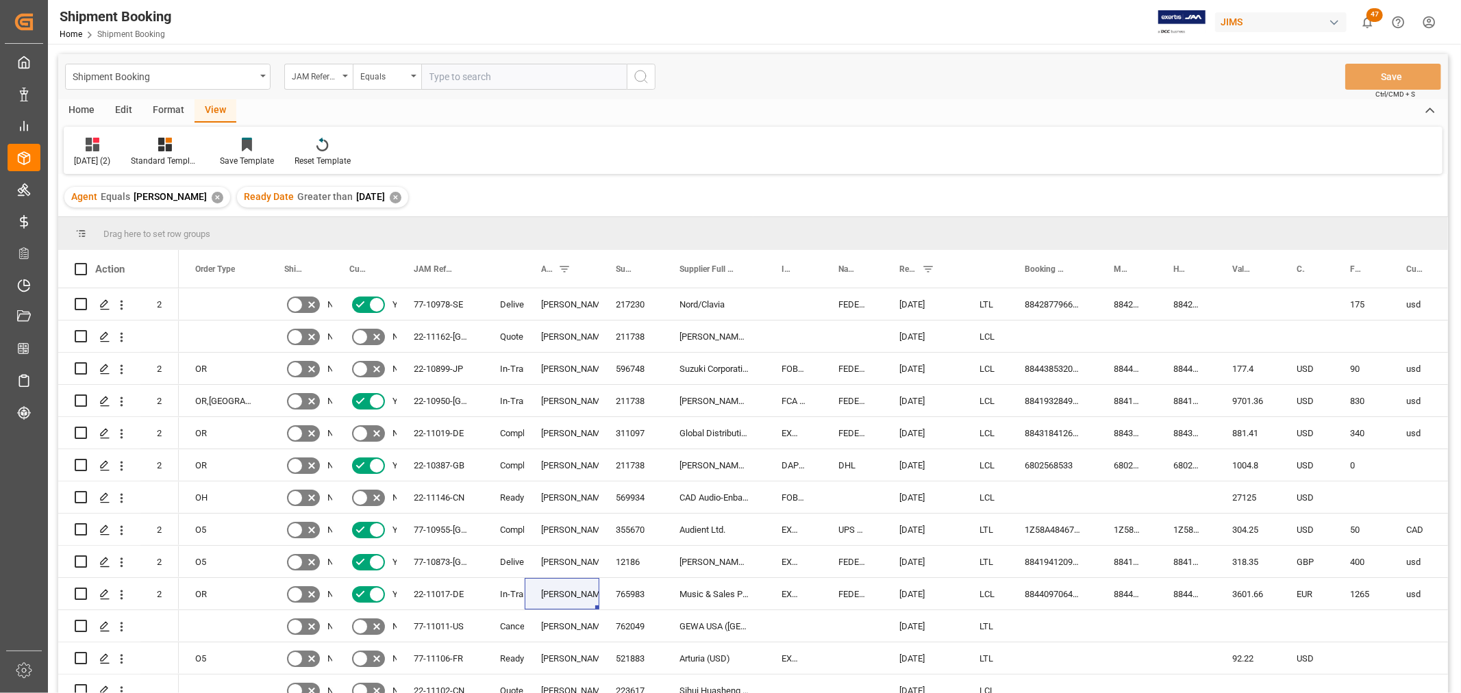
click at [83, 105] on div "Home" at bounding box center [81, 110] width 47 height 23
click at [152, 147] on icon at bounding box center [152, 145] width 12 height 14
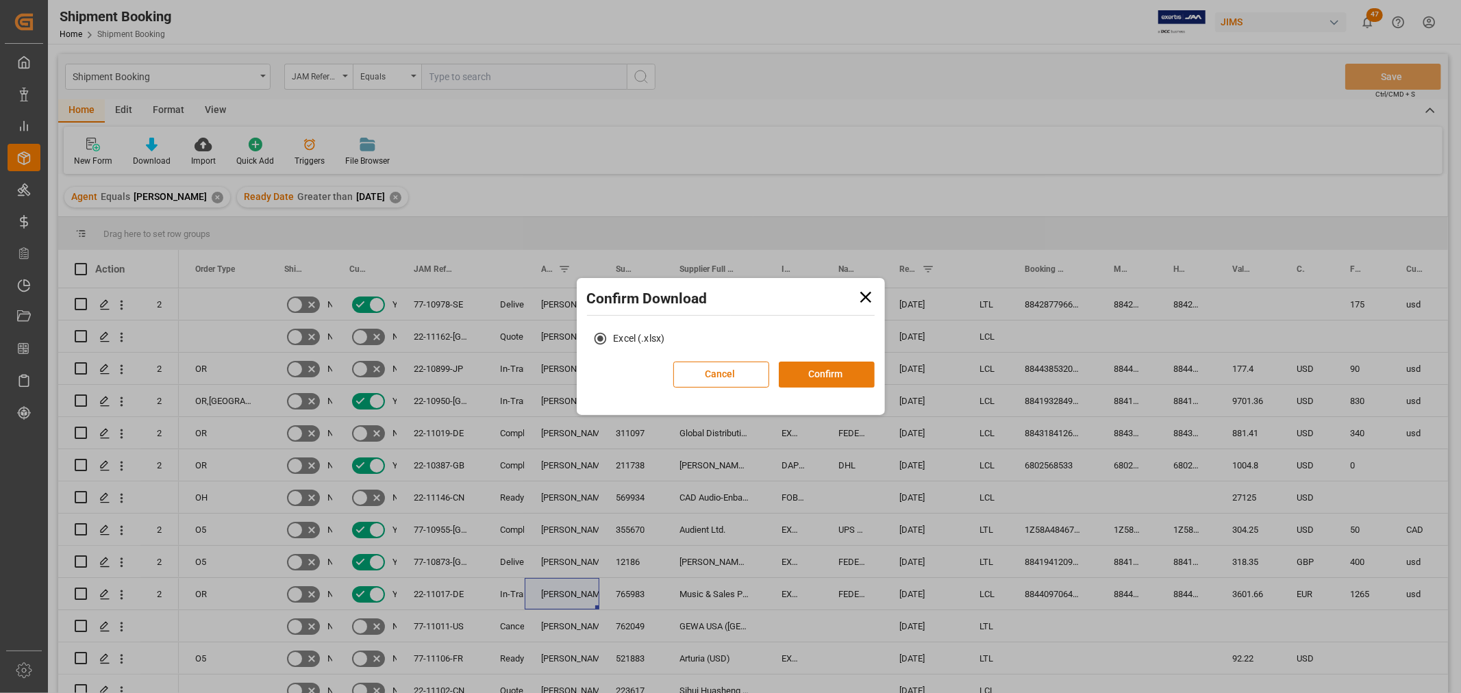
click at [841, 370] on button "Confirm" at bounding box center [827, 375] width 96 height 26
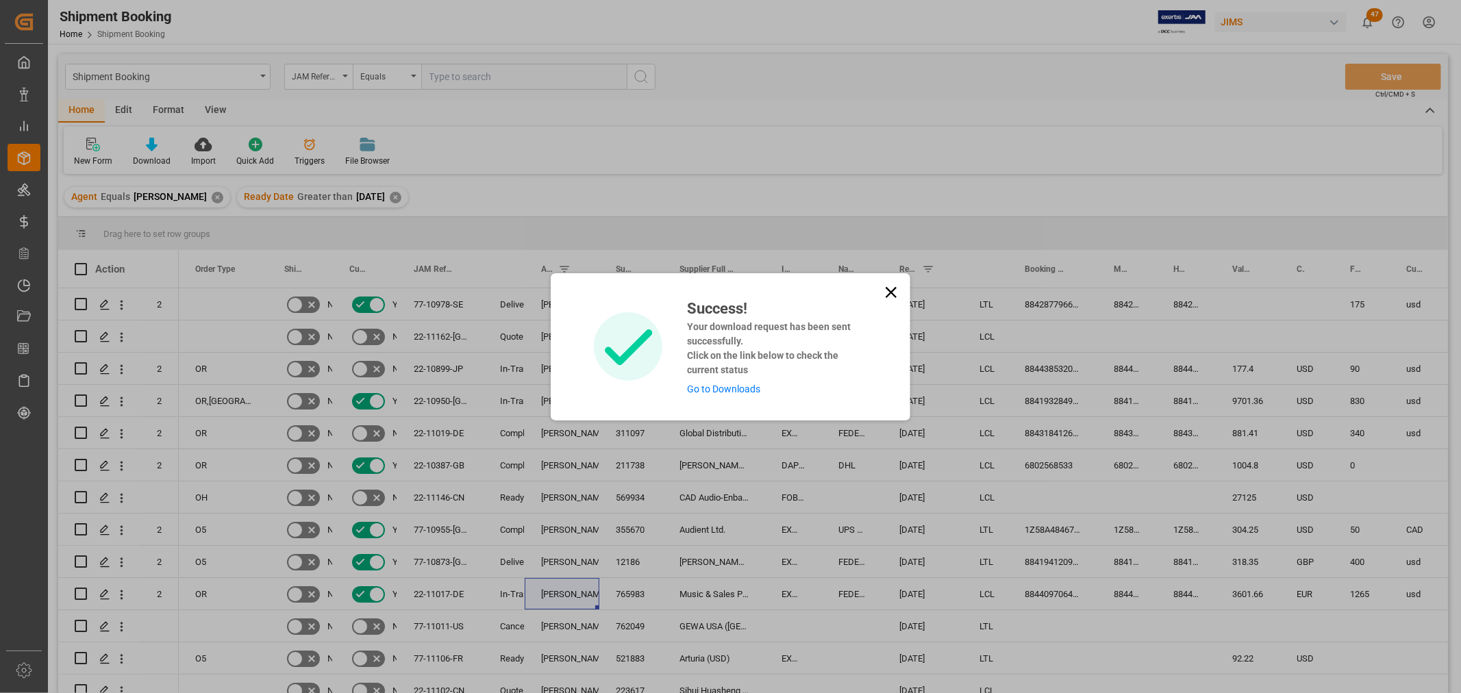
click at [884, 291] on icon at bounding box center [890, 292] width 19 height 19
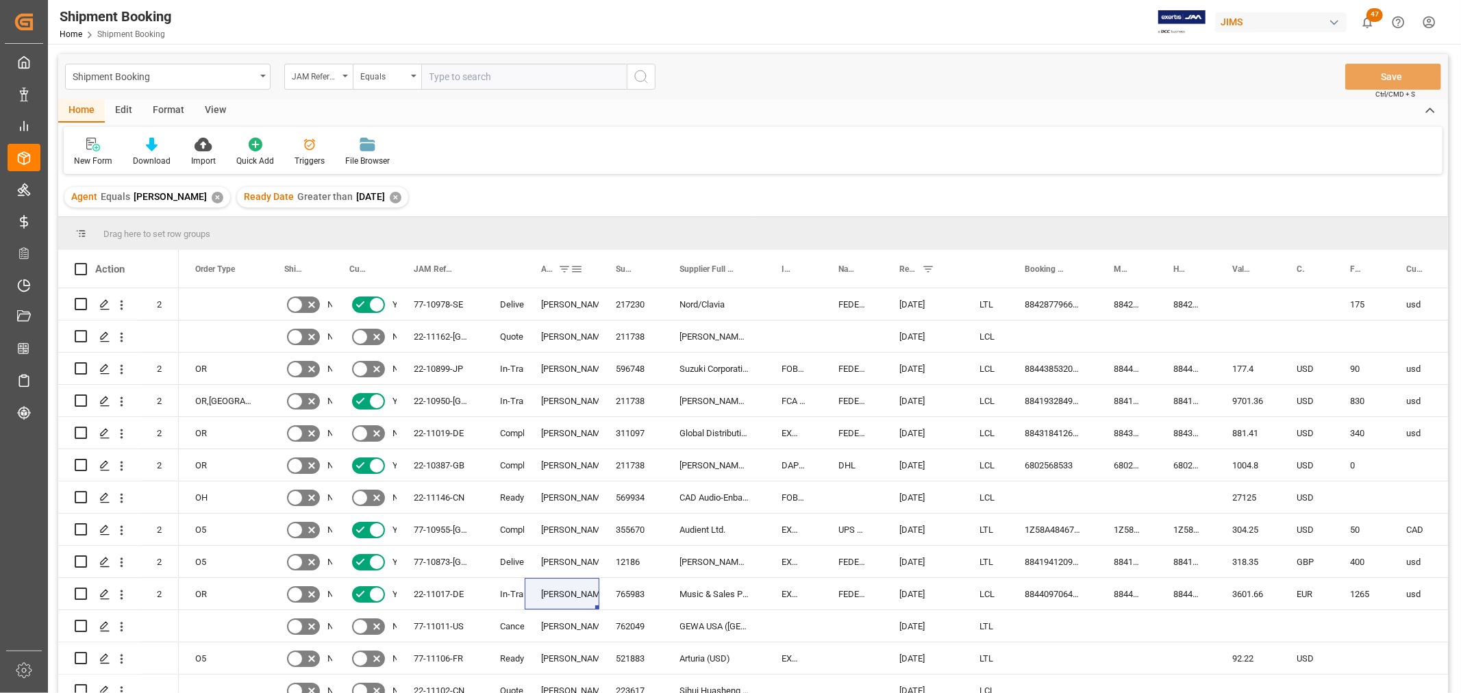
click at [569, 267] on span at bounding box center [564, 269] width 12 height 12
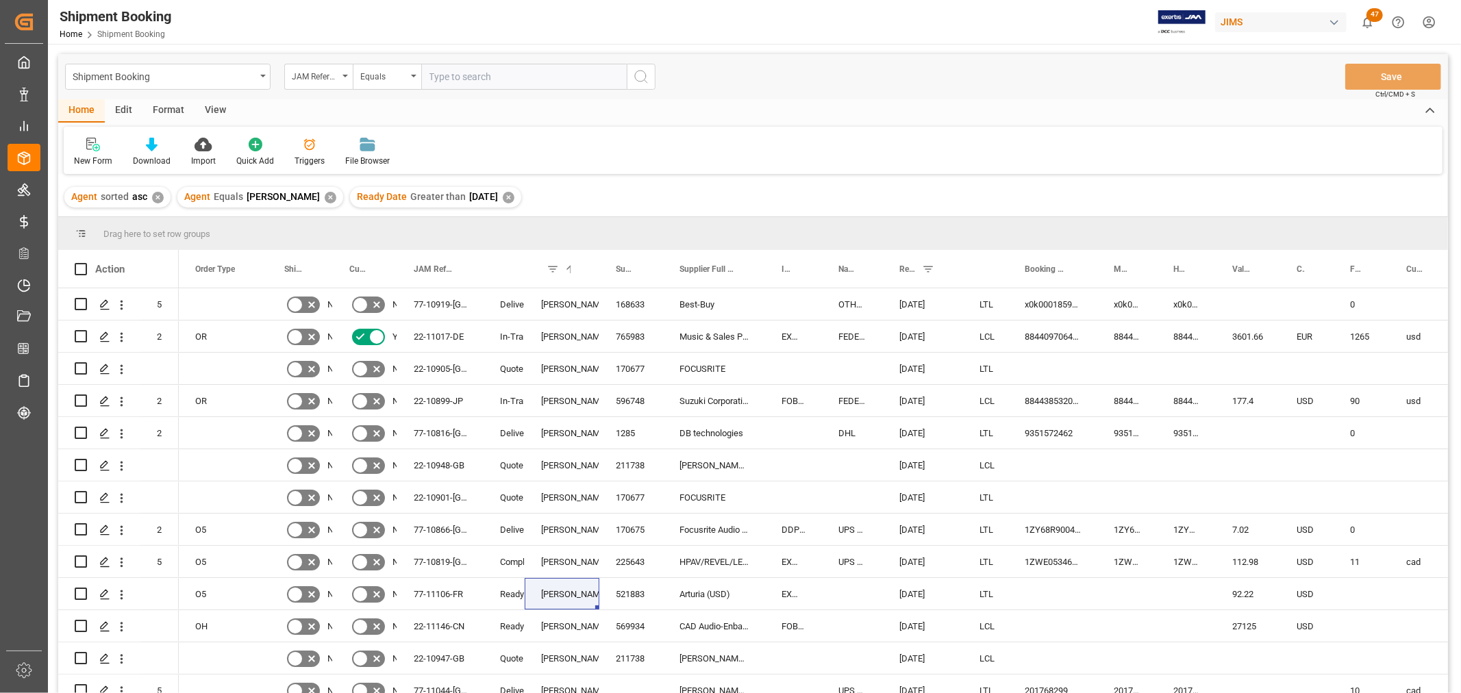
click at [325, 197] on div "✕" at bounding box center [331, 198] width 12 height 12
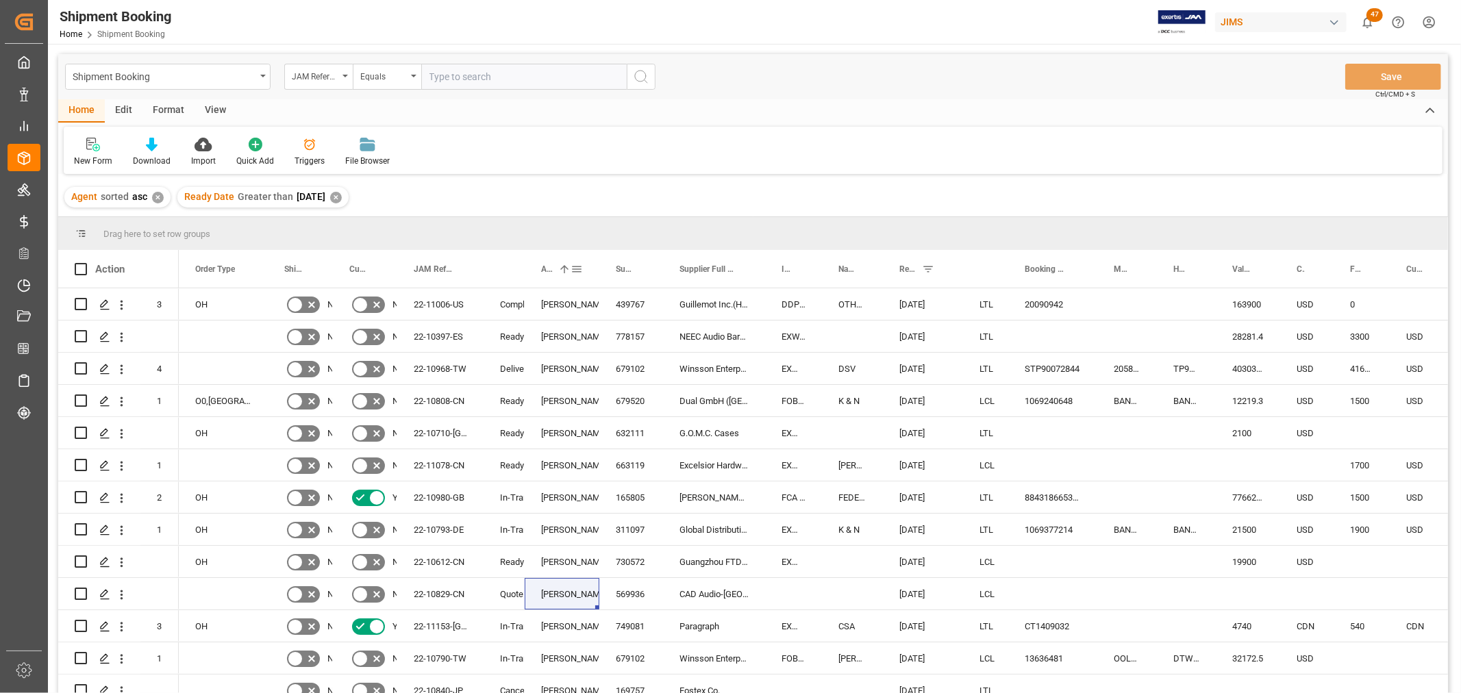
click at [570, 270] on span at bounding box center [576, 269] width 12 height 12
click at [501, 371] on div "Delivered" at bounding box center [504, 369] width 8 height 32
click at [562, 267] on span at bounding box center [564, 269] width 12 height 12
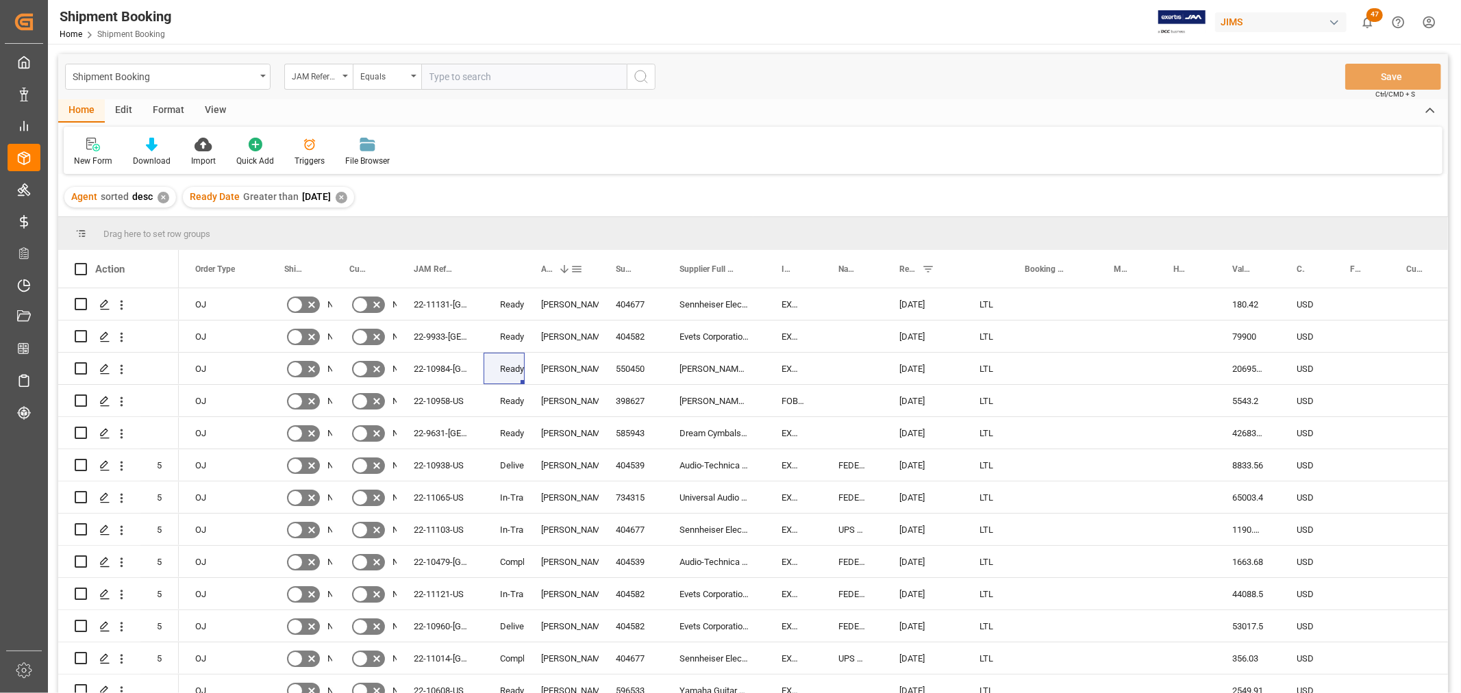
click at [560, 273] on span at bounding box center [564, 269] width 12 height 12
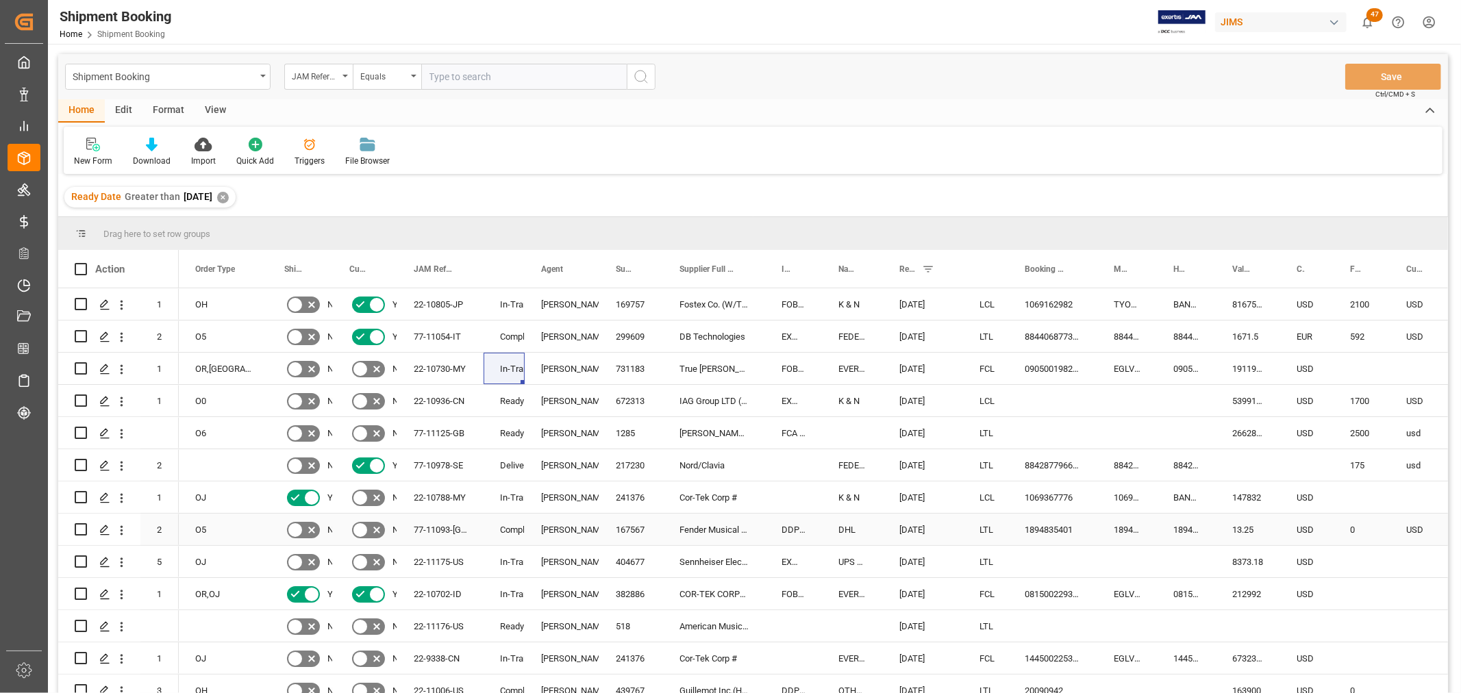
click at [570, 528] on div "Shyamala Mantha" at bounding box center [562, 530] width 42 height 32
click at [578, 264] on span at bounding box center [576, 269] width 12 height 12
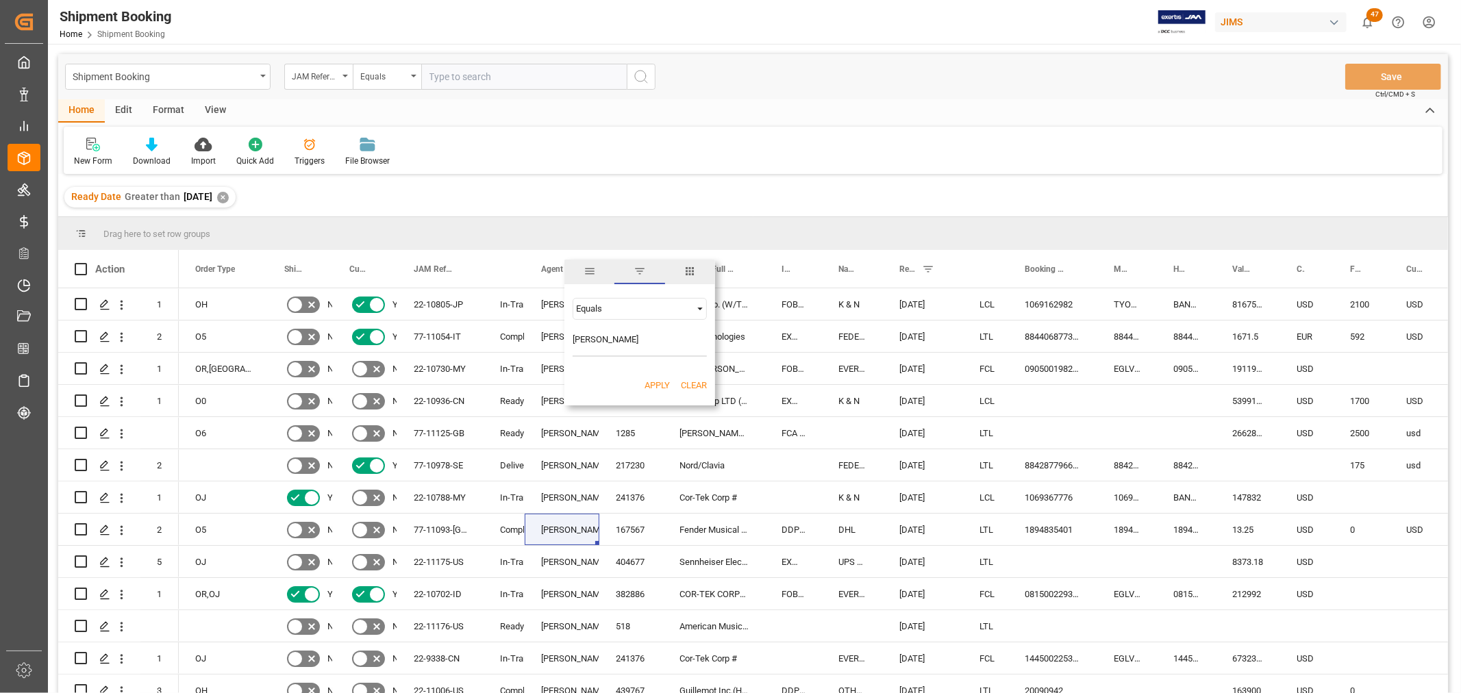
type input "Shyamala Mantha"
click at [657, 382] on button "Apply" at bounding box center [656, 386] width 25 height 14
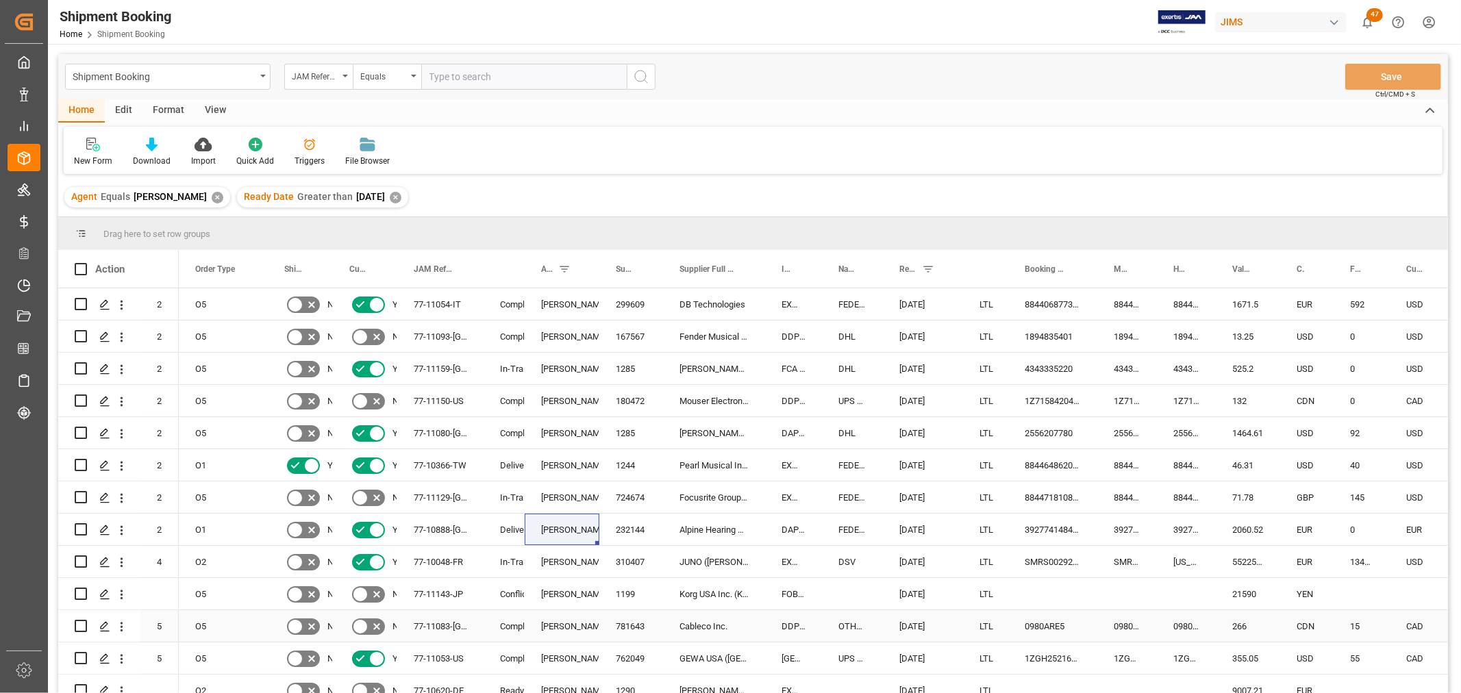
scroll to position [76, 0]
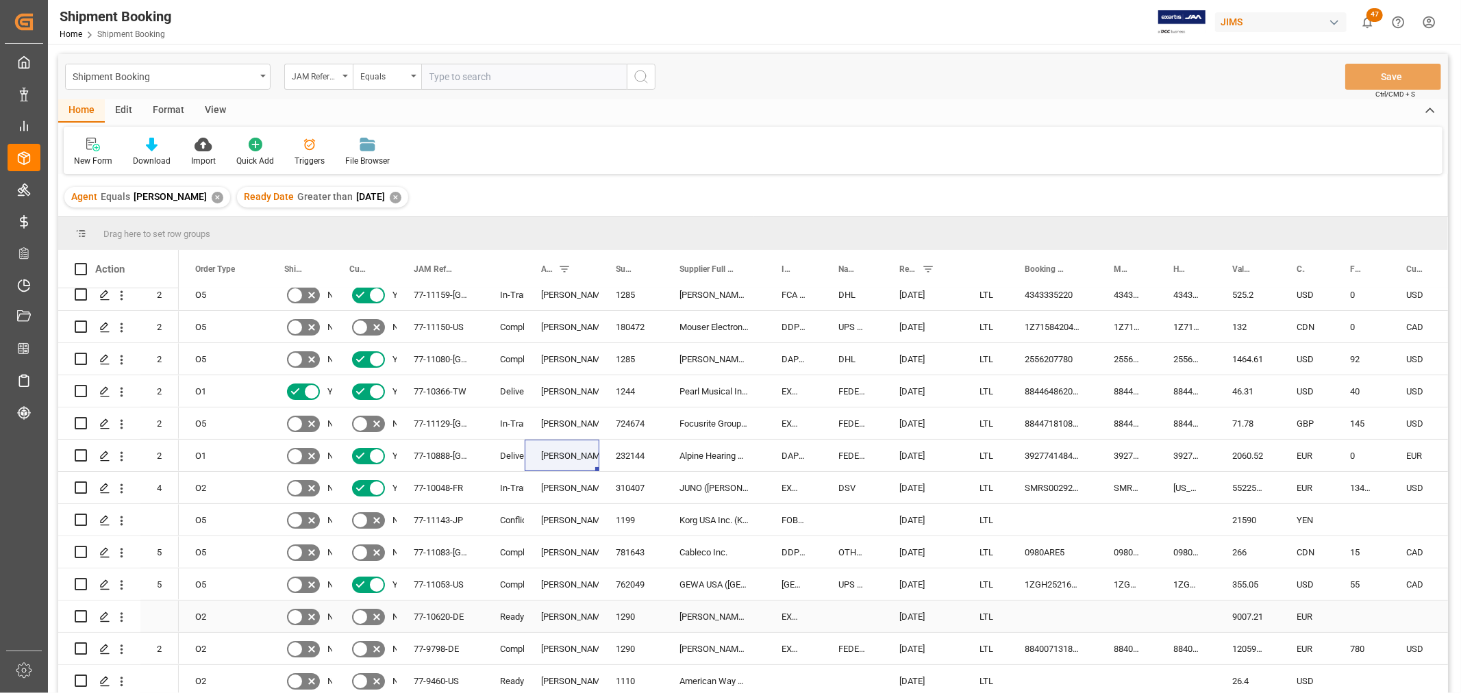
click at [508, 614] on div "Ready" at bounding box center [504, 617] width 8 height 32
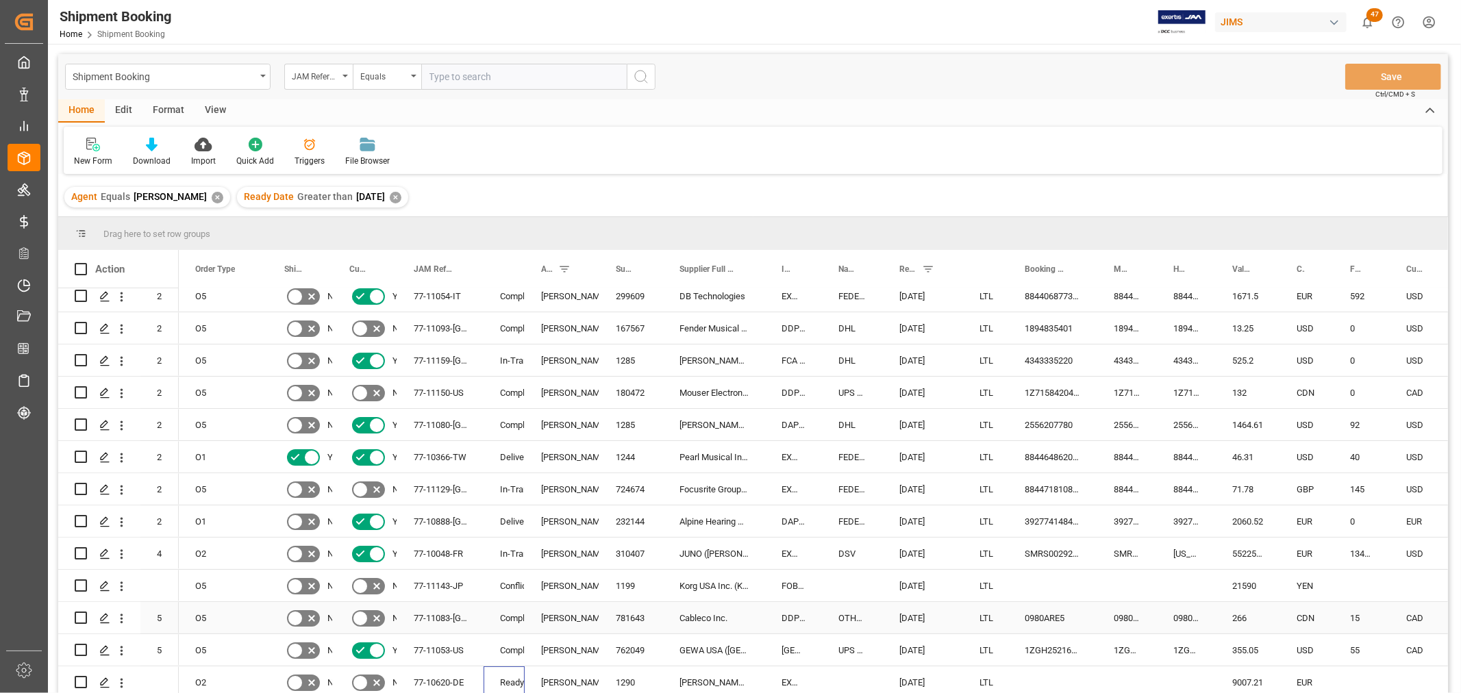
scroll to position [0, 0]
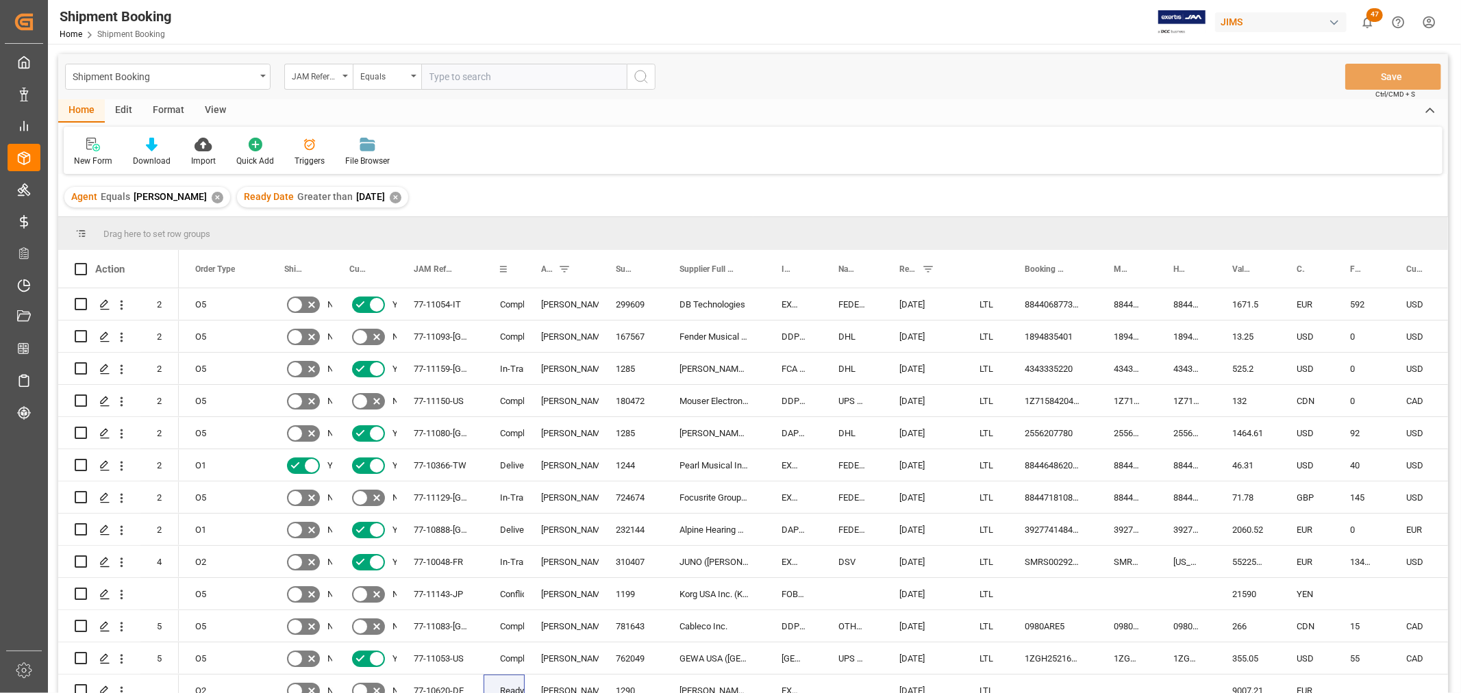
click at [504, 268] on span at bounding box center [502, 269] width 12 height 12
type input "Shyamala Mantha"
click at [589, 380] on button "Apply" at bounding box center [582, 386] width 25 height 14
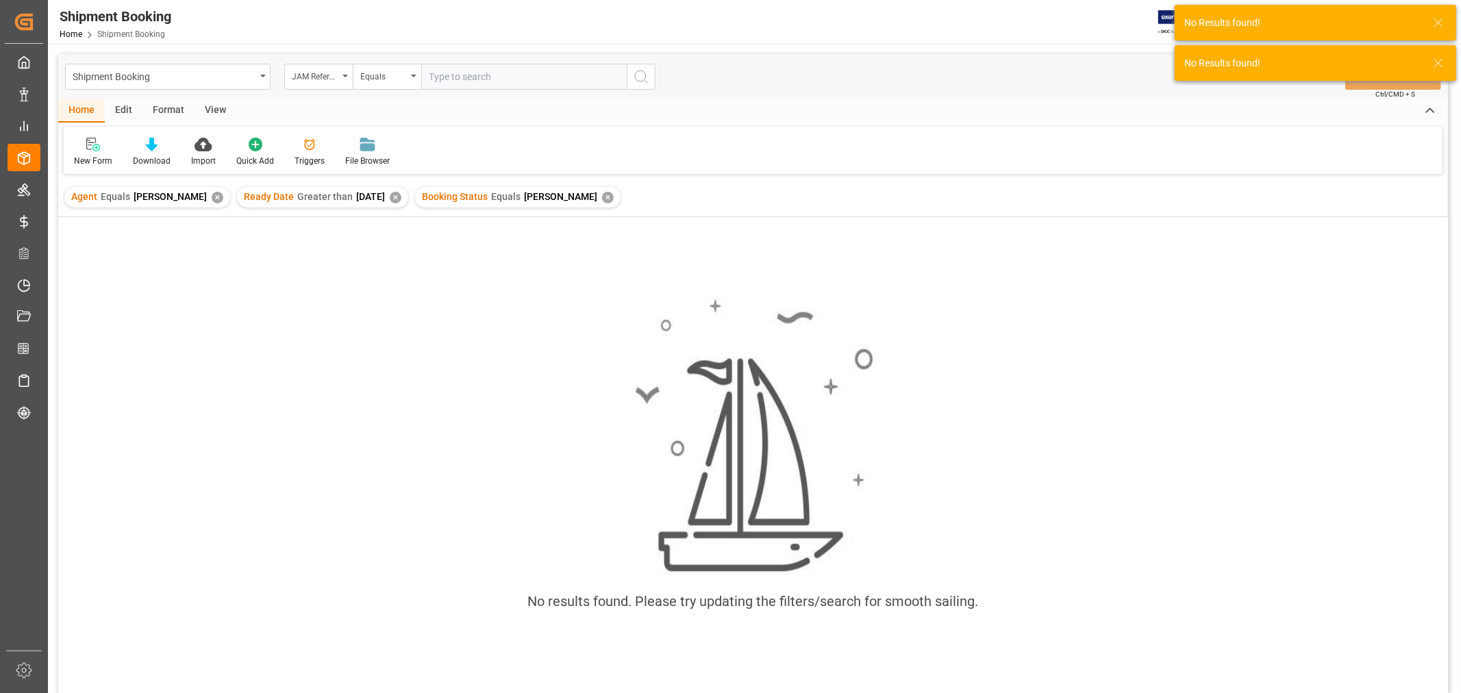
click at [614, 194] on div "✕" at bounding box center [608, 198] width 12 height 12
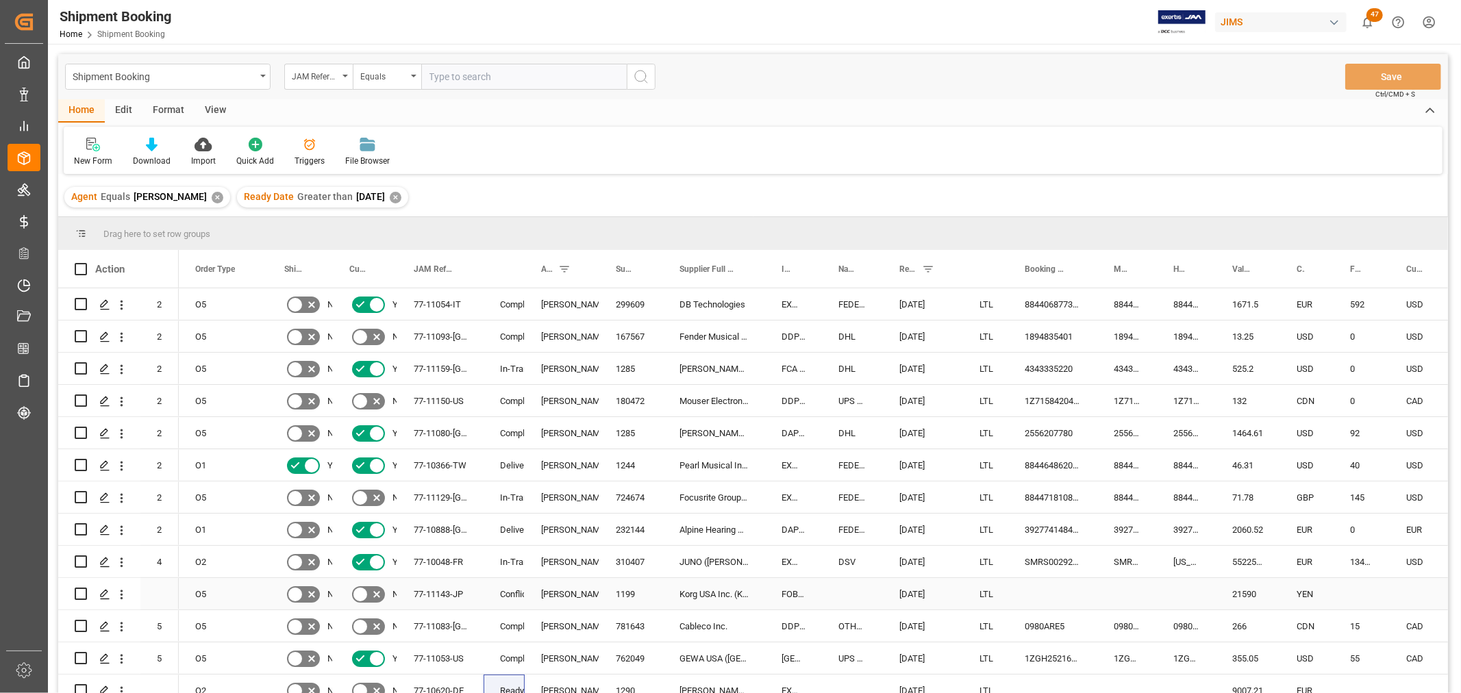
scroll to position [76, 0]
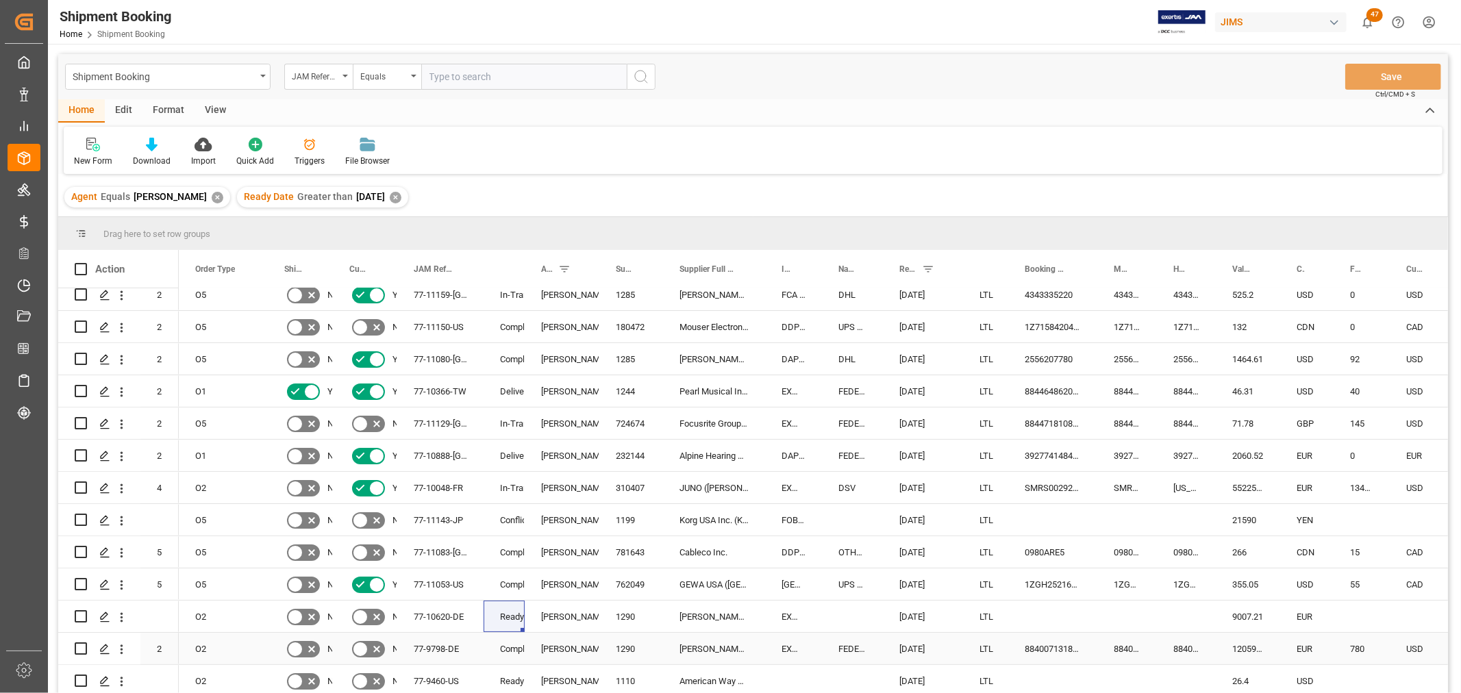
click at [502, 633] on div "Completed" at bounding box center [504, 649] width 8 height 32
click at [512, 607] on div "Ready" at bounding box center [503, 617] width 41 height 32
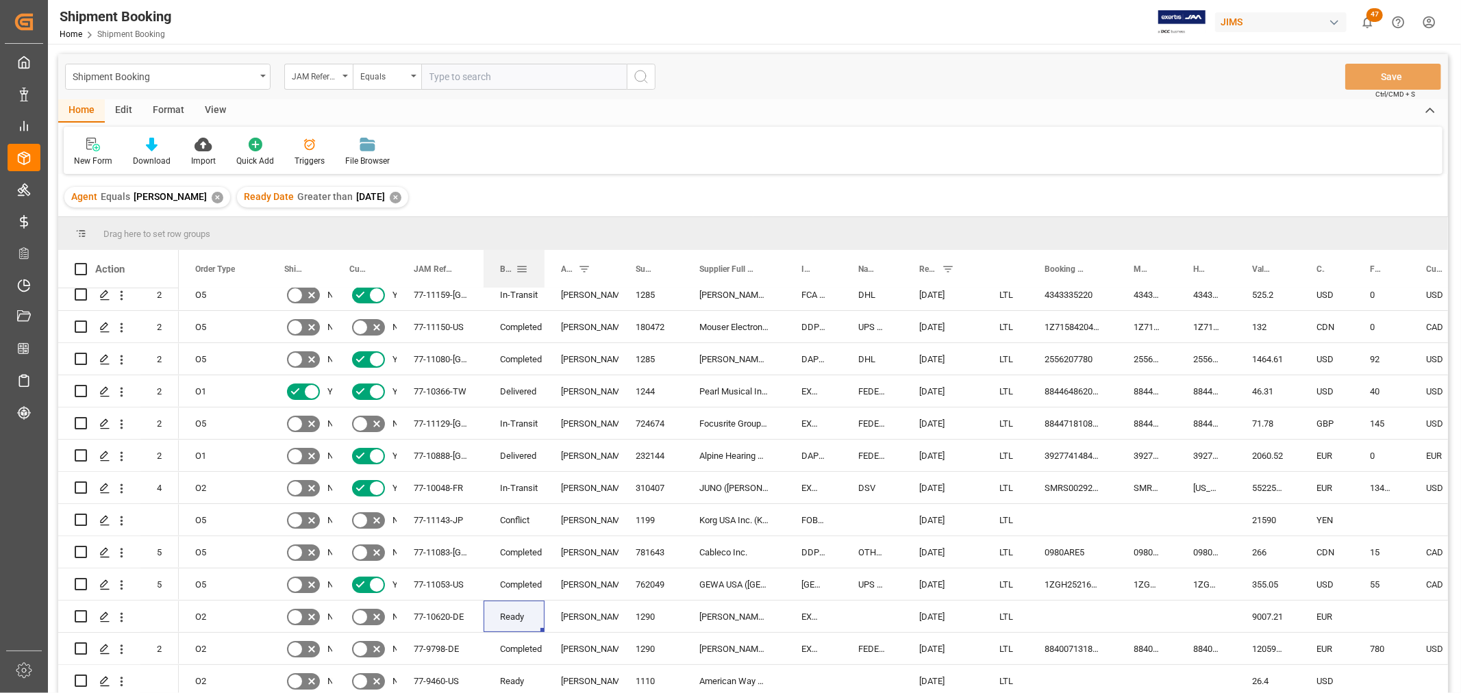
drag, startPoint x: 522, startPoint y: 274, endPoint x: 542, endPoint y: 276, distance: 20.0
click at [542, 276] on div at bounding box center [544, 269] width 5 height 38
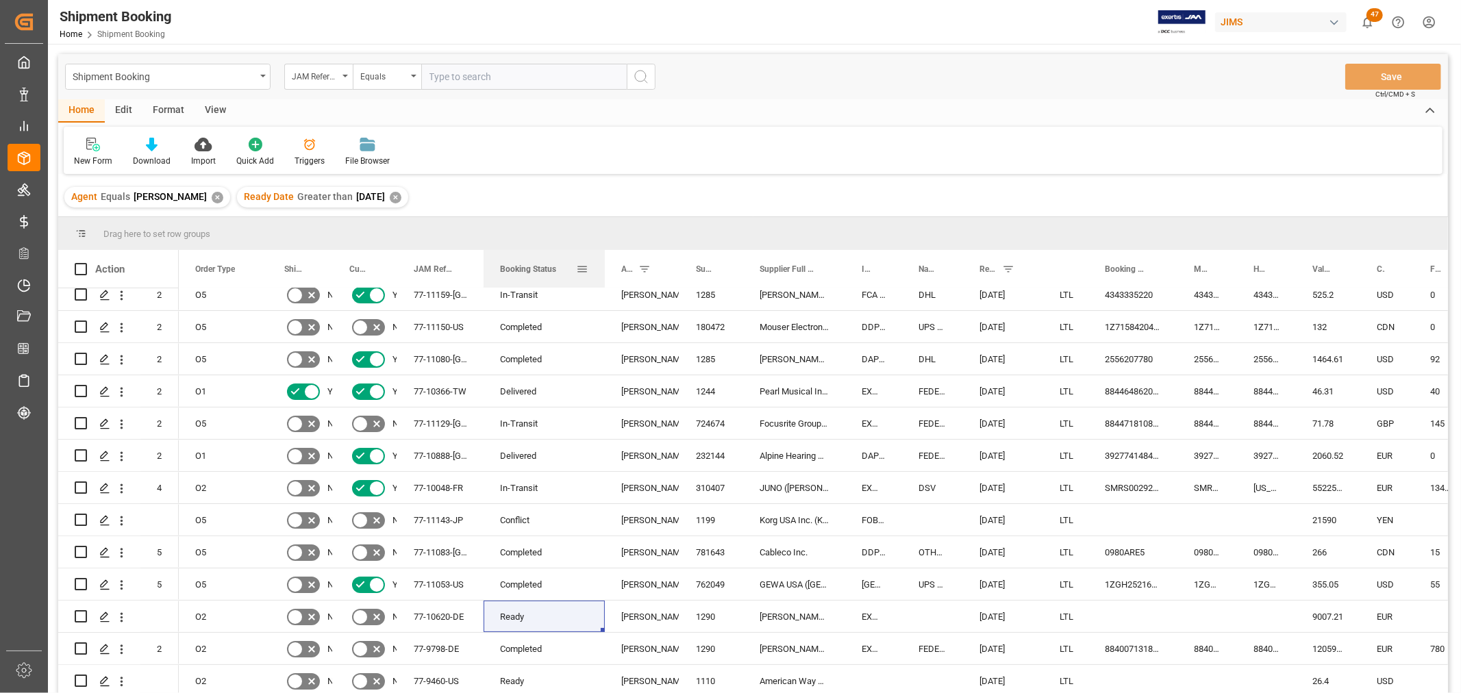
drag, startPoint x: 541, startPoint y: 262, endPoint x: 601, endPoint y: 279, distance: 62.8
click at [602, 279] on div at bounding box center [604, 269] width 5 height 38
click at [576, 268] on span at bounding box center [582, 269] width 12 height 12
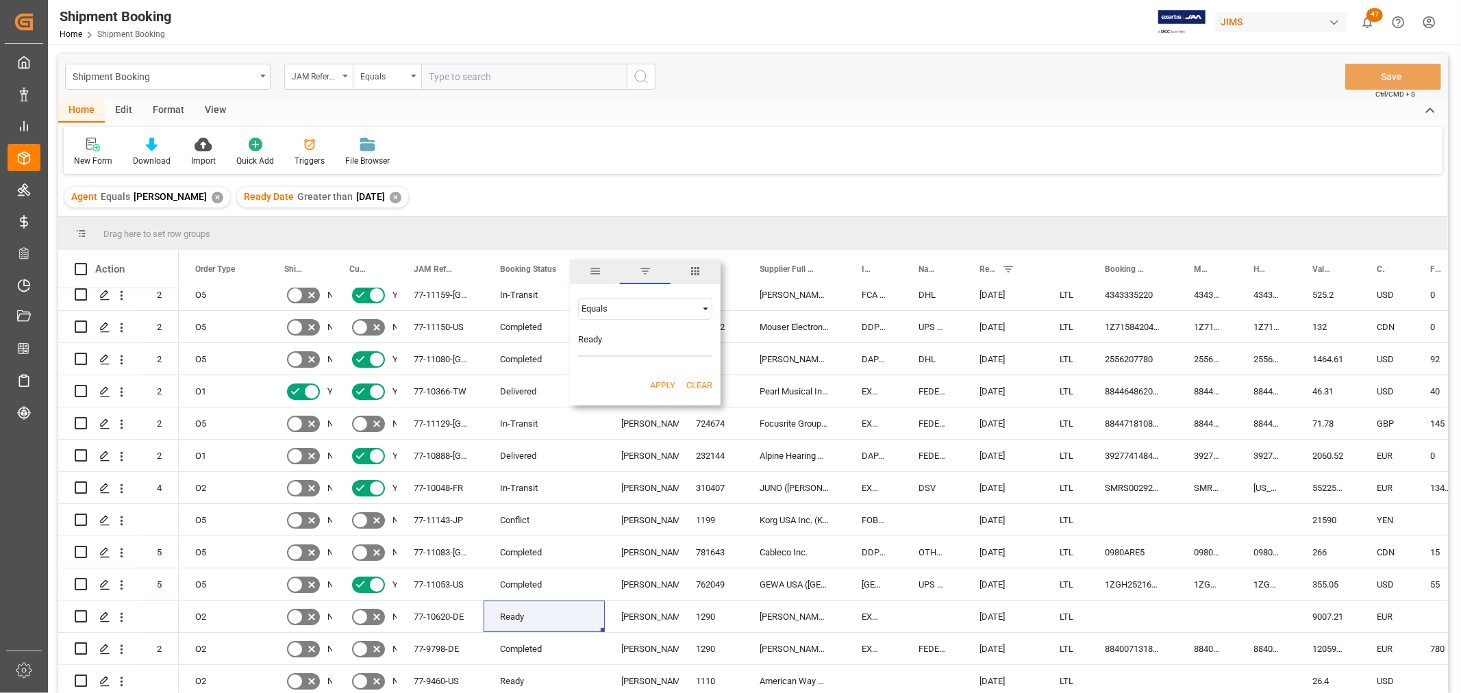
type input "Ready"
click at [666, 380] on button "Apply" at bounding box center [662, 386] width 25 height 14
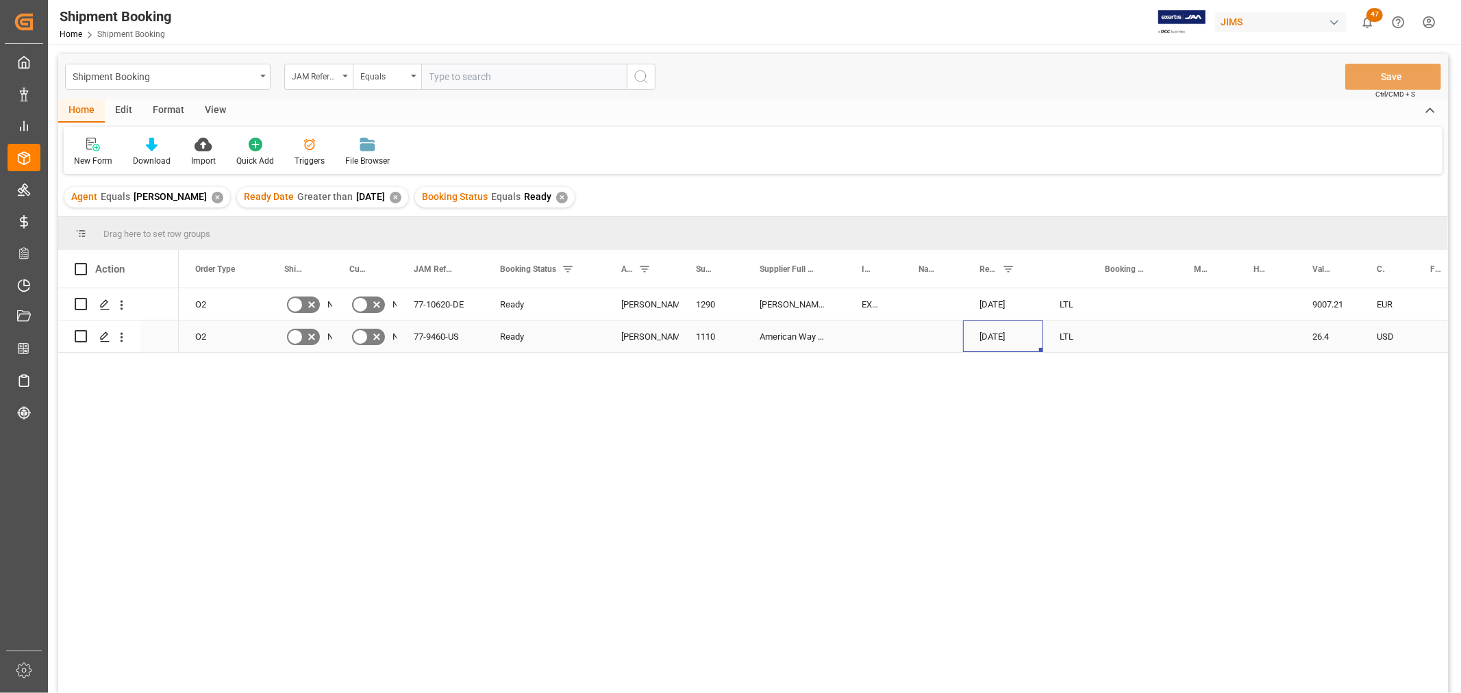
click at [995, 337] on div "09-15-2025" at bounding box center [1003, 336] width 80 height 32
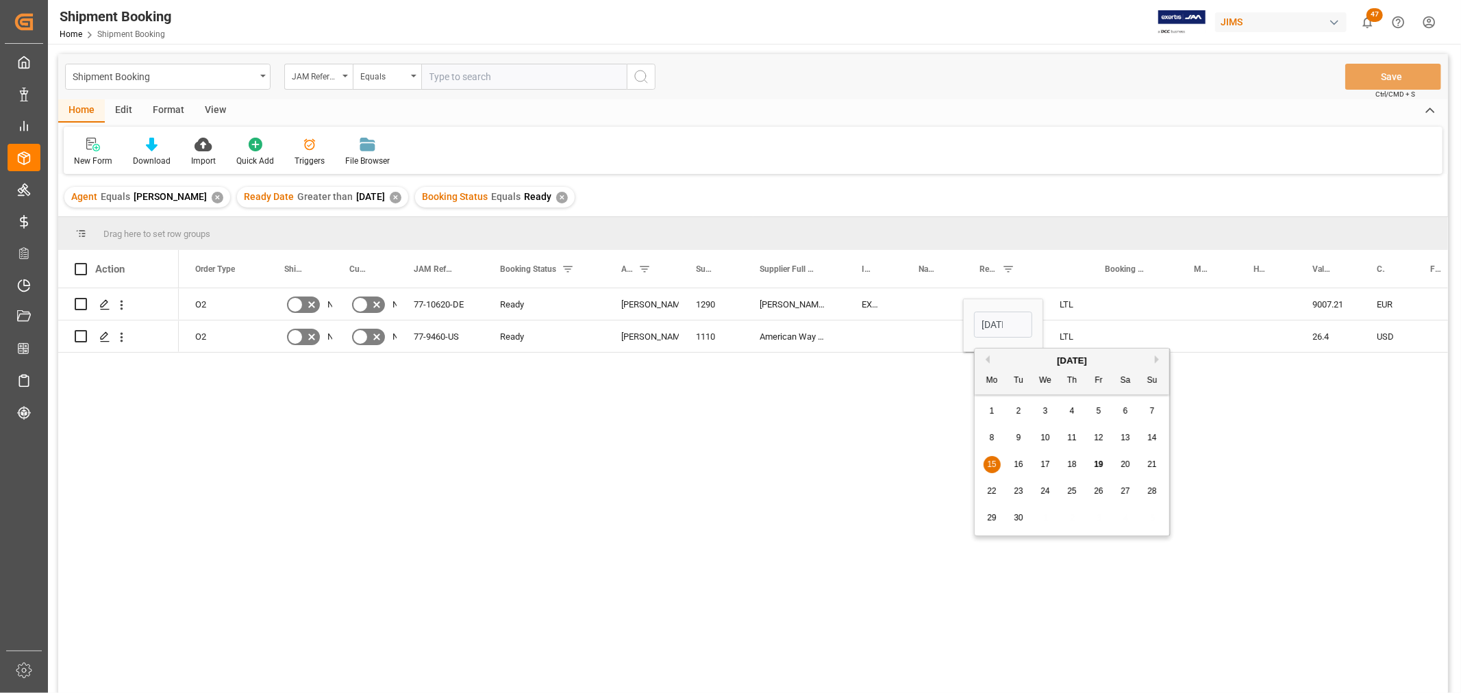
click at [1155, 361] on button "Next Month" at bounding box center [1159, 359] width 8 height 8
click at [1044, 466] on span "15" at bounding box center [1044, 464] width 9 height 10
type input "10-15-2025"
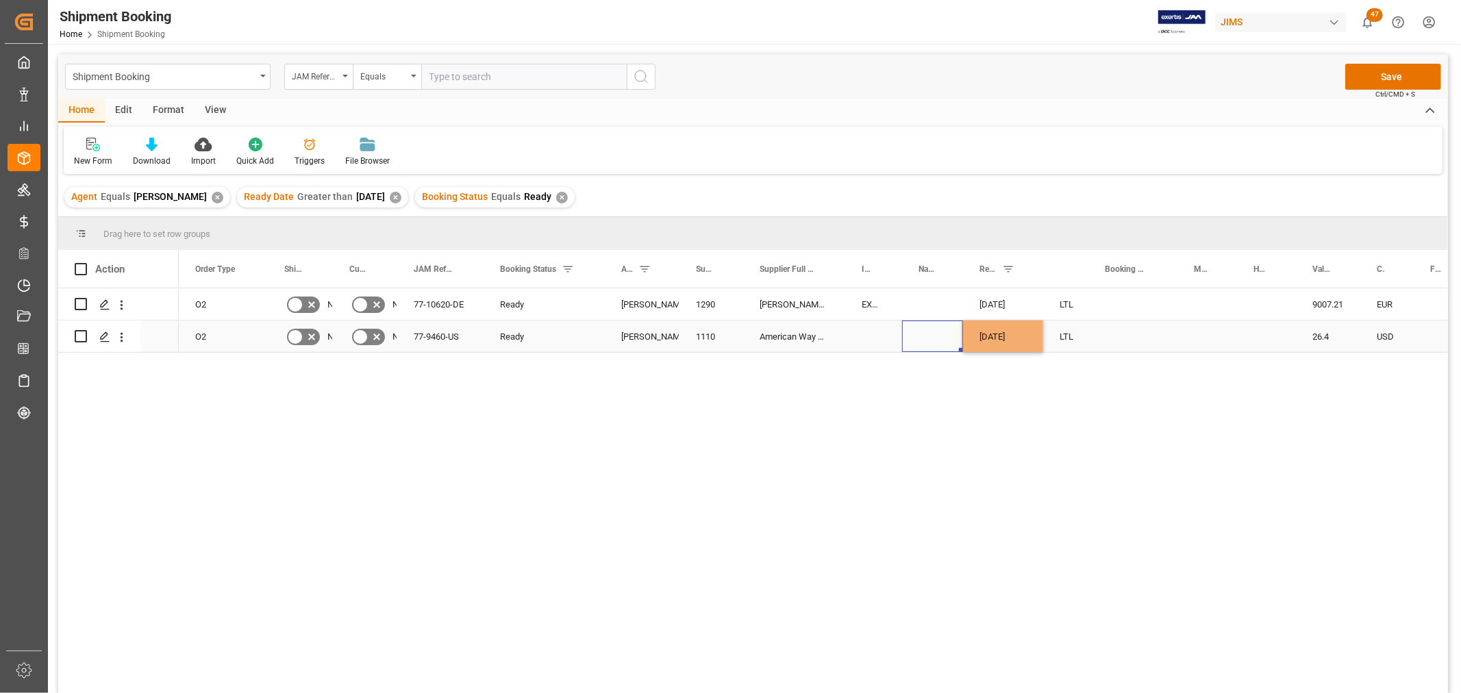
click at [937, 332] on div "Press SPACE to select this row." at bounding box center [932, 336] width 61 height 32
click at [981, 303] on div "10-03-2025" at bounding box center [1003, 304] width 80 height 32
click at [920, 298] on div "Press SPACE to select this row." at bounding box center [932, 304] width 61 height 32
click at [1014, 297] on div "10-03-2025" at bounding box center [1003, 304] width 80 height 32
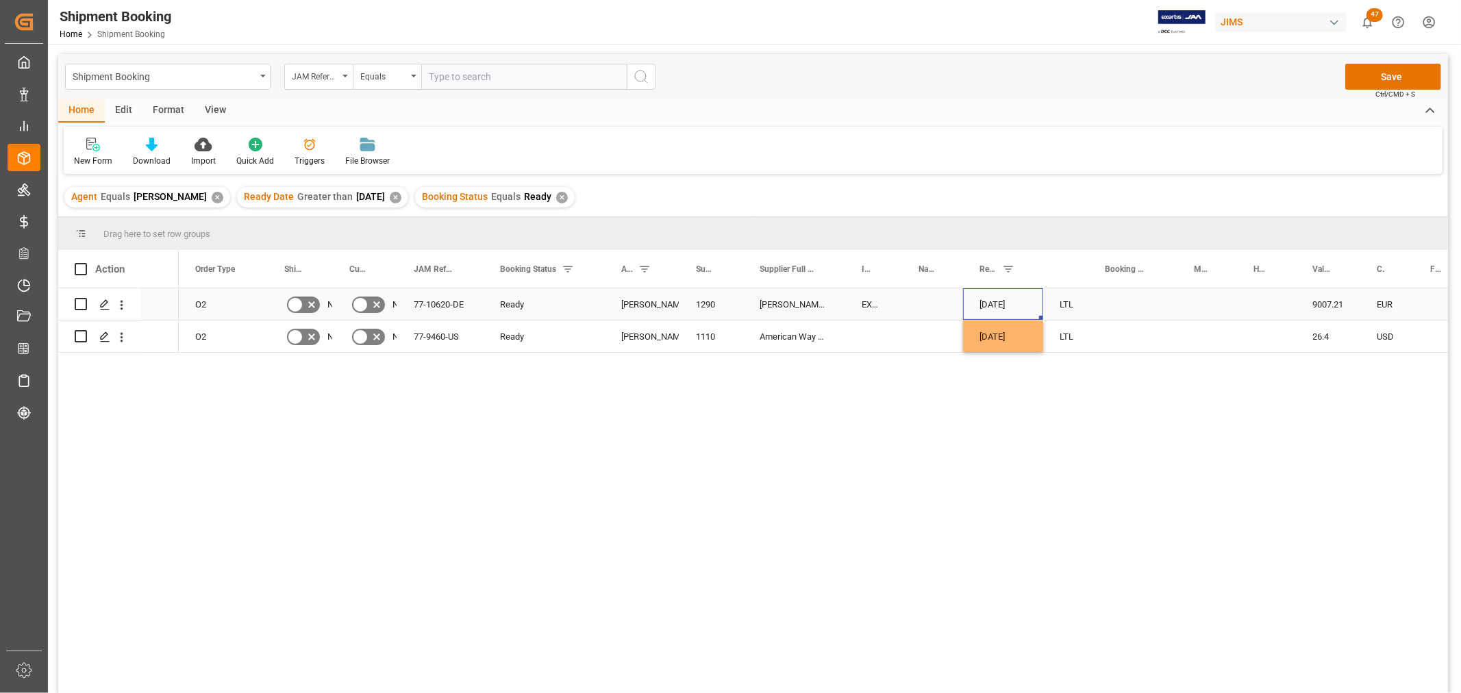
click at [1014, 297] on div "10-03-2025" at bounding box center [1003, 304] width 80 height 32
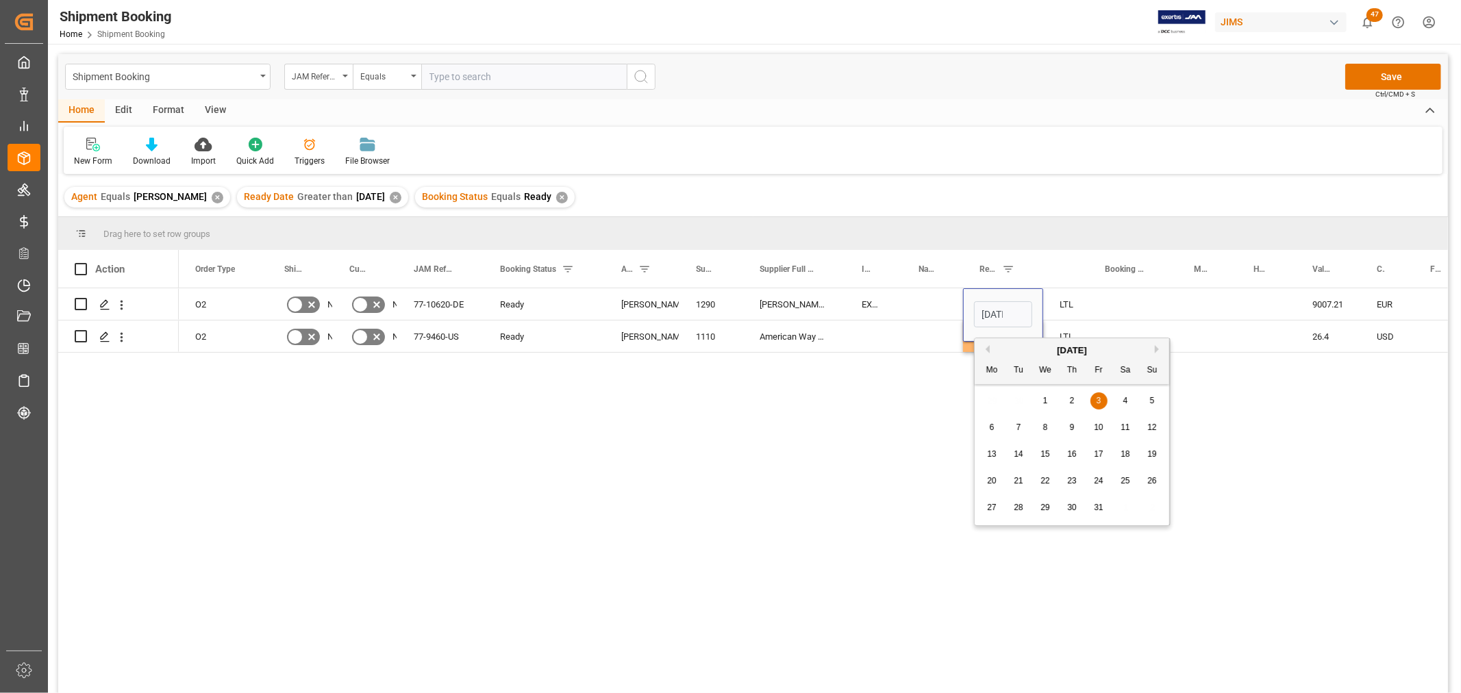
click at [993, 481] on span "20" at bounding box center [991, 481] width 9 height 10
type input "10-20-2025"
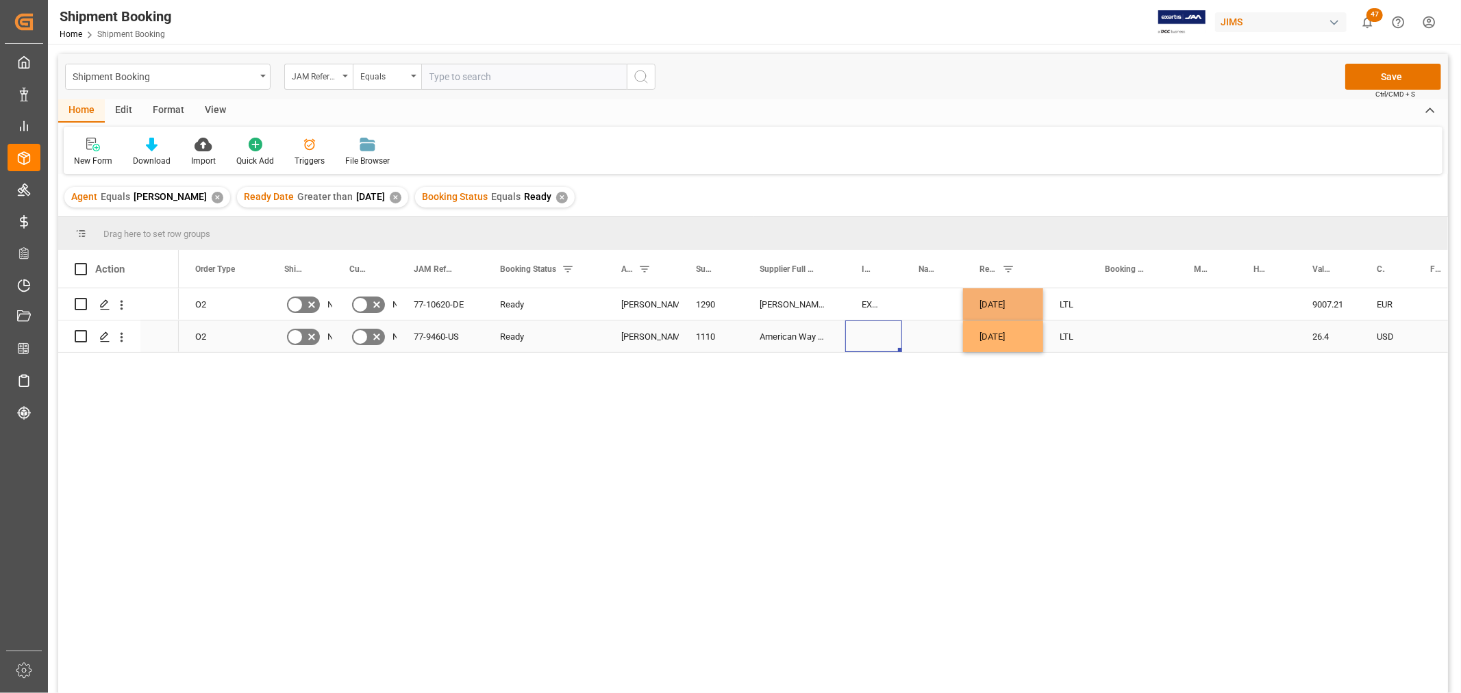
click at [900, 340] on div "Press SPACE to select this row." at bounding box center [873, 336] width 57 height 32
click at [1387, 74] on button "Save" at bounding box center [1393, 77] width 96 height 26
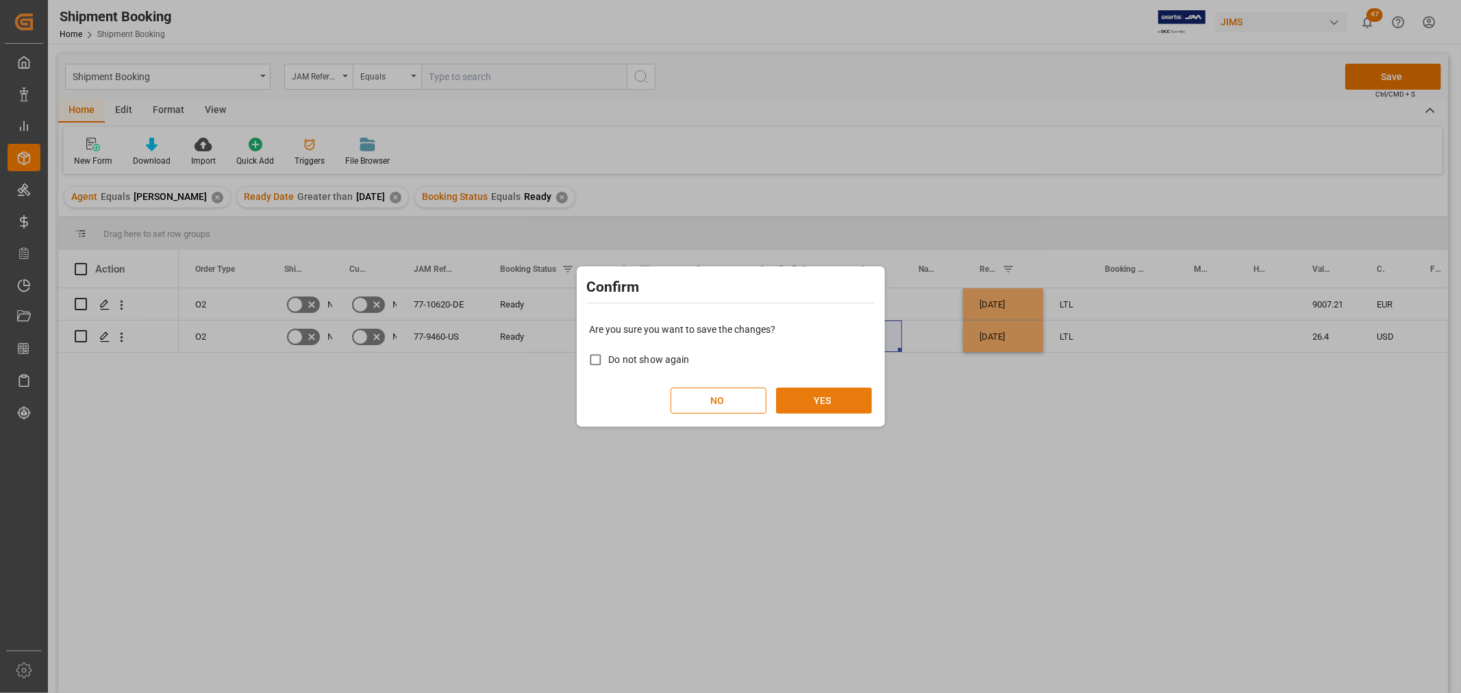
click at [856, 393] on button "YES" at bounding box center [824, 401] width 96 height 26
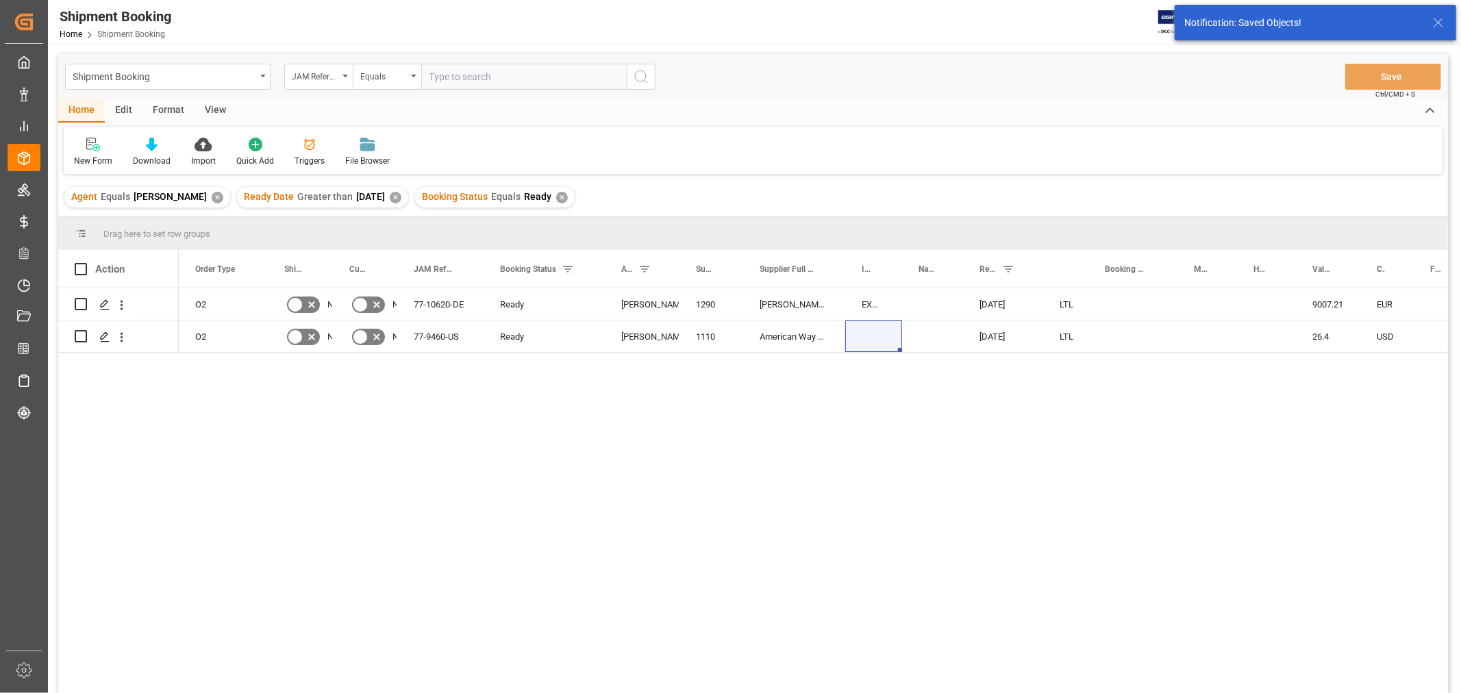
click at [623, 489] on div "O2 No No 77-10620-DE Ready Shyamala Mantha 1290 Schaller GmbH EXW Postbauer-Hen…" at bounding box center [813, 495] width 1269 height 414
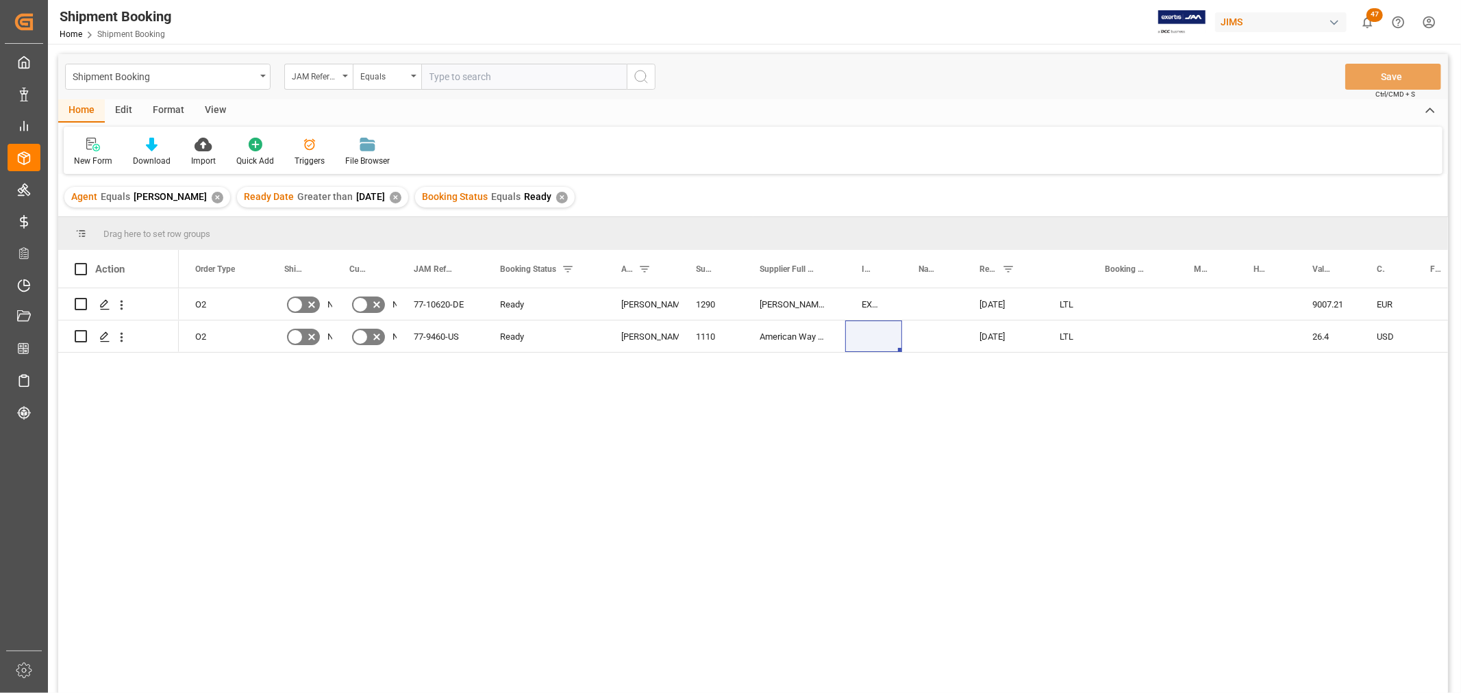
click at [568, 196] on div "✕" at bounding box center [562, 198] width 12 height 12
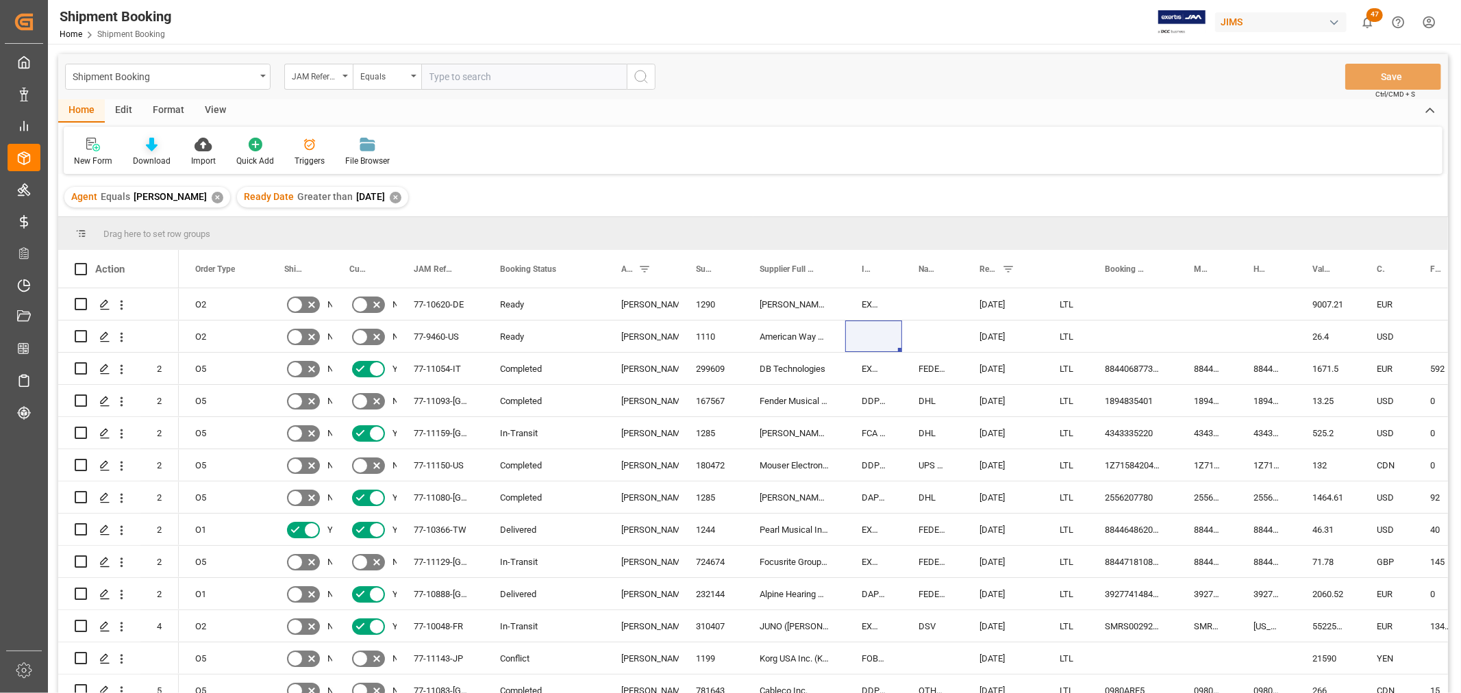
click at [139, 153] on div "Download" at bounding box center [152, 152] width 58 height 30
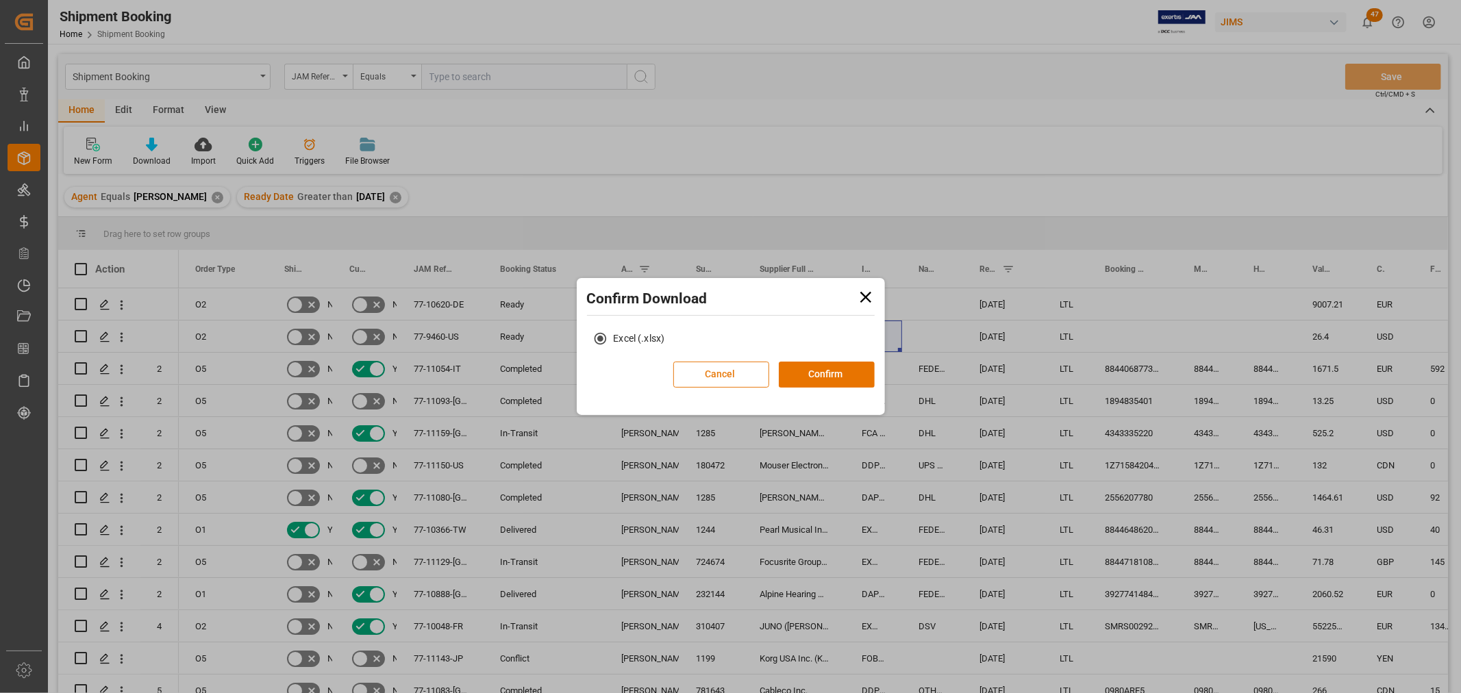
click at [730, 368] on button "Cancel" at bounding box center [721, 375] width 96 height 26
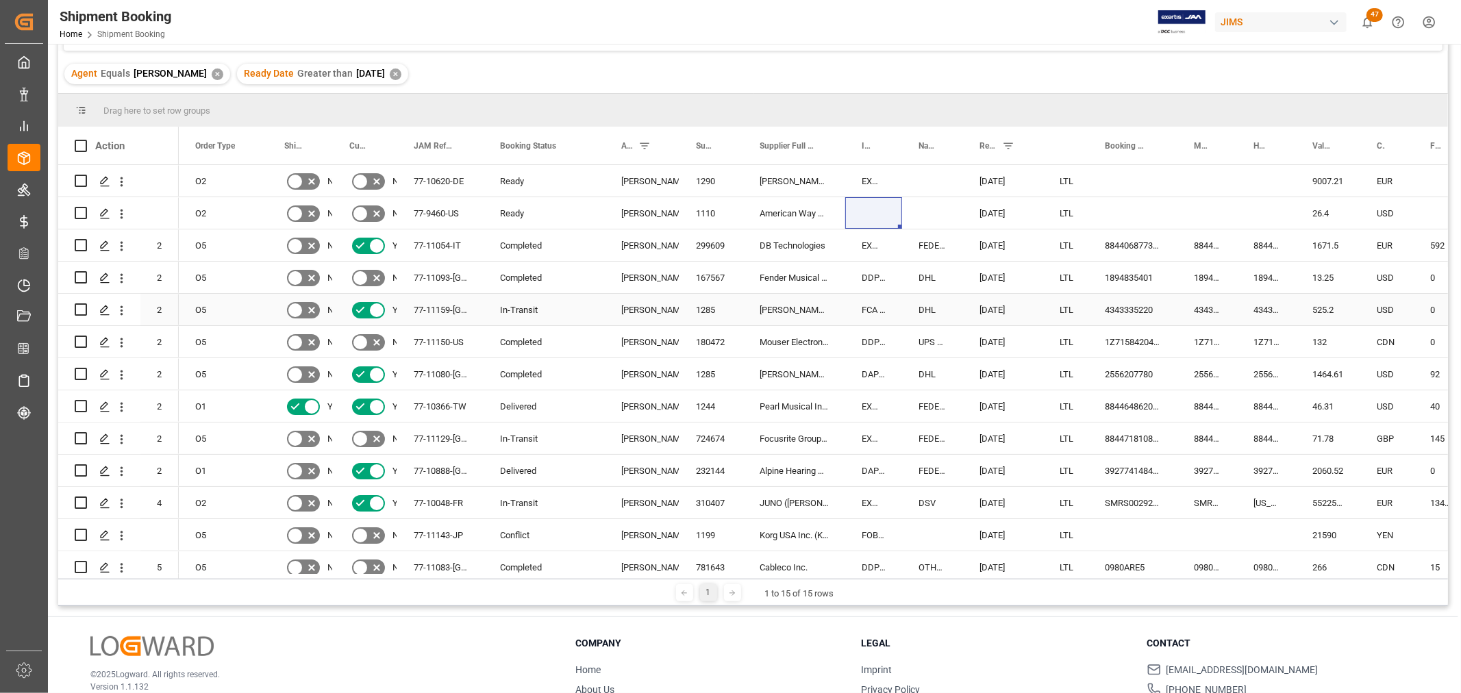
scroll to position [50, 0]
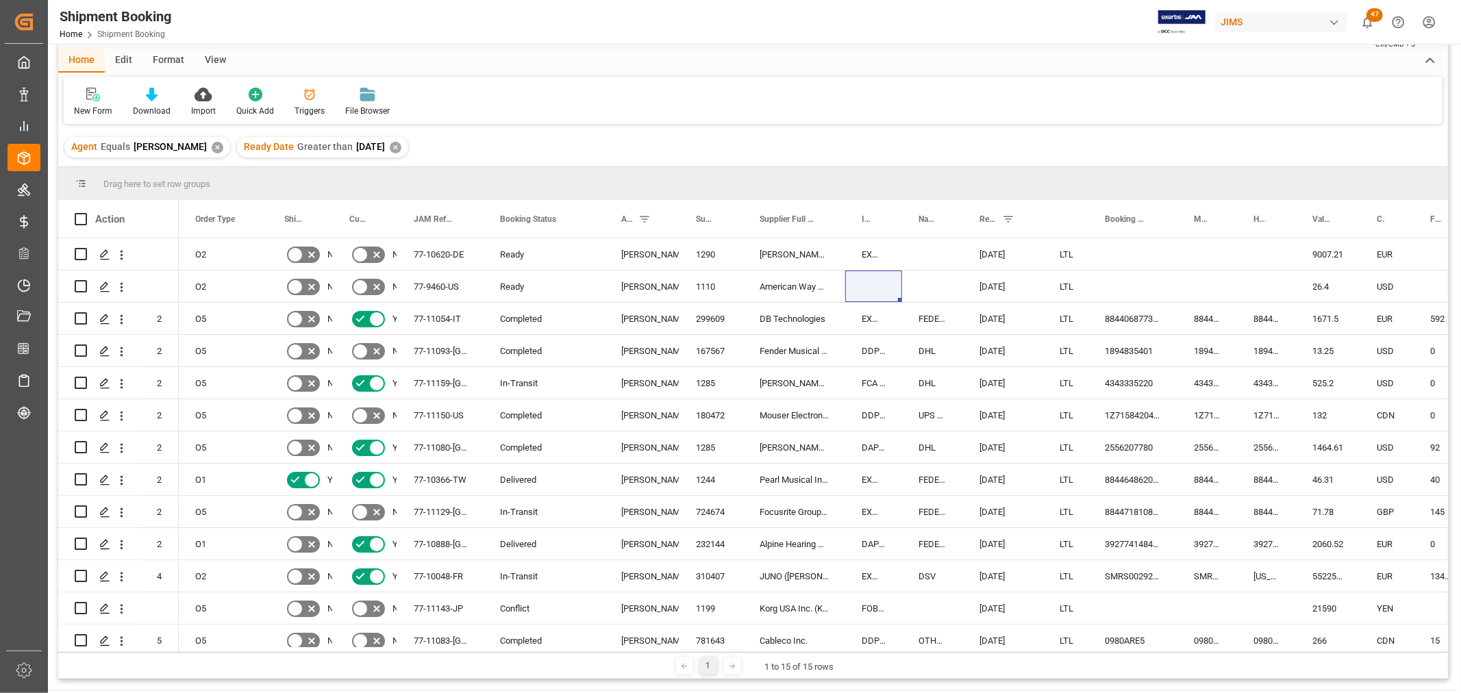
click at [216, 147] on div "✕" at bounding box center [218, 148] width 12 height 12
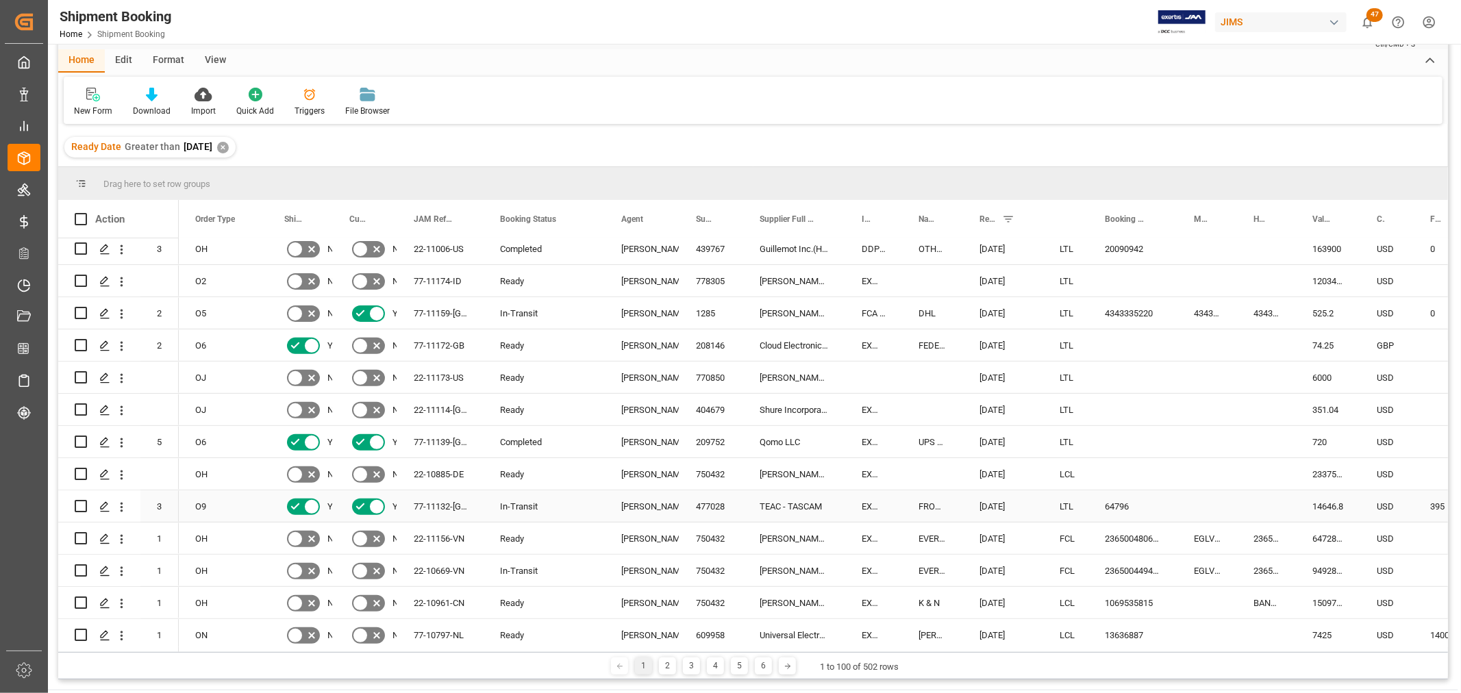
scroll to position [532, 0]
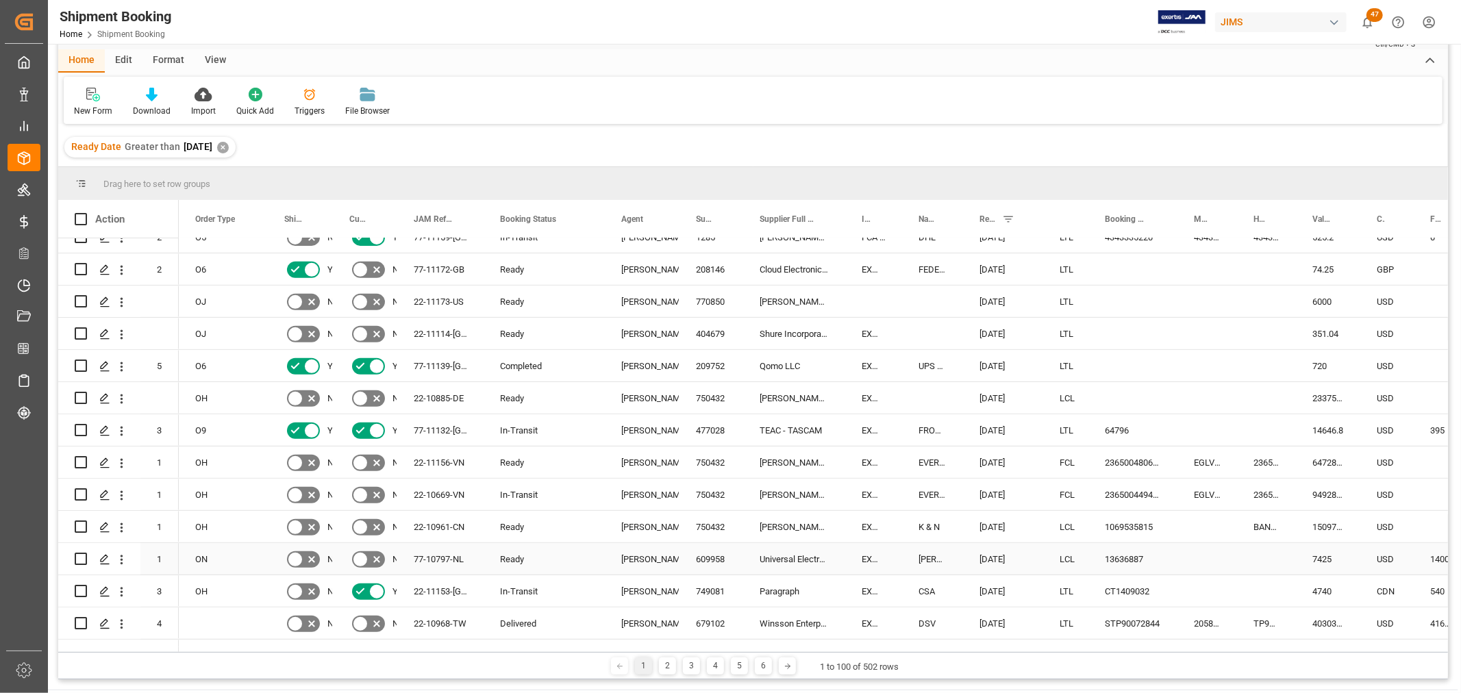
click at [655, 553] on div "HuiXin Gao" at bounding box center [642, 560] width 42 height 32
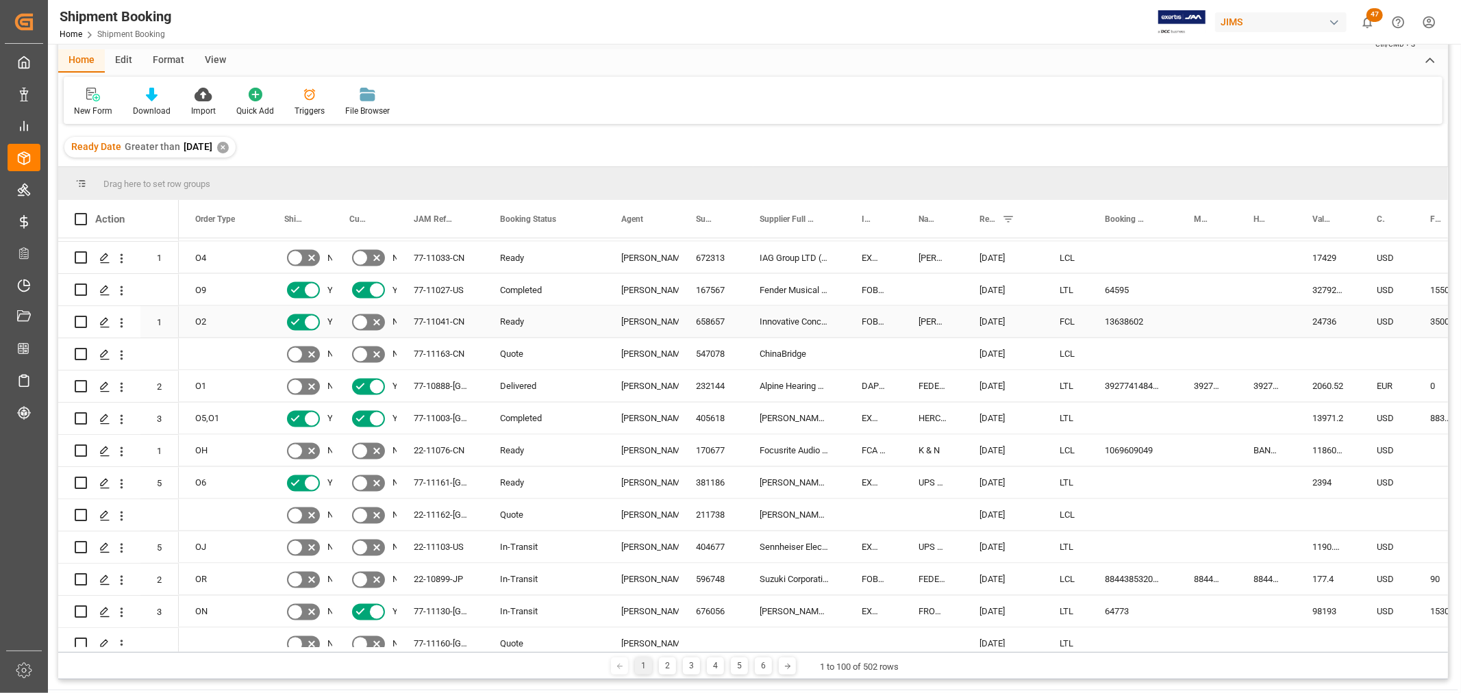
scroll to position [2130, 0]
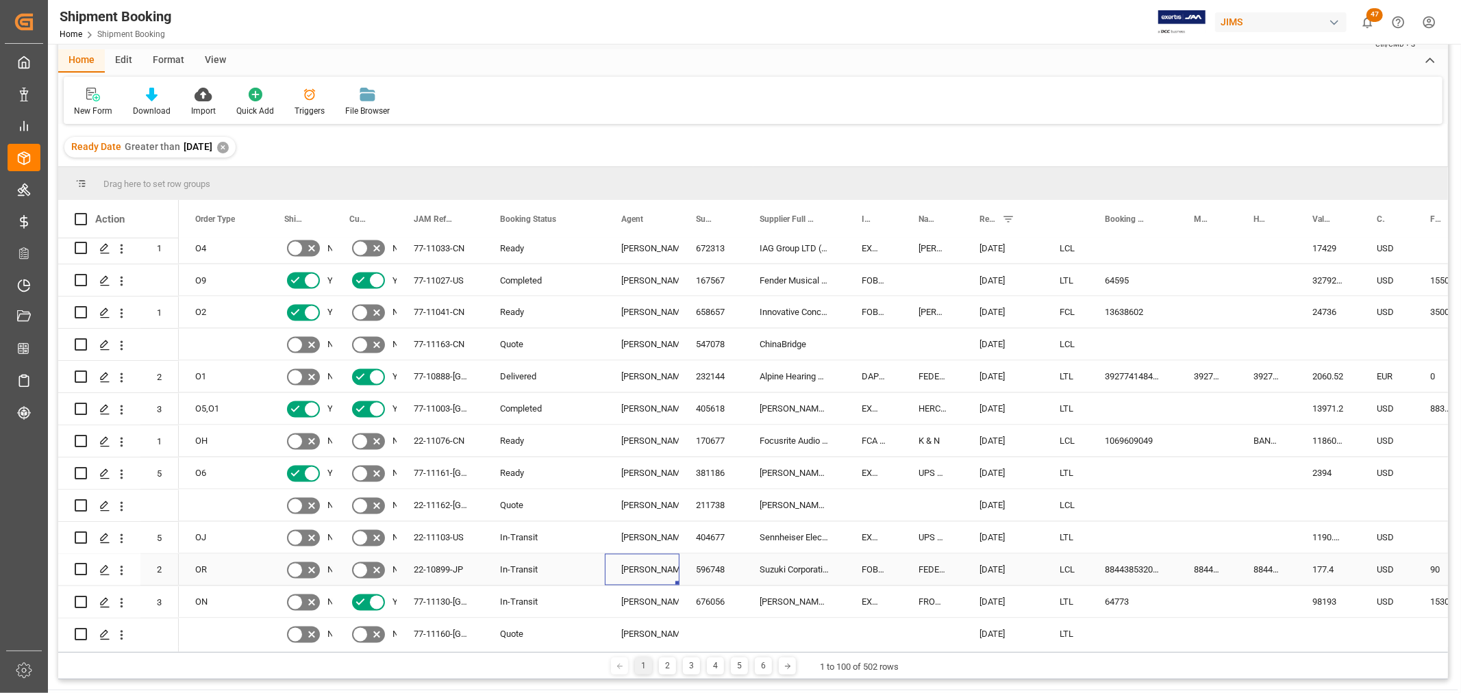
click at [653, 562] on div "[PERSON_NAME]" at bounding box center [642, 571] width 42 height 32
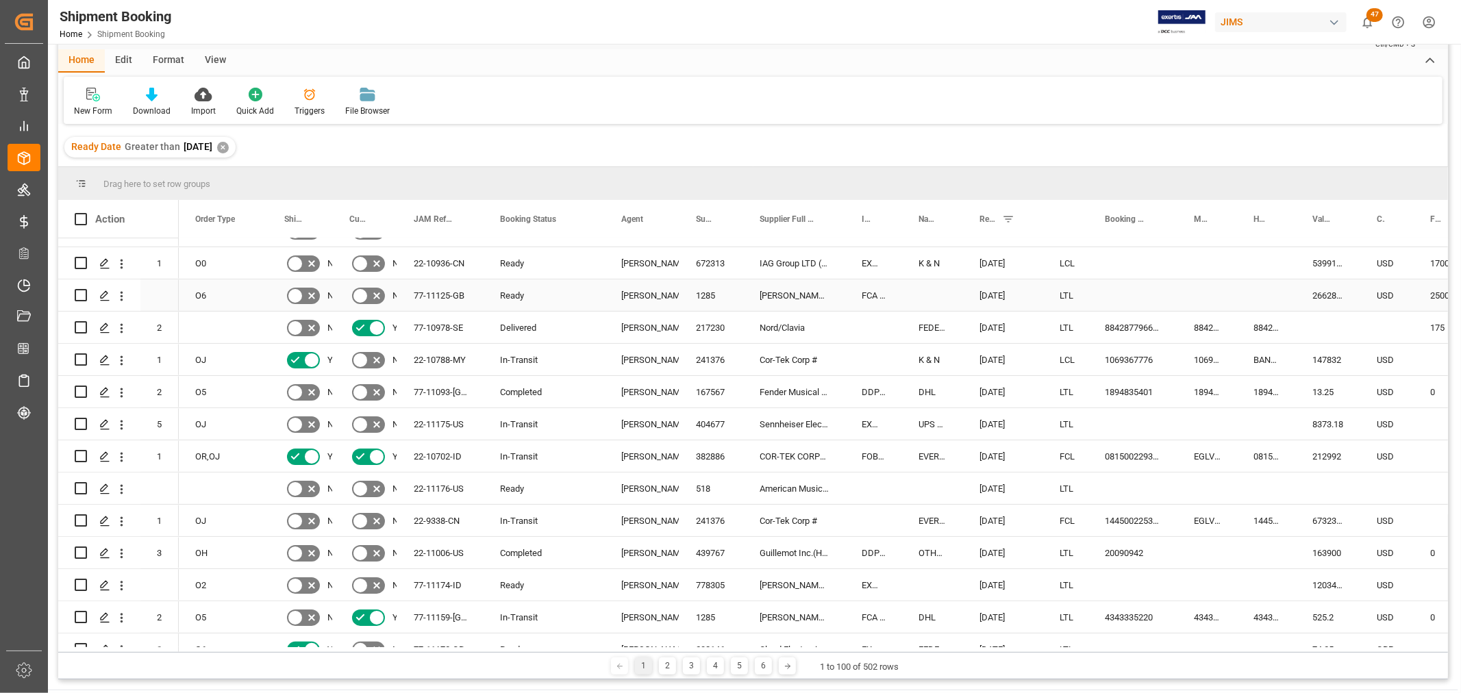
scroll to position [0, 0]
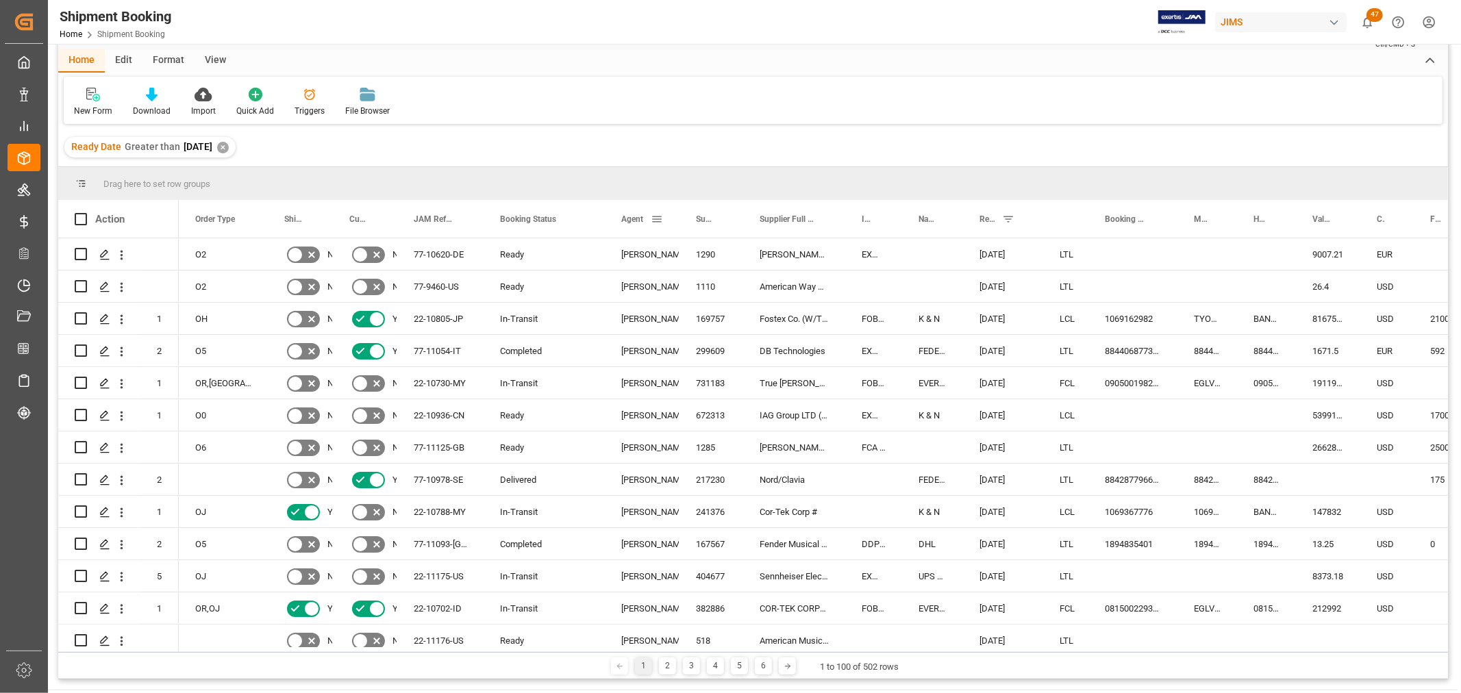
click at [653, 220] on span at bounding box center [657, 219] width 12 height 12
type input "[PERSON_NAME]"
click at [736, 338] on button "Apply" at bounding box center [737, 336] width 25 height 14
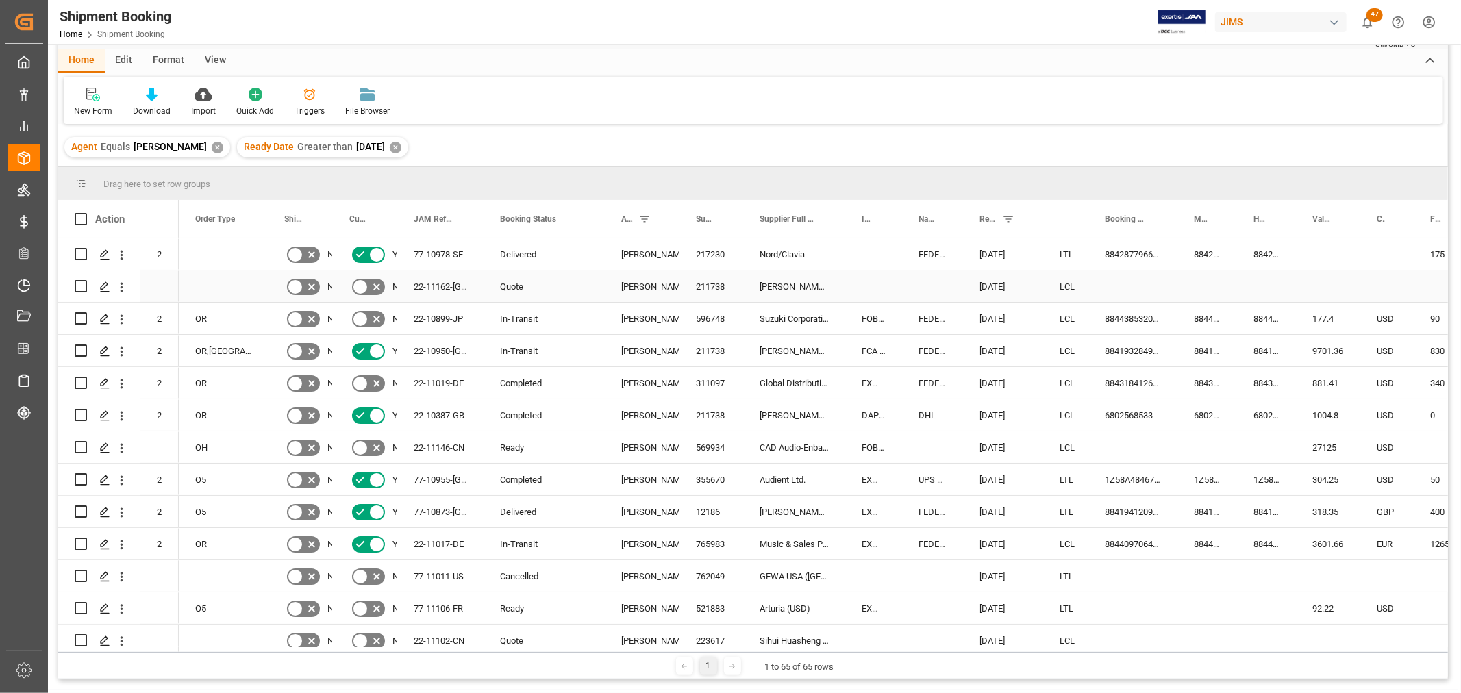
click at [523, 283] on div "Quote" at bounding box center [544, 287] width 88 height 32
click at [587, 220] on span at bounding box center [582, 219] width 12 height 12
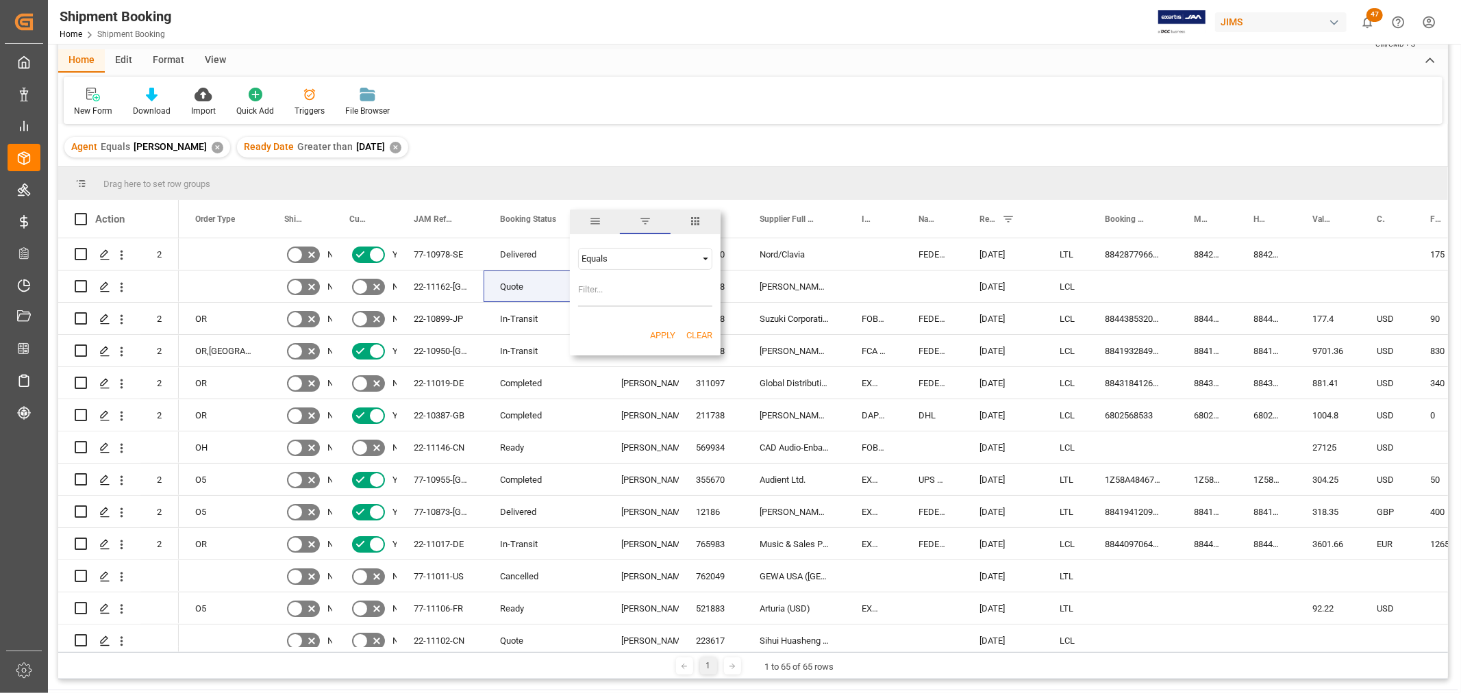
click at [600, 288] on input "Filter Value" at bounding box center [645, 292] width 134 height 27
type input "Quote"
click at [662, 331] on button "Apply" at bounding box center [662, 336] width 25 height 14
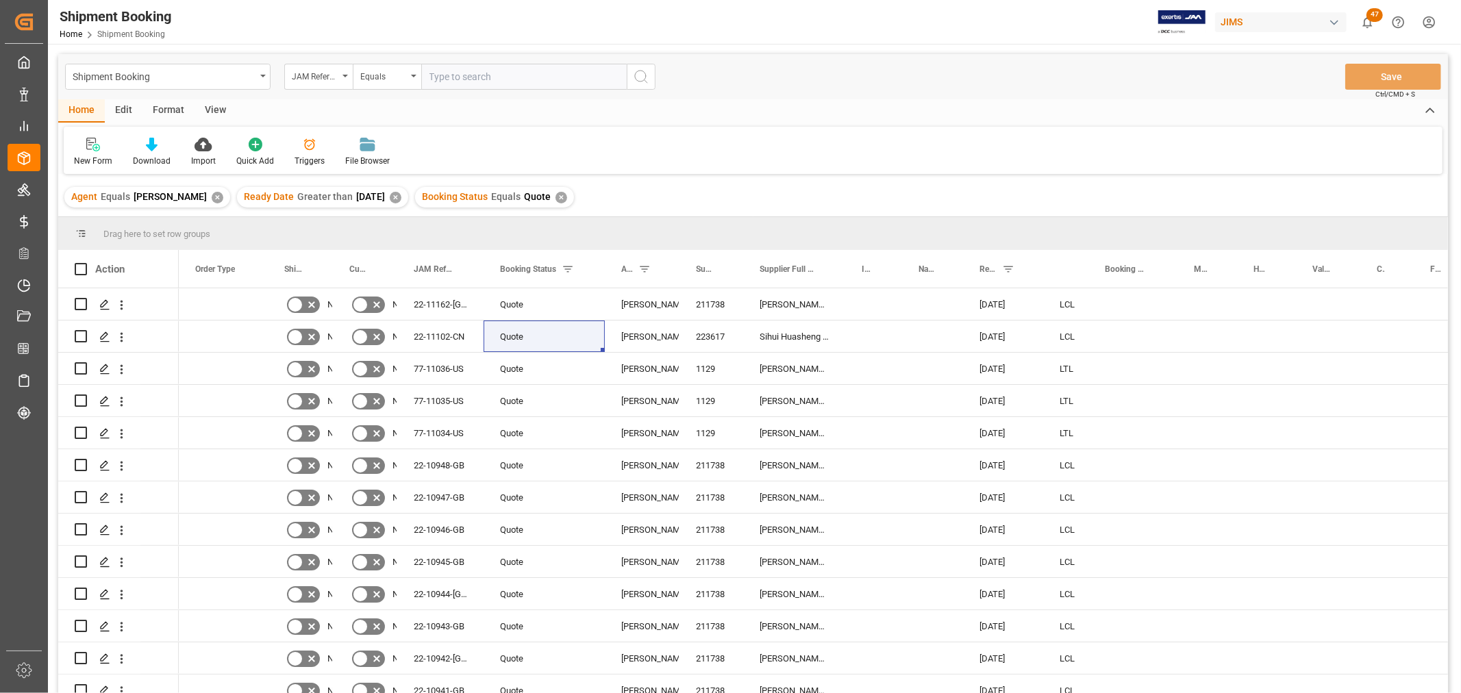
click at [210, 104] on div "View" at bounding box center [215, 110] width 42 height 23
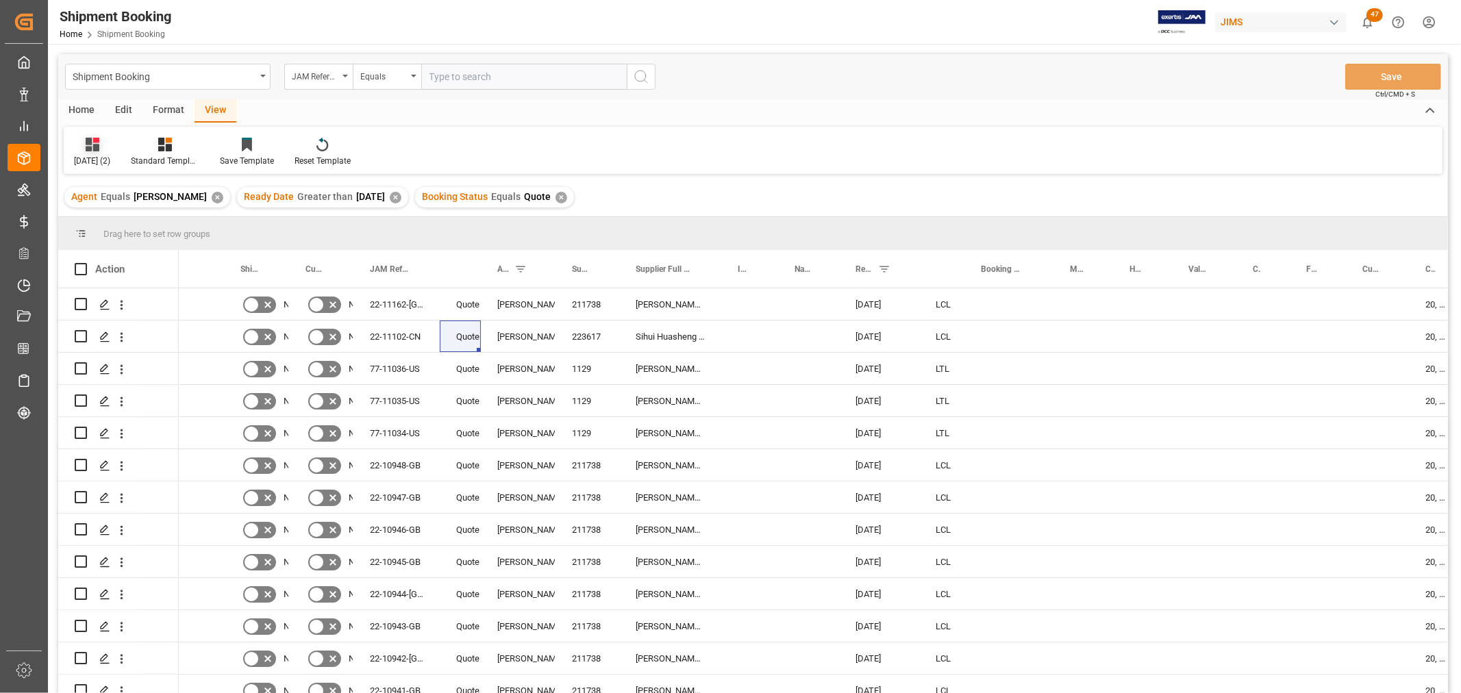
click at [100, 155] on div "Aug 2025 (2)" at bounding box center [92, 161] width 36 height 12
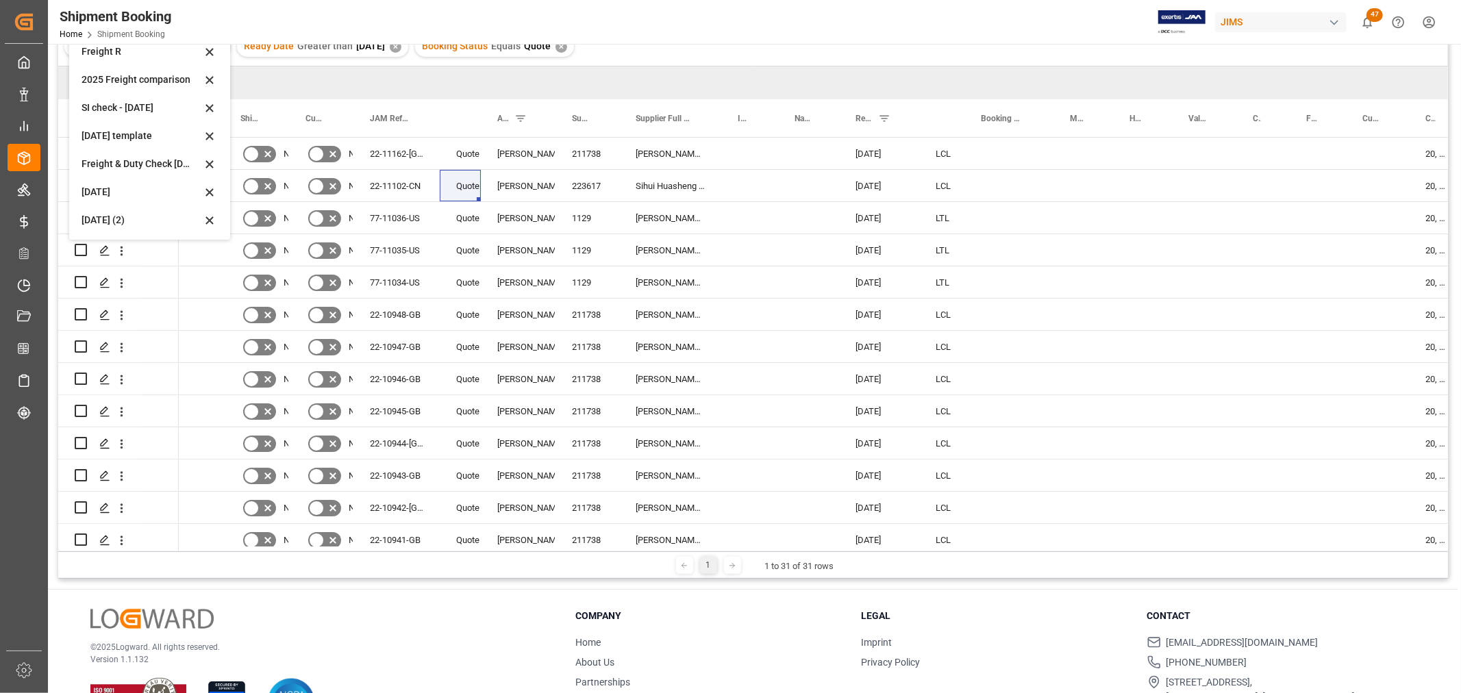
scroll to position [152, 0]
click at [126, 221] on div "Aug 2025 (2)" at bounding box center [141, 219] width 120 height 14
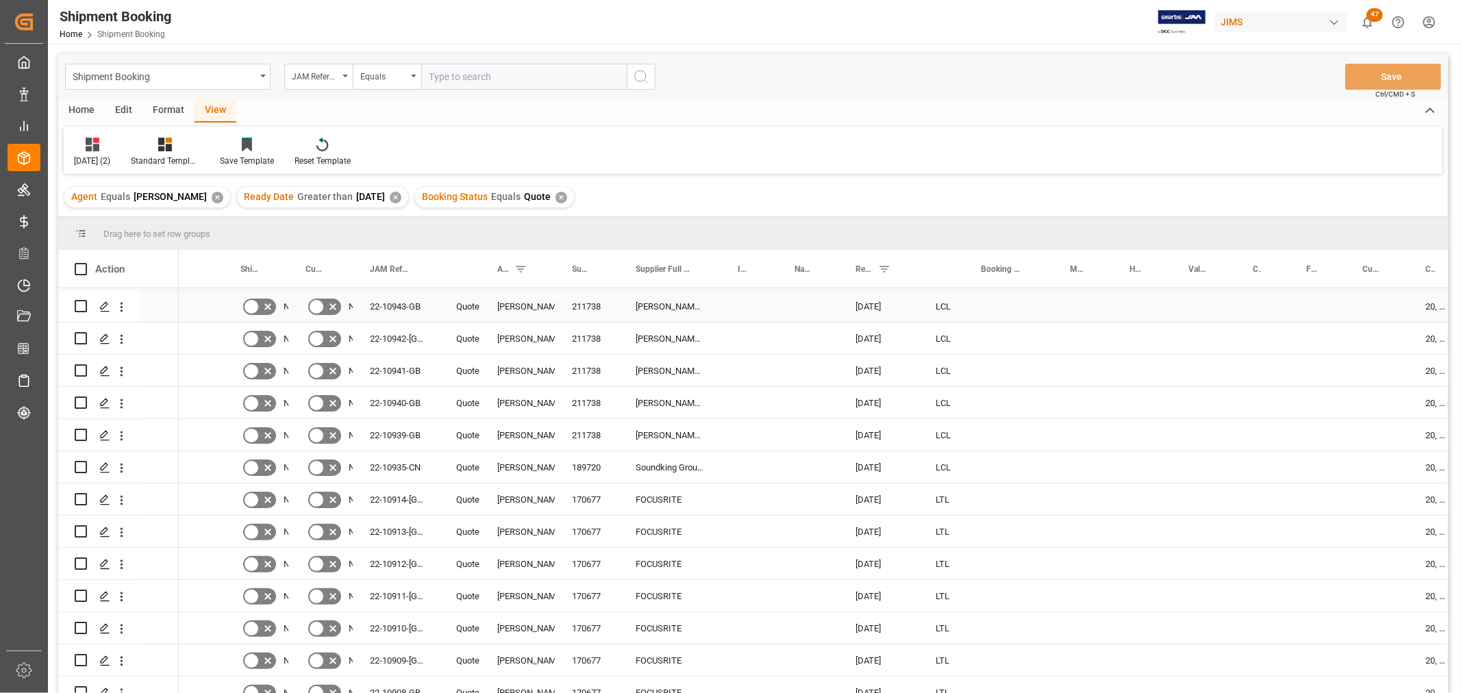
scroll to position [456, 0]
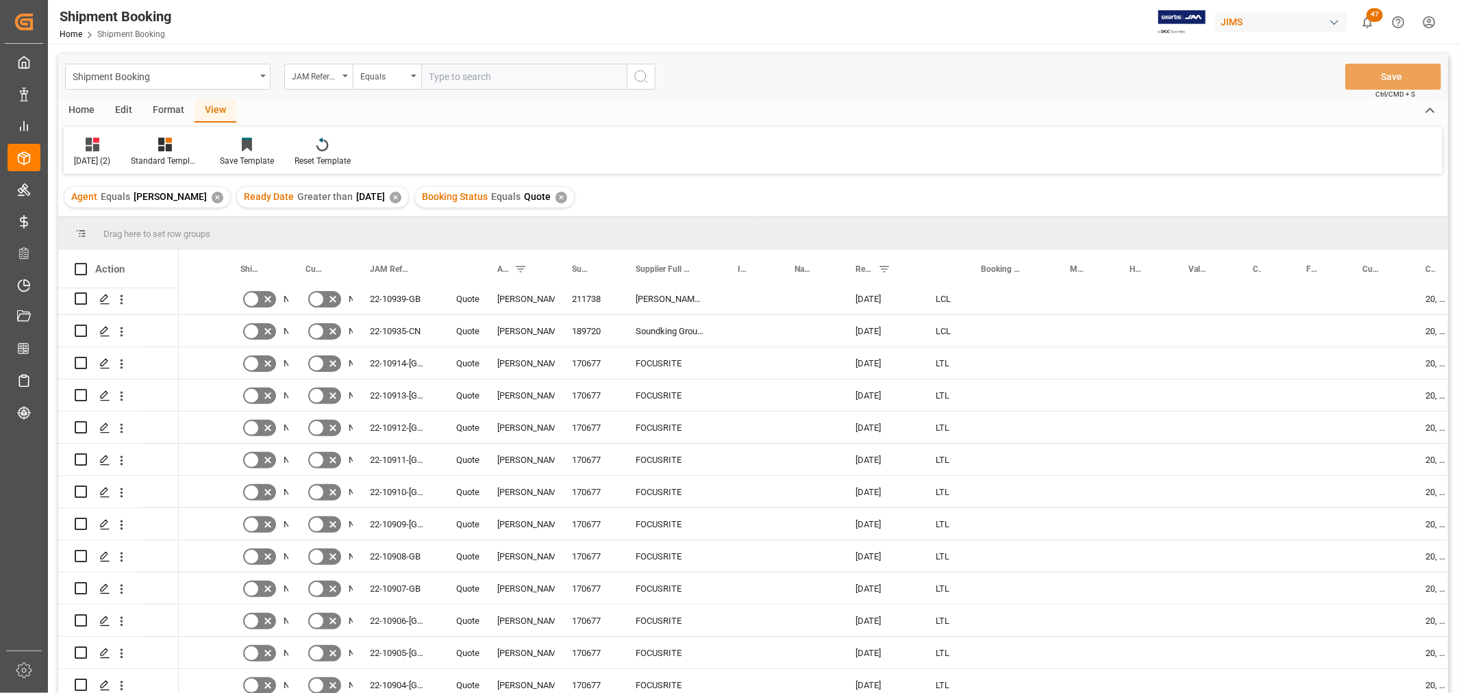
click at [92, 105] on div "Home" at bounding box center [81, 110] width 47 height 23
click at [160, 152] on div "Download" at bounding box center [152, 152] width 58 height 30
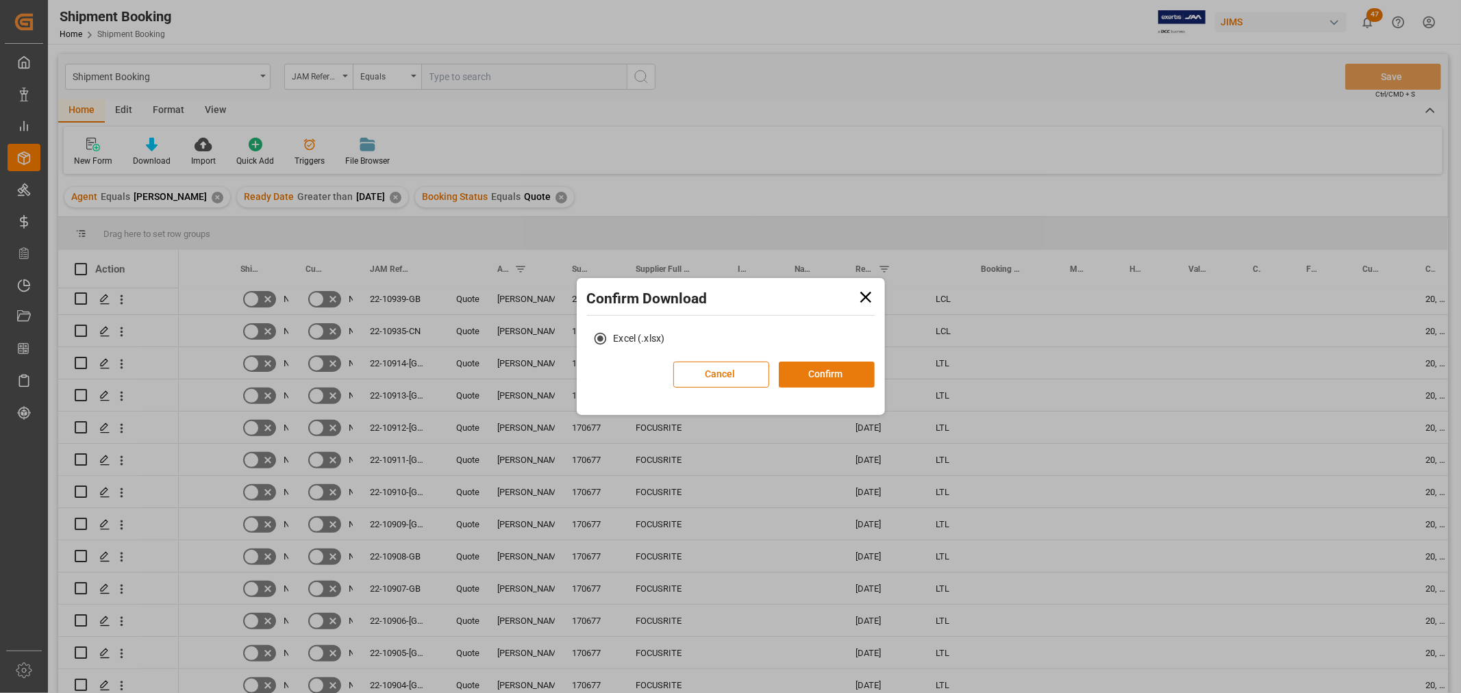
click at [820, 374] on button "Confirm" at bounding box center [827, 375] width 96 height 26
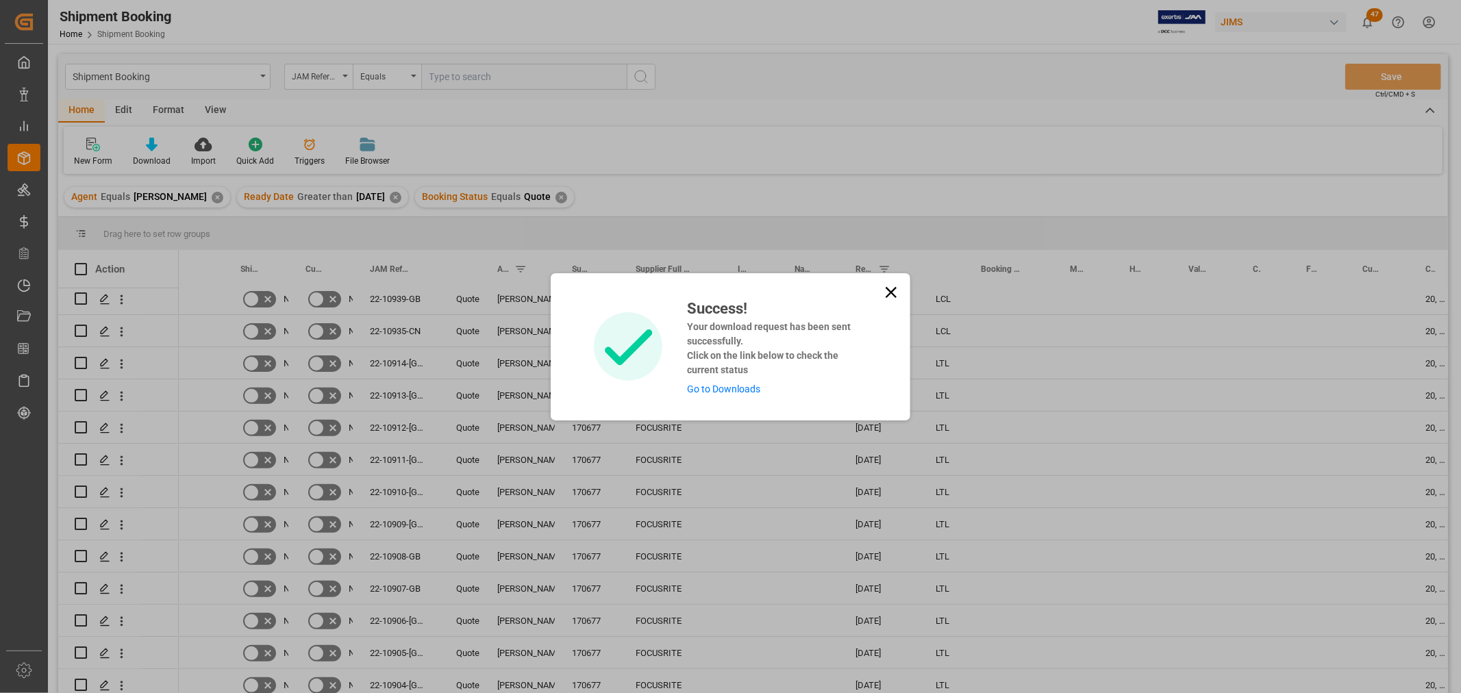
click at [752, 386] on link "Go to Downloads" at bounding box center [723, 388] width 73 height 11
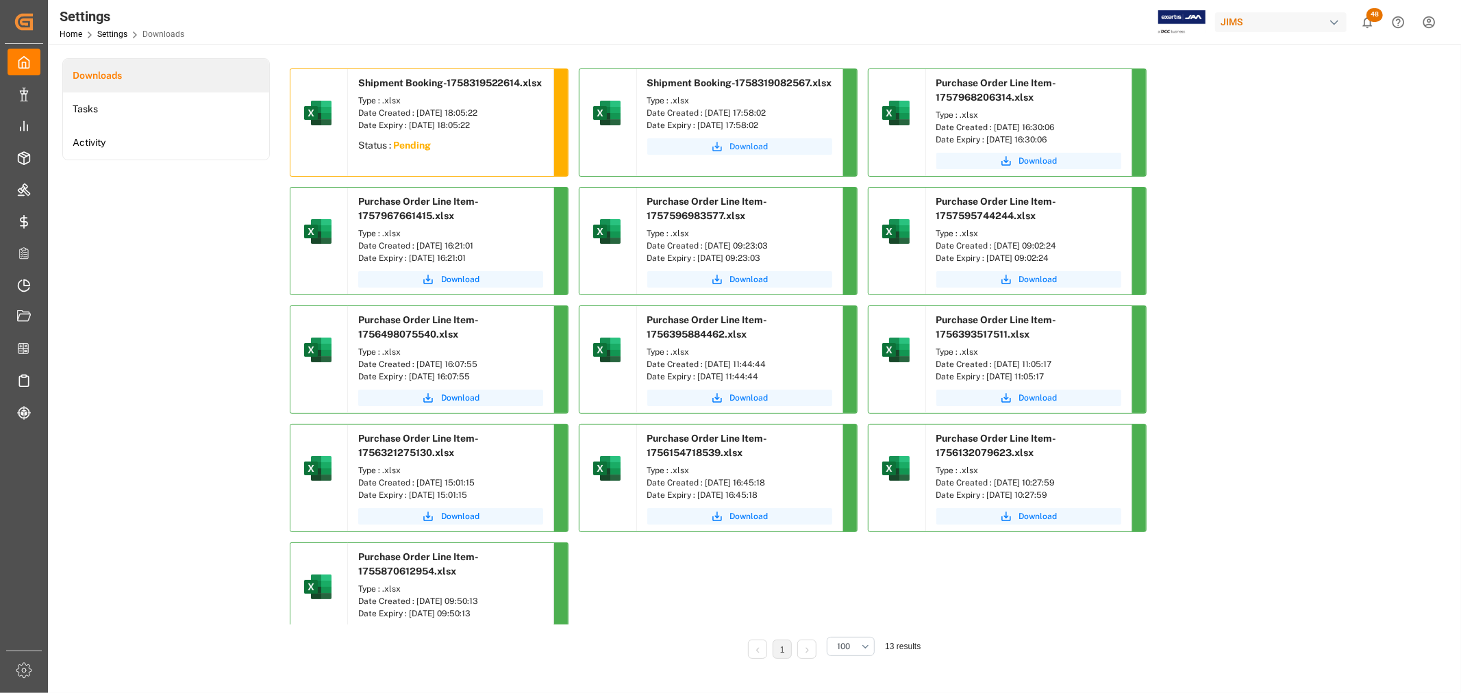
click at [738, 145] on span "Download" at bounding box center [749, 146] width 38 height 12
click at [755, 144] on span "Download" at bounding box center [749, 146] width 38 height 12
click at [397, 103] on div "Type : .xlsx" at bounding box center [450, 101] width 185 height 12
click at [392, 153] on div "Status : Pending" at bounding box center [450, 147] width 205 height 25
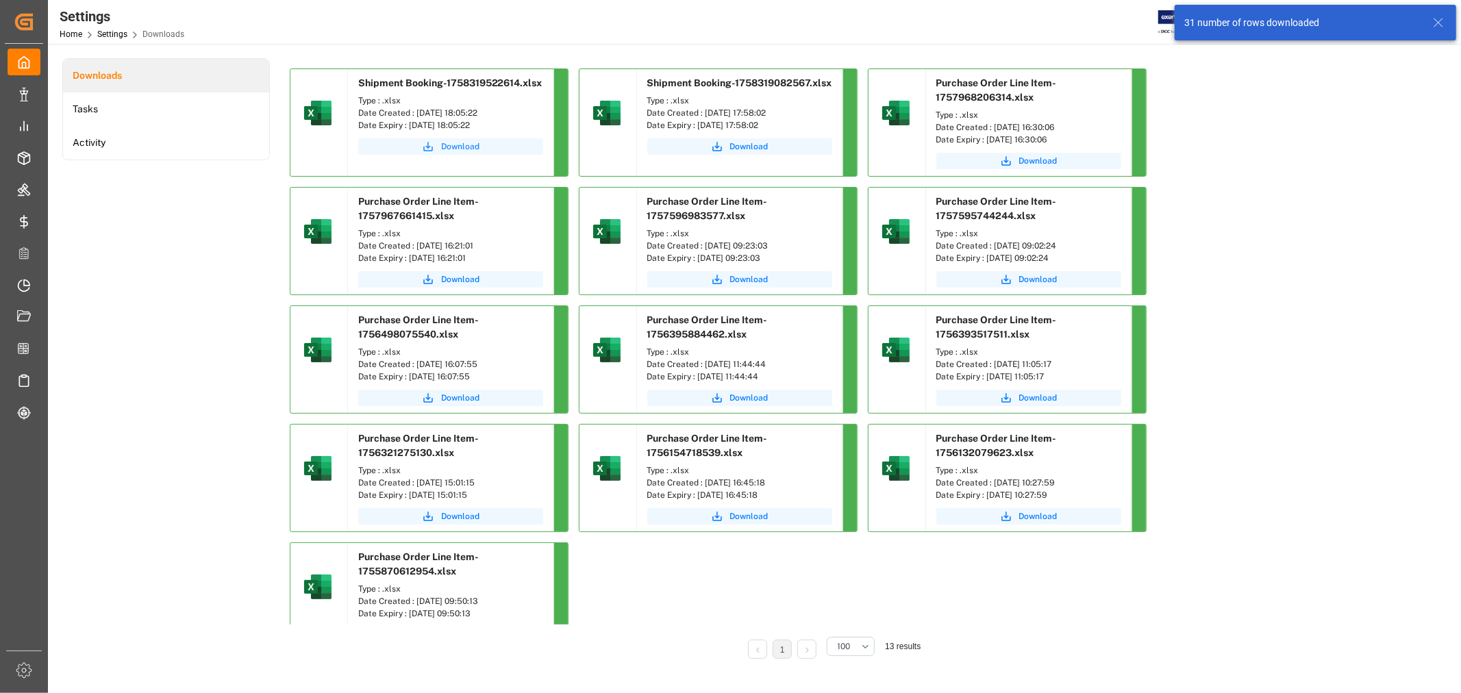
click at [463, 144] on span "Download" at bounding box center [460, 146] width 38 height 12
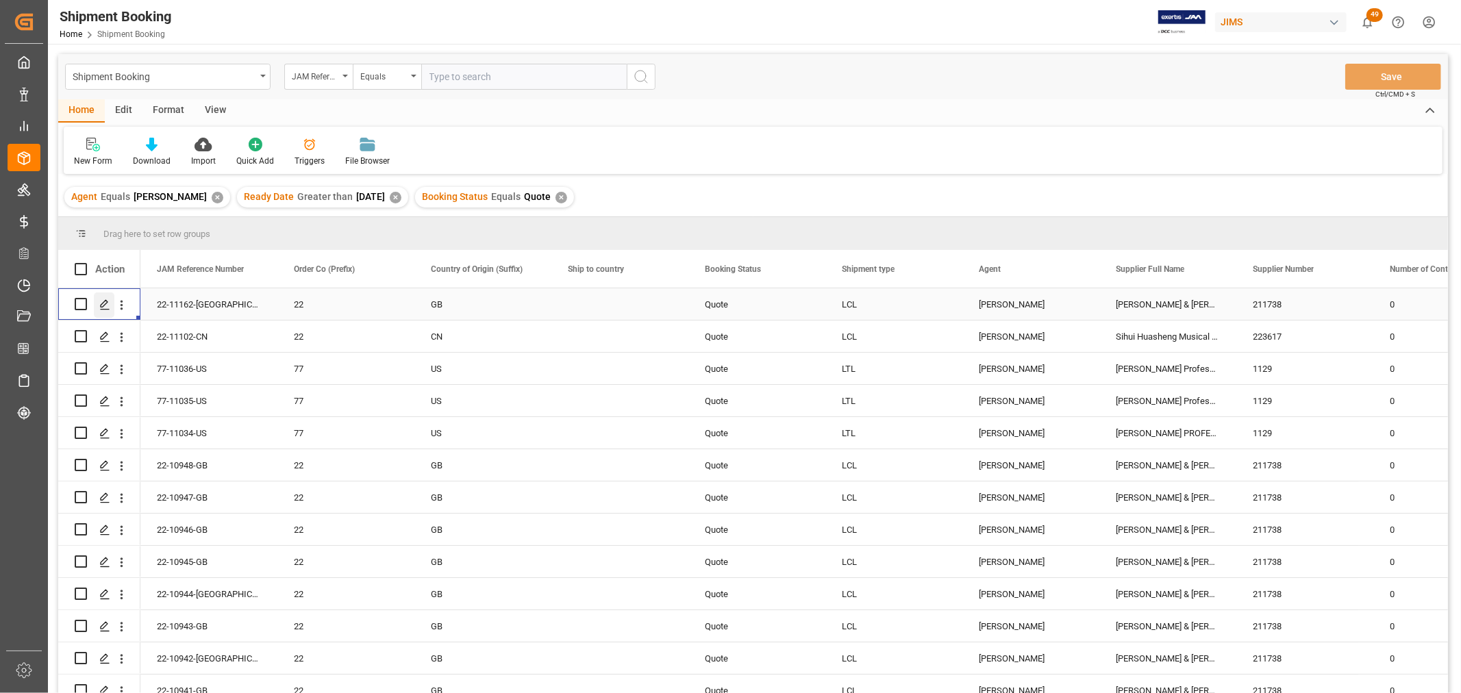
click at [108, 305] on icon "Press SPACE to select this row." at bounding box center [104, 304] width 11 height 11
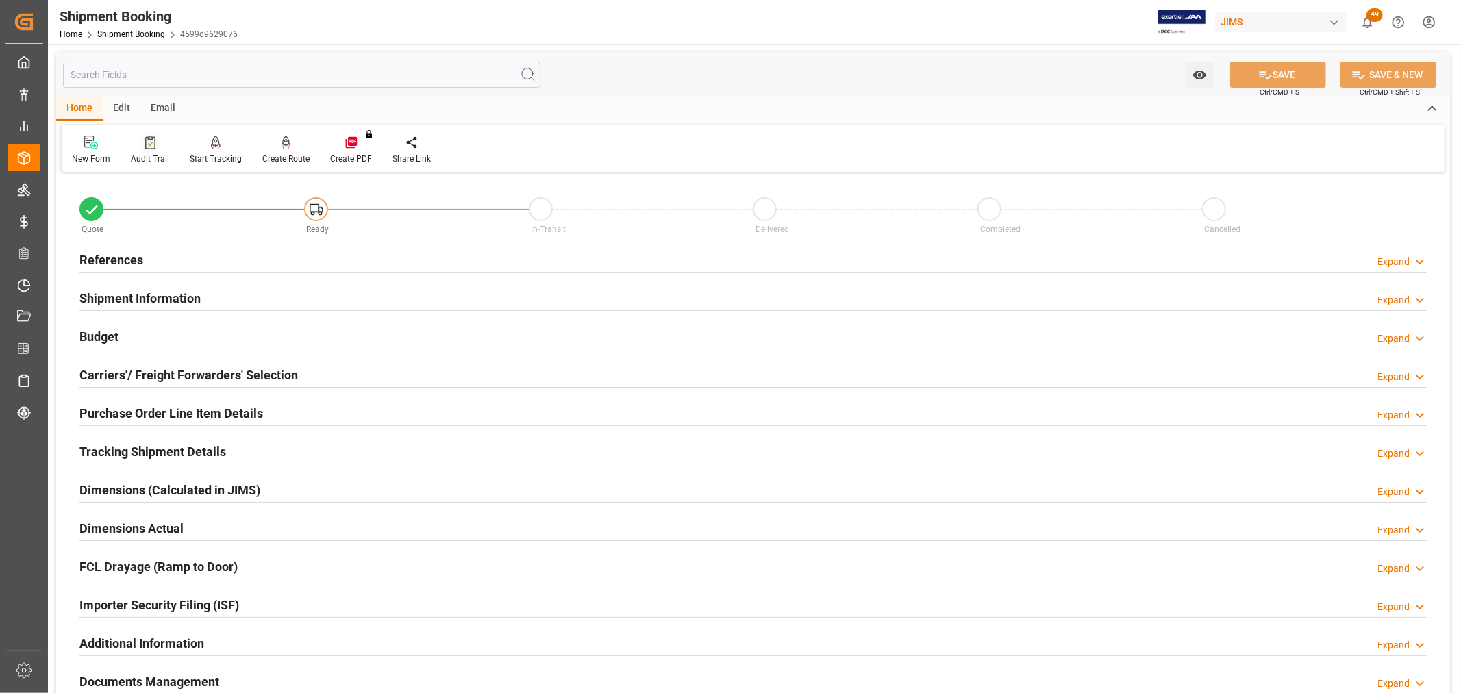
click at [160, 155] on div "Audit Trail" at bounding box center [150, 159] width 38 height 12
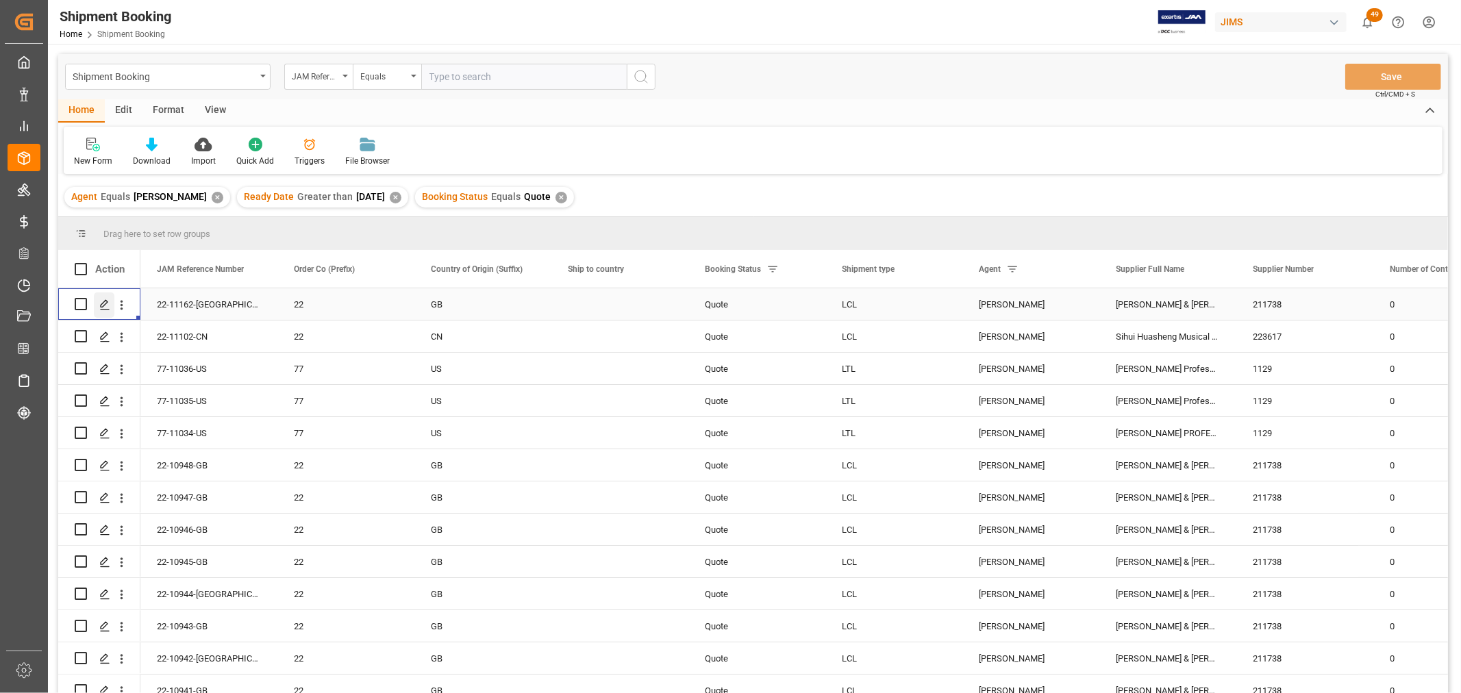
click at [106, 297] on div "Press SPACE to select this row." at bounding box center [104, 304] width 21 height 25
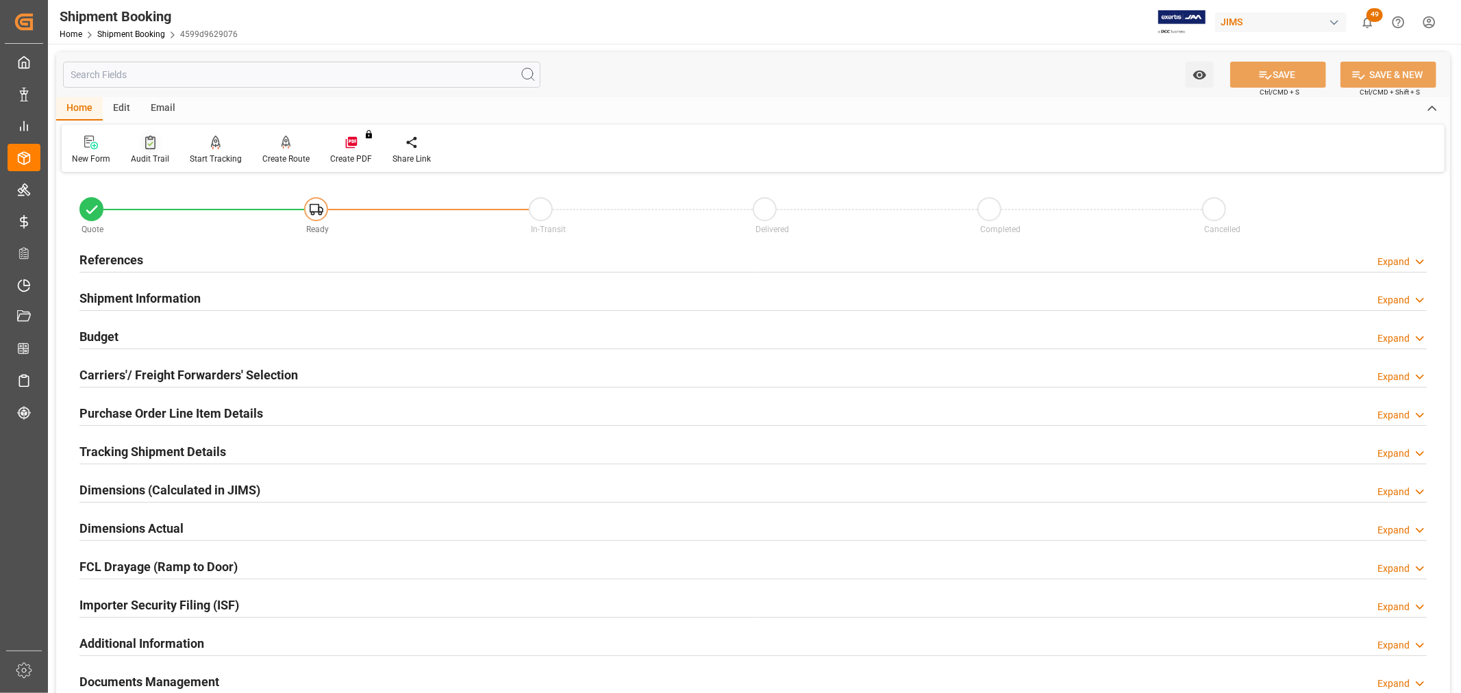
click at [147, 156] on div "Audit Trail" at bounding box center [150, 159] width 38 height 12
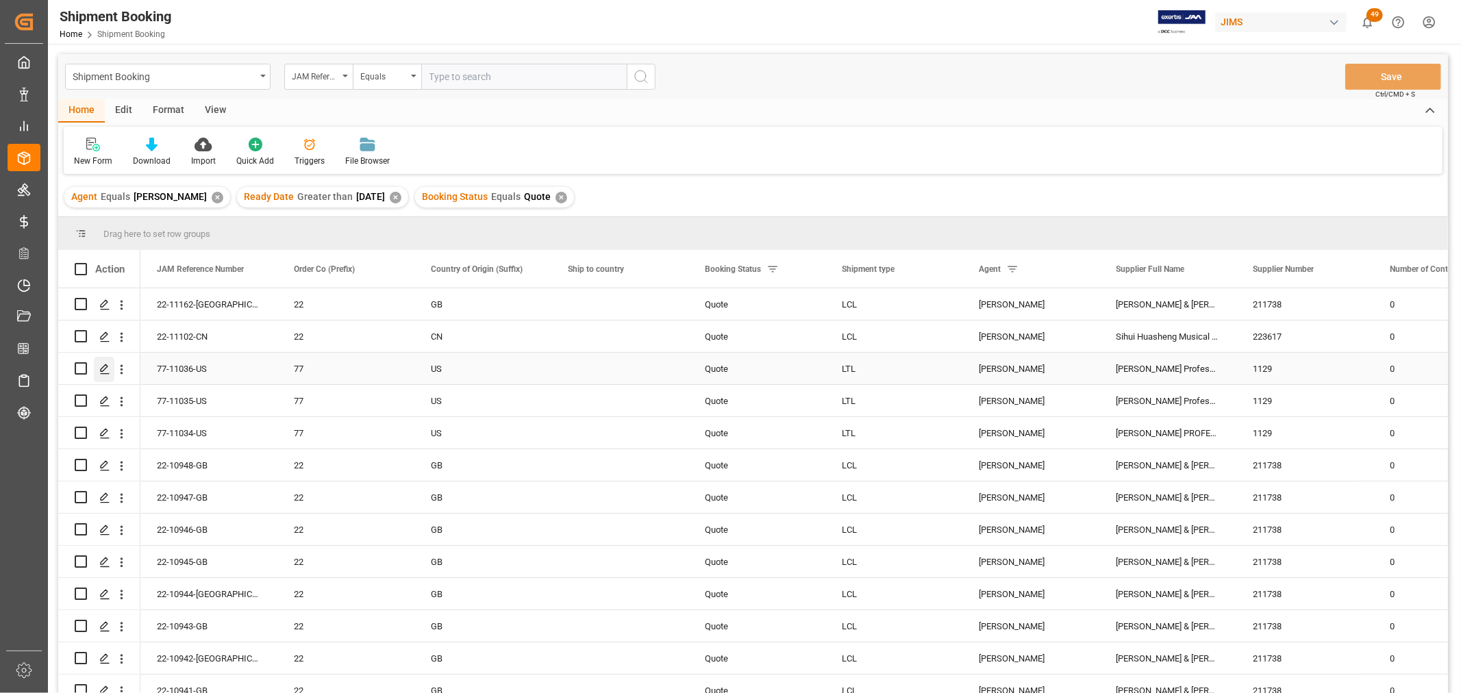
click at [112, 367] on div "Press SPACE to select this row." at bounding box center [104, 369] width 21 height 25
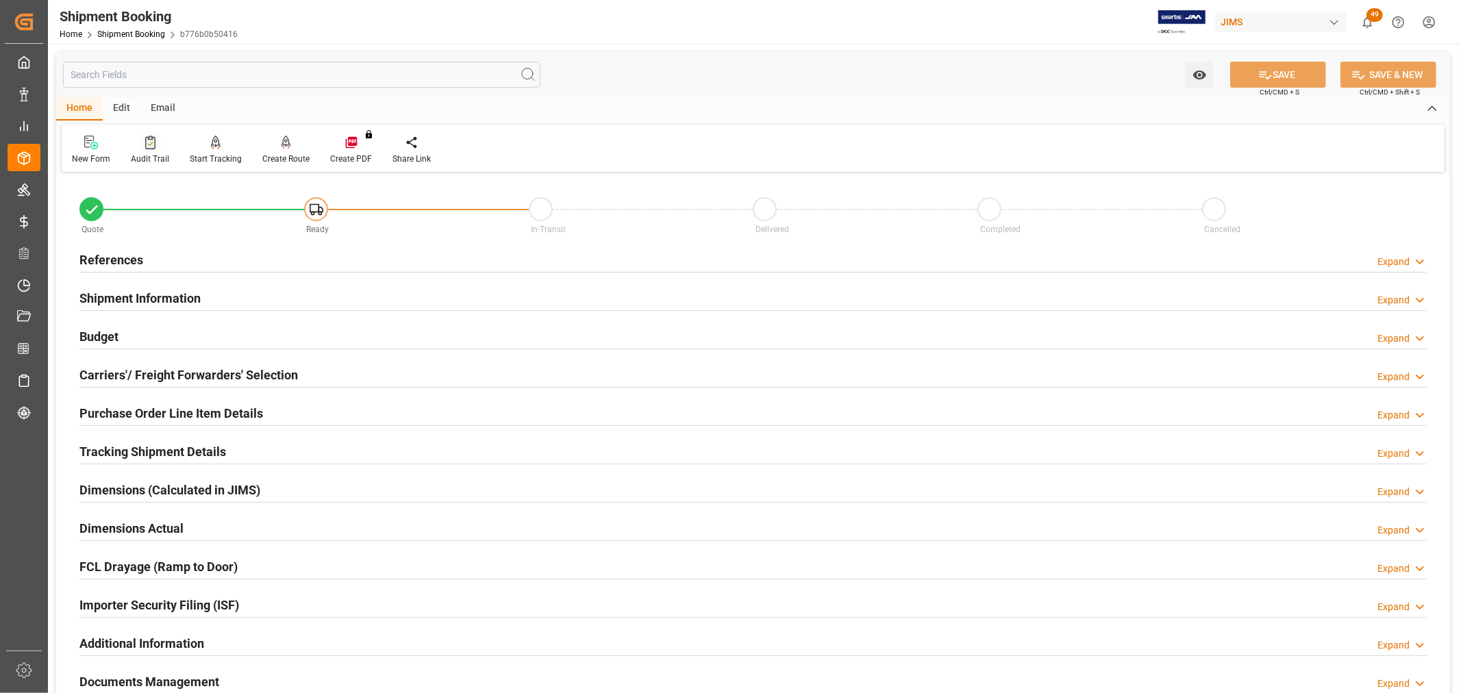
click at [142, 153] on div "Audit Trail" at bounding box center [150, 159] width 38 height 12
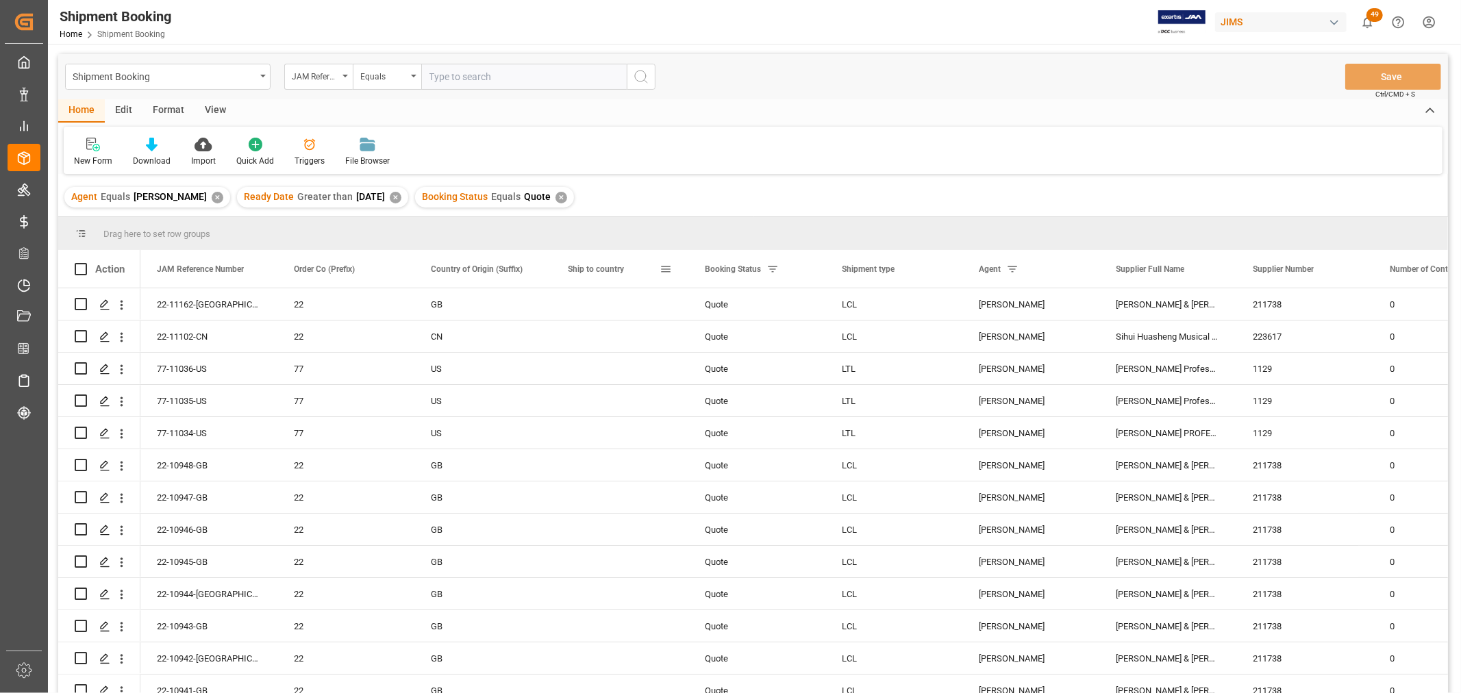
click at [664, 271] on span at bounding box center [665, 269] width 12 height 12
click at [788, 273] on span "columns" at bounding box center [789, 271] width 12 height 12
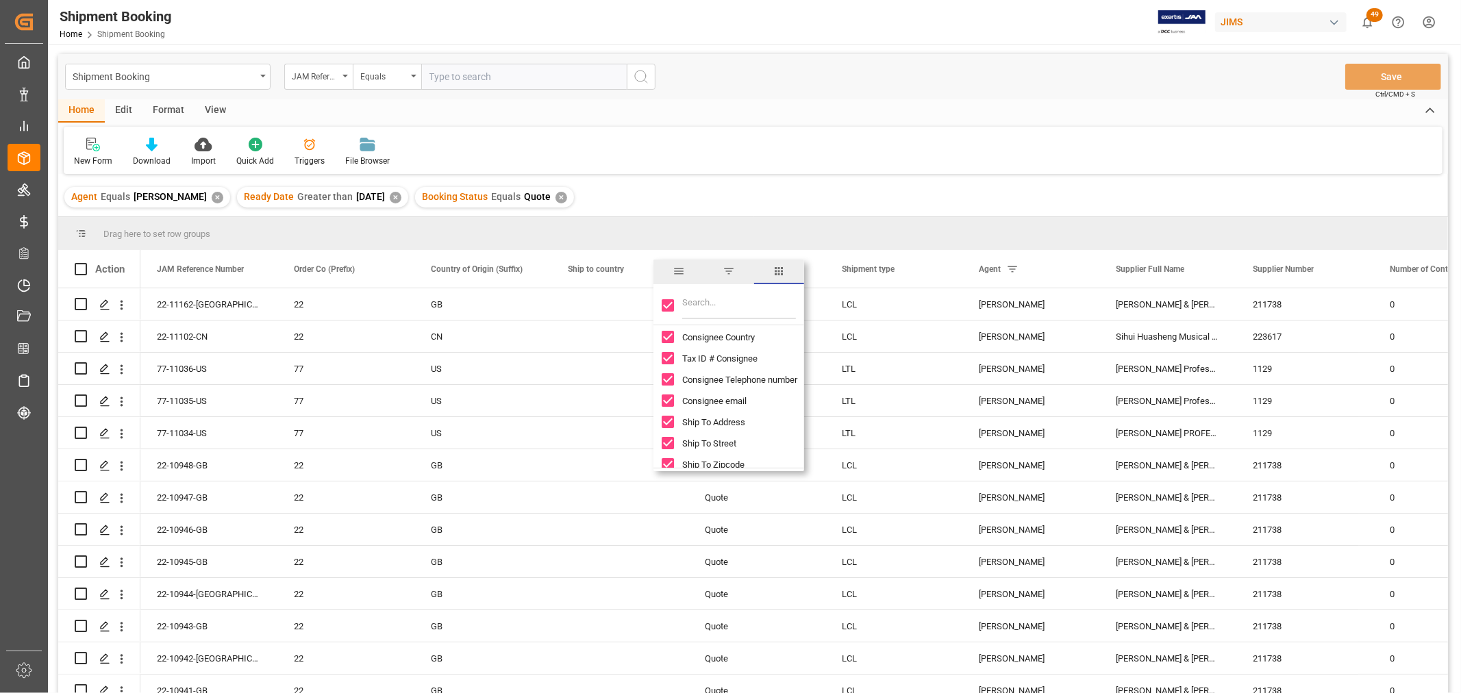
scroll to position [2662, 0]
click at [703, 306] on input "Filter Columns Input" at bounding box center [739, 305] width 114 height 27
type input "c"
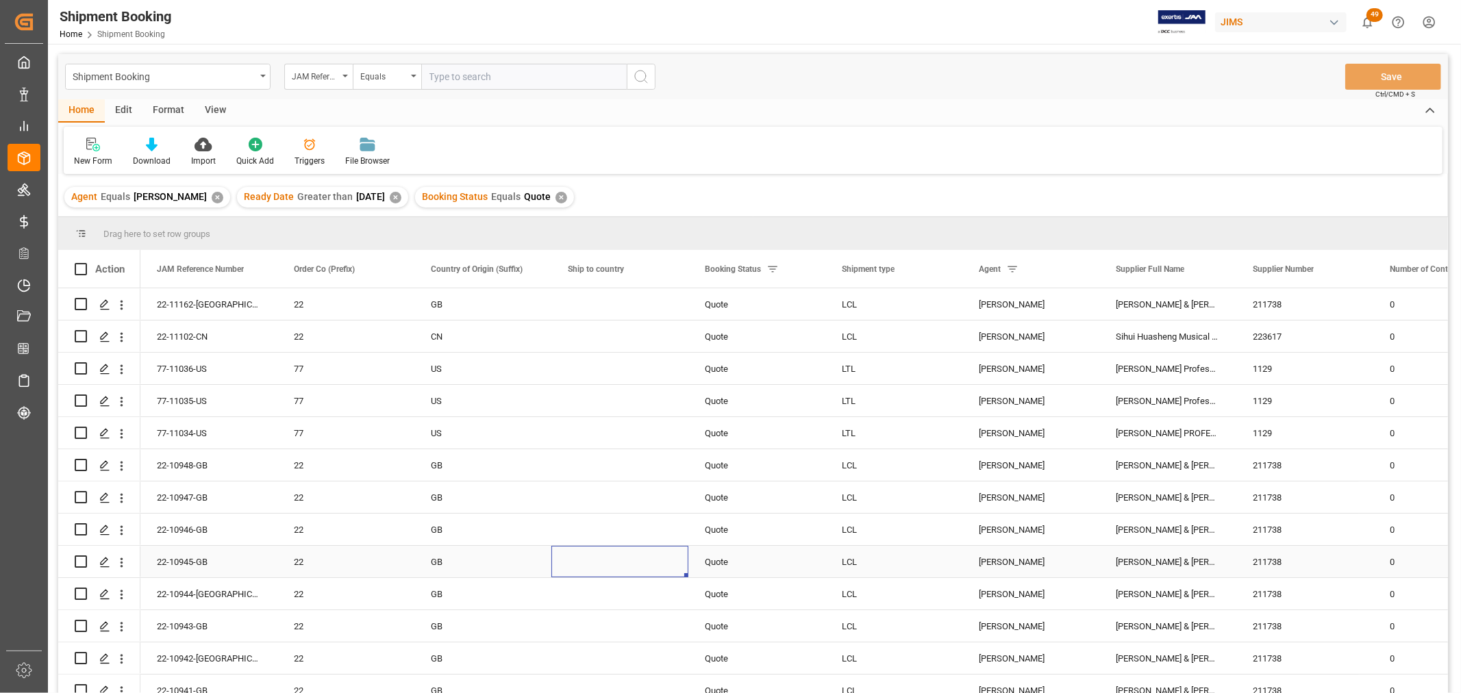
click at [596, 572] on div "Press SPACE to select this row." at bounding box center [619, 562] width 137 height 32
click at [97, 370] on div "Press SPACE to select this row." at bounding box center [104, 369] width 21 height 25
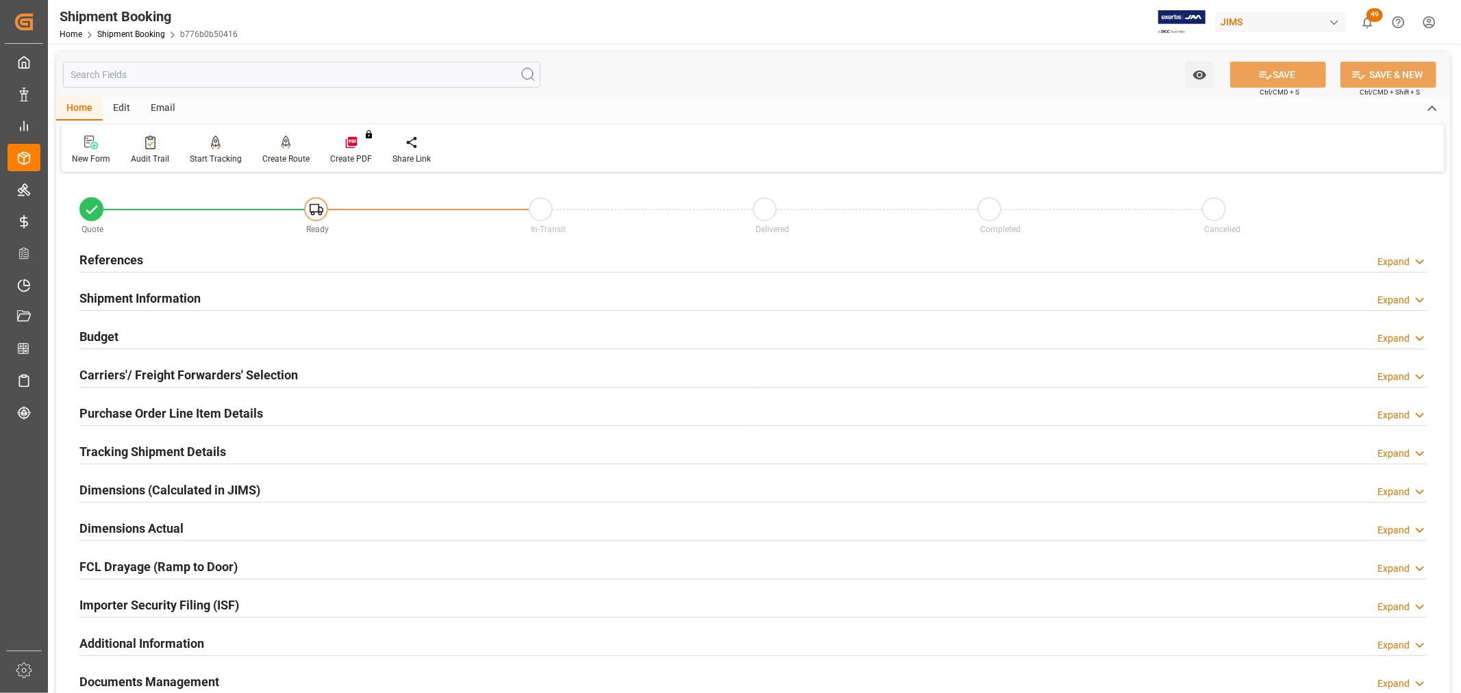
click at [158, 154] on div "Audit Trail" at bounding box center [150, 159] width 38 height 12
type input "0"
type input "[DATE]"
click at [120, 259] on h2 "References" at bounding box center [111, 260] width 64 height 18
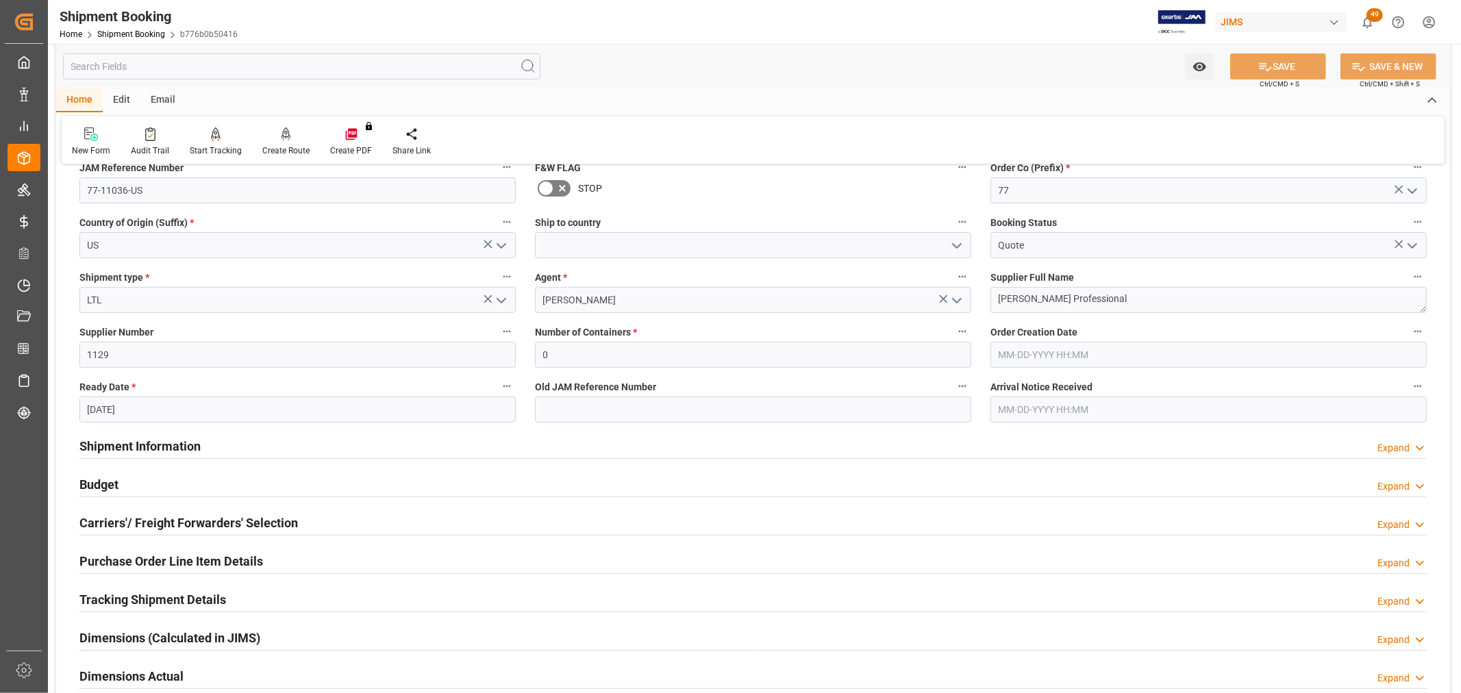
scroll to position [152, 0]
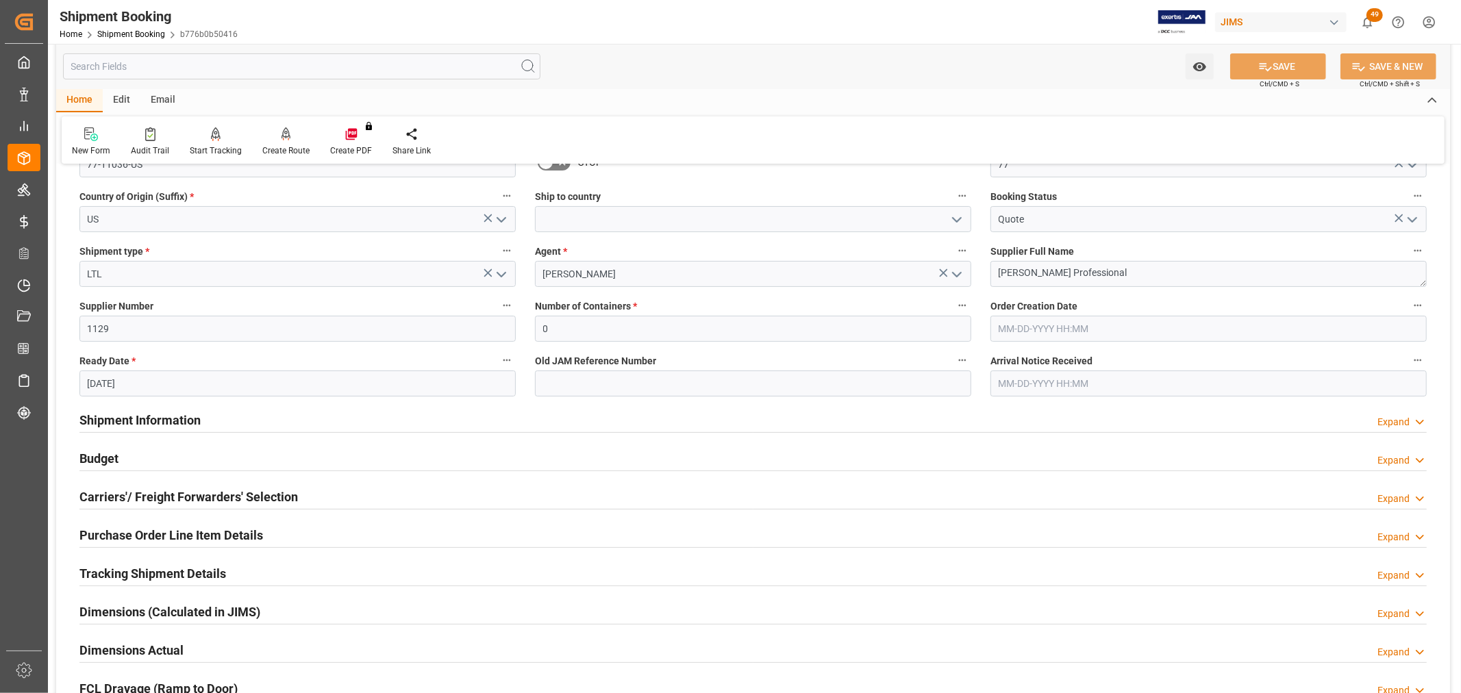
click at [190, 420] on h2 "Shipment Information" at bounding box center [139, 420] width 121 height 18
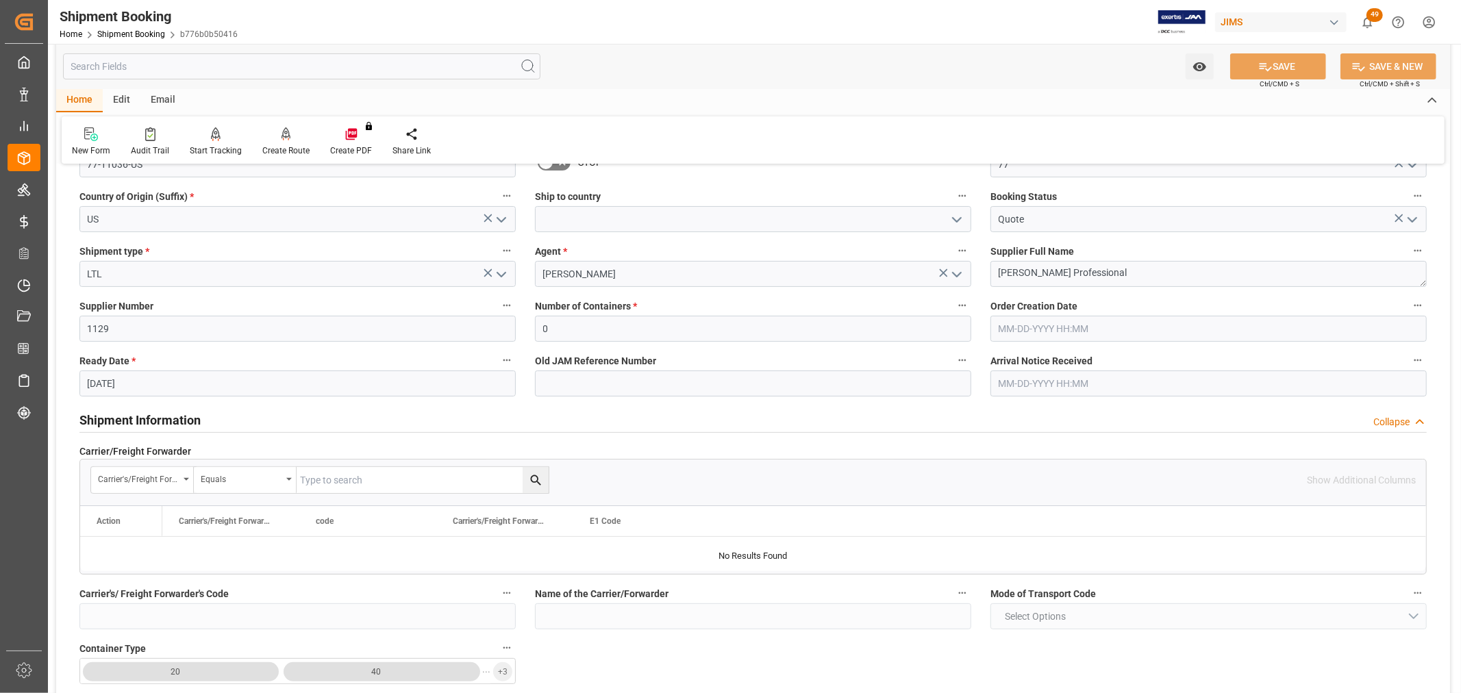
click at [190, 420] on h2 "Shipment Information" at bounding box center [139, 420] width 121 height 18
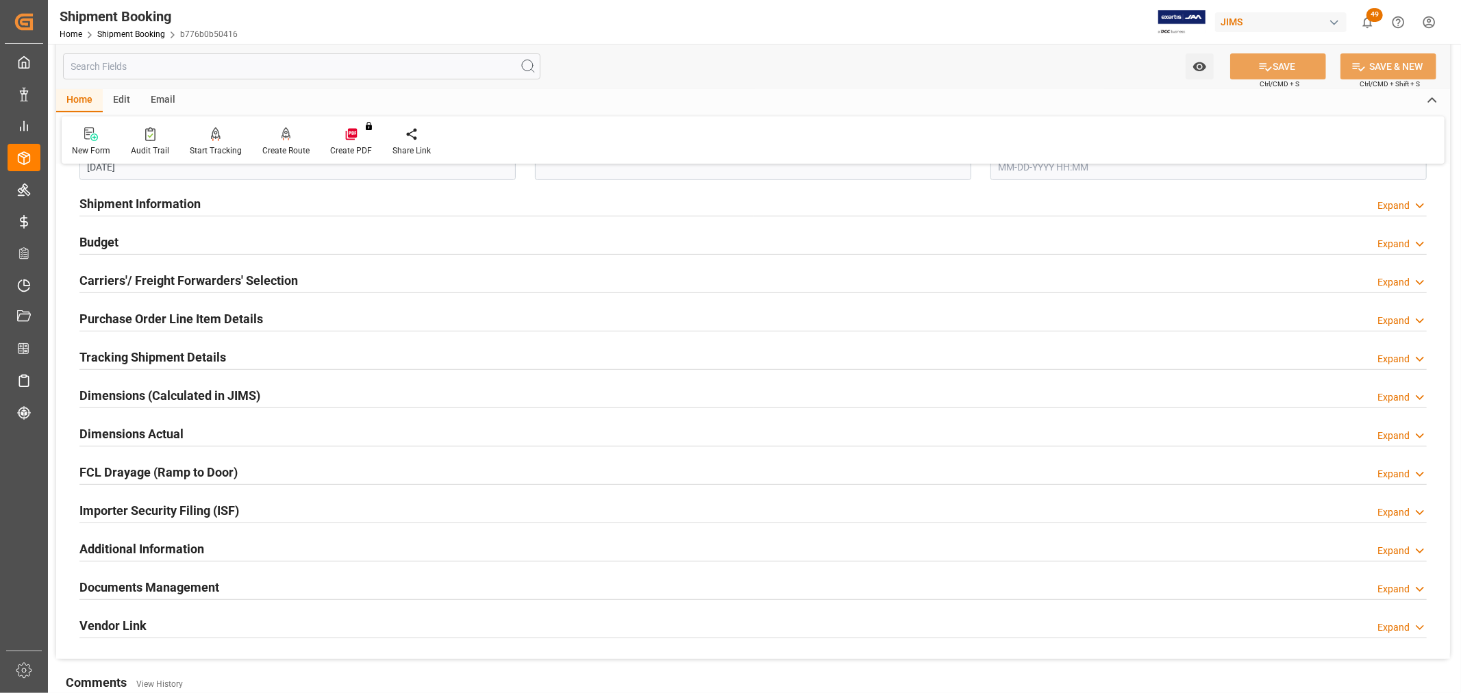
scroll to position [456, 0]
